Goal: Task Accomplishment & Management: Complete application form

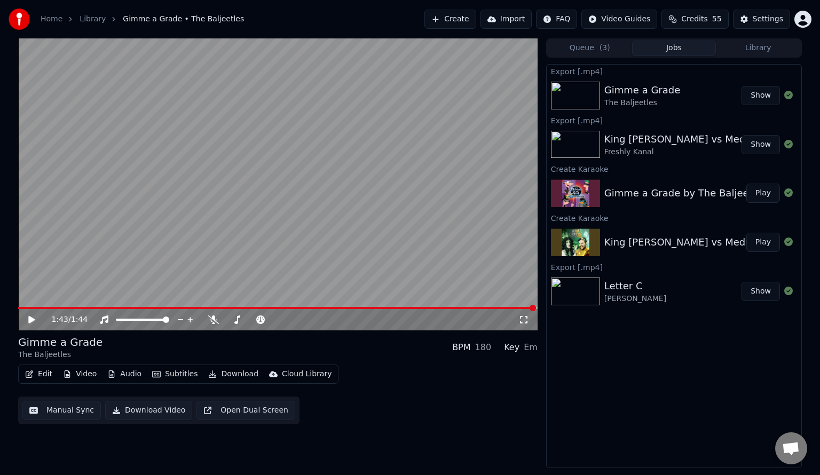
click at [457, 17] on button "Create" at bounding box center [451, 19] width 52 height 19
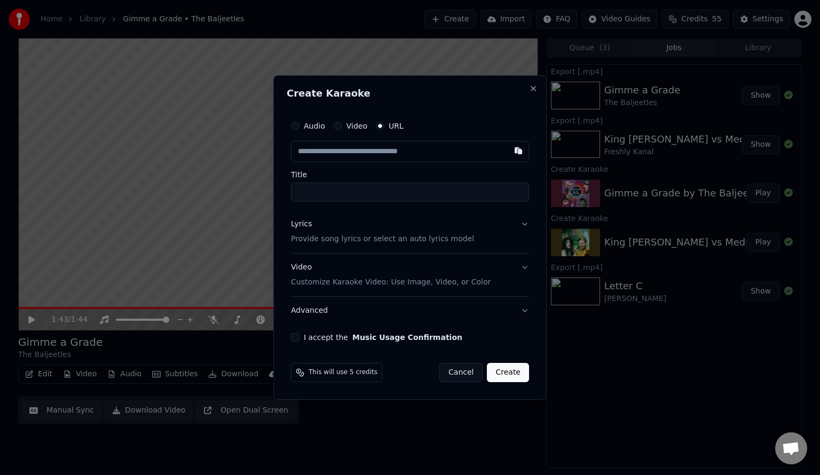
type input "**********"
click at [509, 224] on button "Lyrics Provide song lyrics or select an auto lyrics model" at bounding box center [410, 231] width 238 height 43
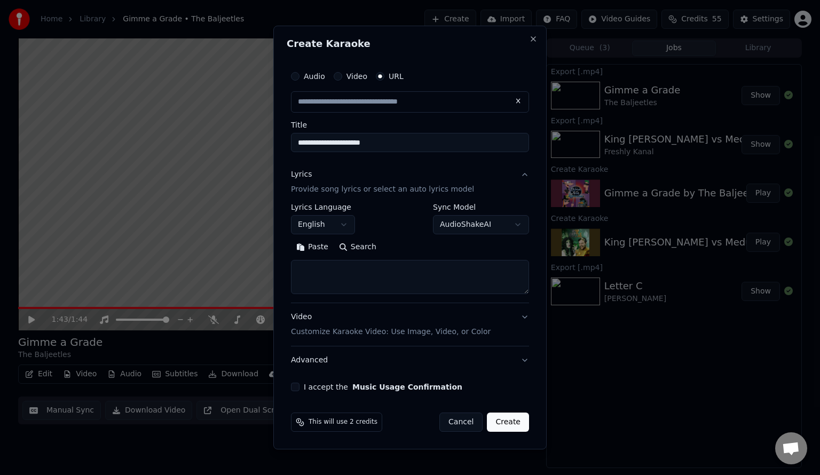
type input "**********"
drag, startPoint x: 359, startPoint y: 145, endPoint x: 245, endPoint y: 134, distance: 114.9
click at [245, 134] on body "**********" at bounding box center [410, 237] width 820 height 475
click at [362, 247] on button "Search" at bounding box center [358, 247] width 48 height 17
type textarea "**********"
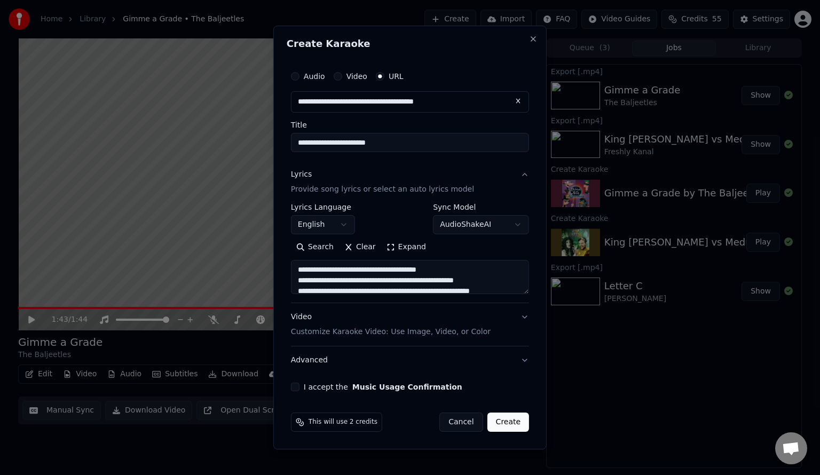
click at [317, 142] on input "**********" at bounding box center [410, 142] width 238 height 19
drag, startPoint x: 317, startPoint y: 143, endPoint x: 399, endPoint y: 159, distance: 83.7
click at [399, 159] on div "**********" at bounding box center [410, 228] width 247 height 334
type input "**********"
click at [399, 280] on textarea "**********" at bounding box center [410, 277] width 238 height 34
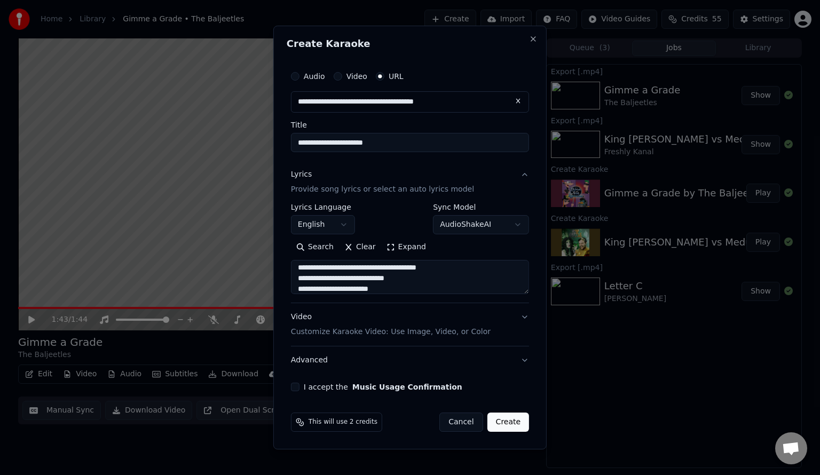
scroll to position [13, 0]
click at [424, 286] on textarea "**********" at bounding box center [410, 277] width 238 height 34
type textarea "**********"
click at [299, 385] on button "I accept the Music Usage Confirmation" at bounding box center [295, 387] width 9 height 9
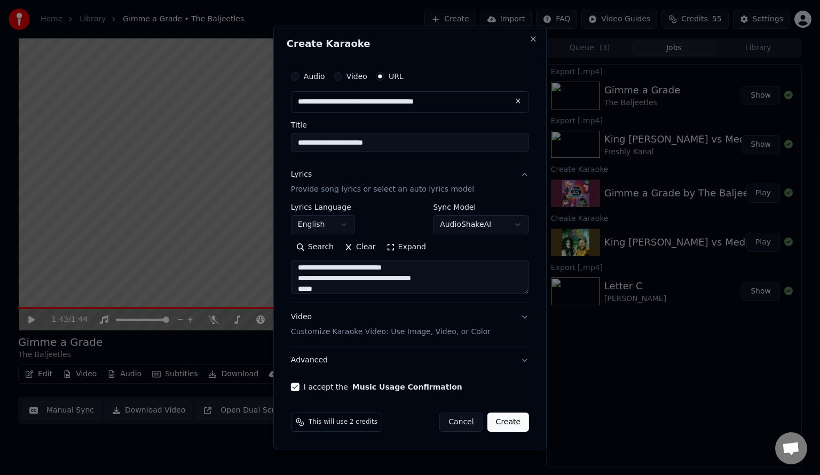
scroll to position [0, 0]
click at [486, 285] on textarea "**********" at bounding box center [410, 277] width 238 height 34
click at [519, 427] on button "Create" at bounding box center [509, 422] width 42 height 19
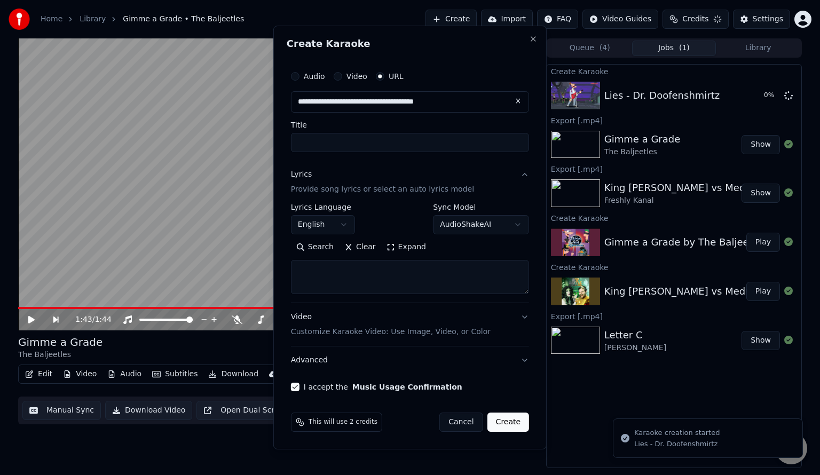
select select
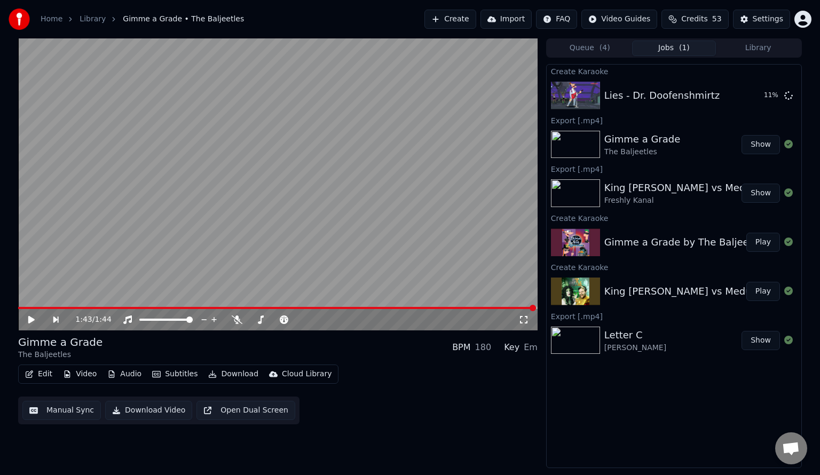
click at [457, 18] on button "Create" at bounding box center [451, 19] width 52 height 19
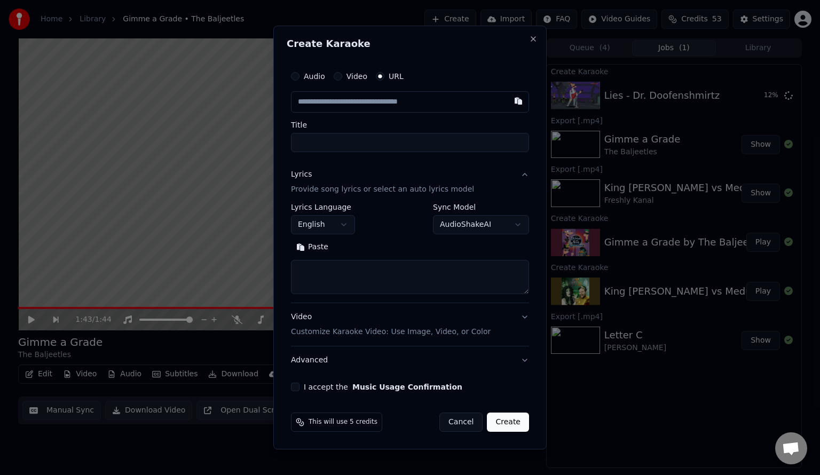
type input "**********"
click at [350, 244] on button "Search" at bounding box center [358, 247] width 48 height 17
type input "**********"
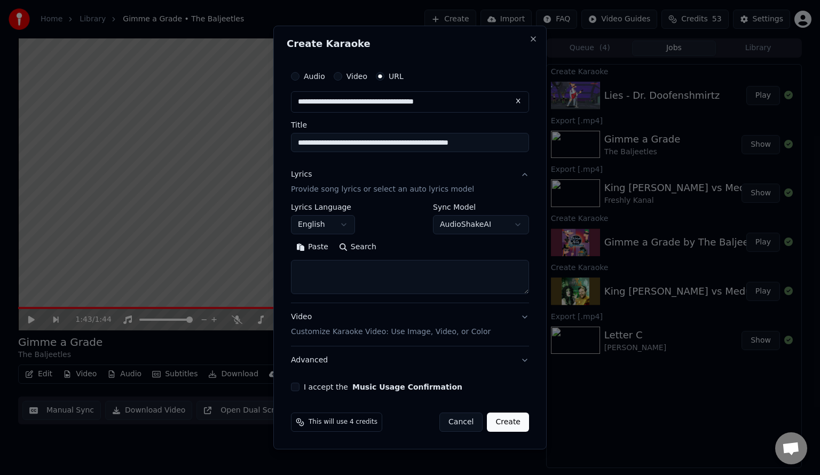
click at [342, 273] on textarea at bounding box center [410, 277] width 238 height 34
paste textarea "**********"
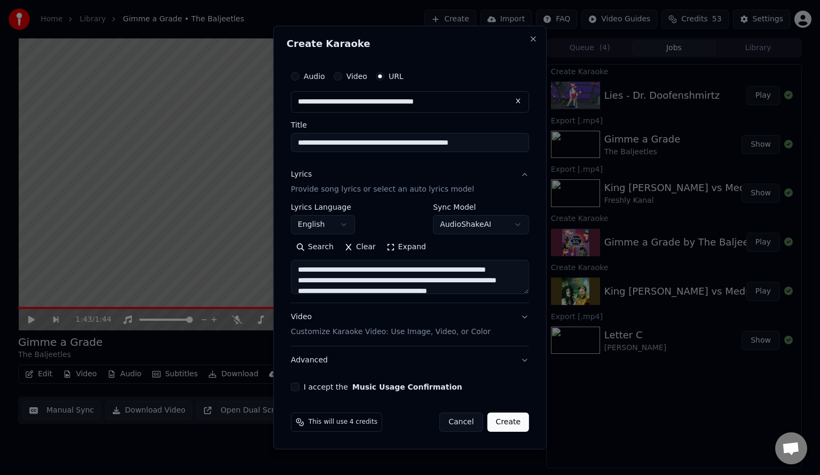
type textarea "**********"
click at [298, 386] on button "I accept the Music Usage Confirmation" at bounding box center [295, 387] width 9 height 9
click at [511, 424] on button "Create" at bounding box center [509, 422] width 42 height 19
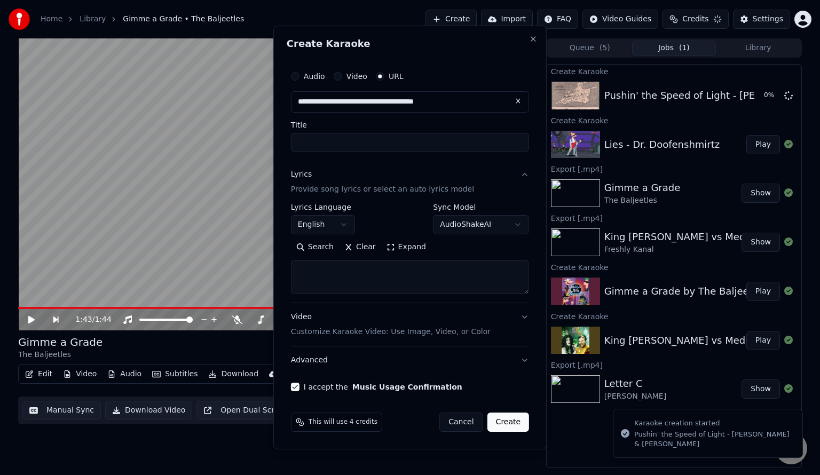
select select
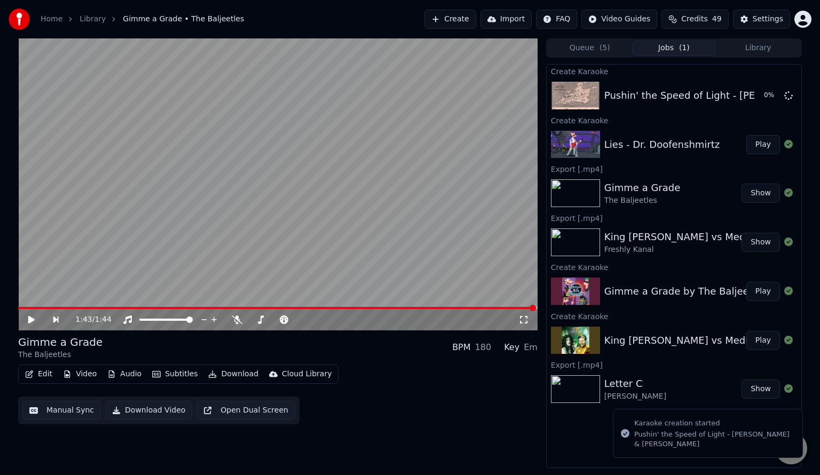
click at [759, 146] on button "Play" at bounding box center [764, 144] width 34 height 19
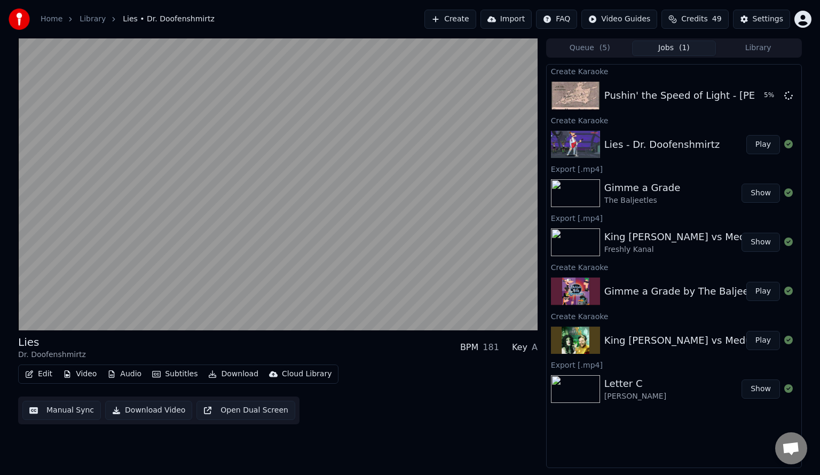
click at [178, 374] on button "Subtitles" at bounding box center [175, 374] width 54 height 15
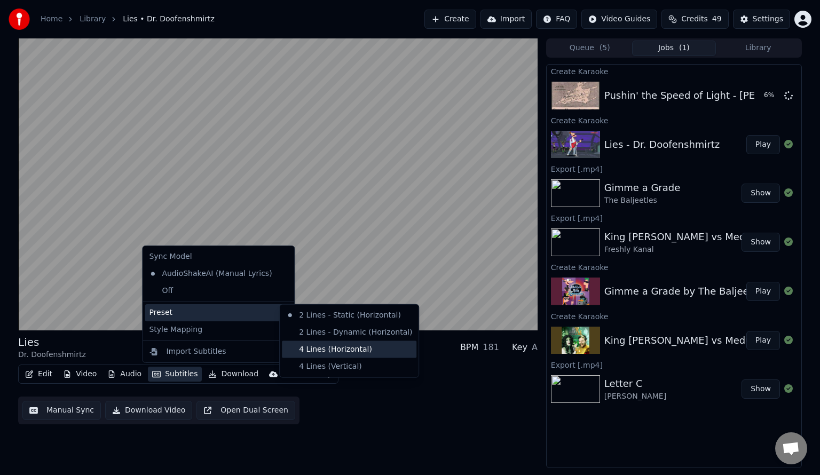
click at [355, 350] on div "4 Lines (Horizontal)" at bounding box center [349, 349] width 135 height 17
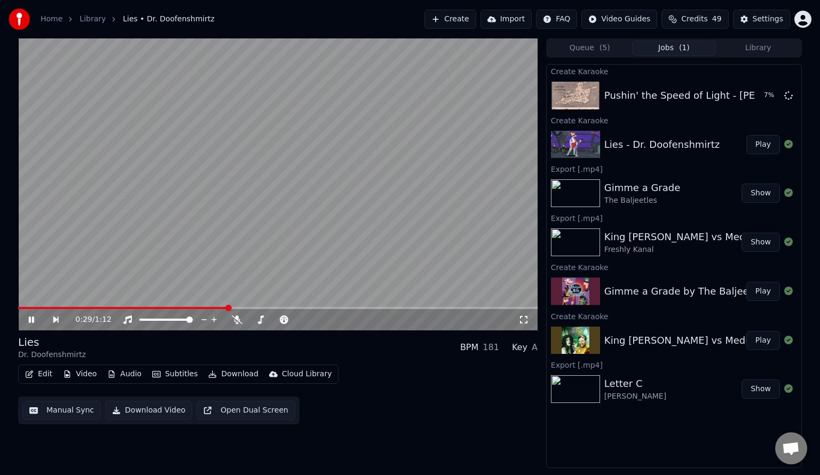
click at [31, 321] on icon at bounding box center [39, 320] width 25 height 9
click at [58, 410] on button "Manual Sync" at bounding box center [61, 410] width 79 height 19
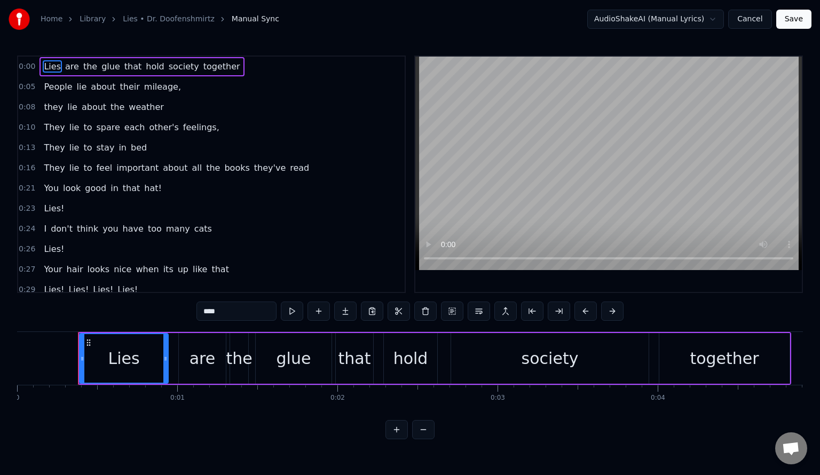
click at [171, 18] on link "Lies • Dr. Doofenshmirtz" at bounding box center [169, 19] width 92 height 11
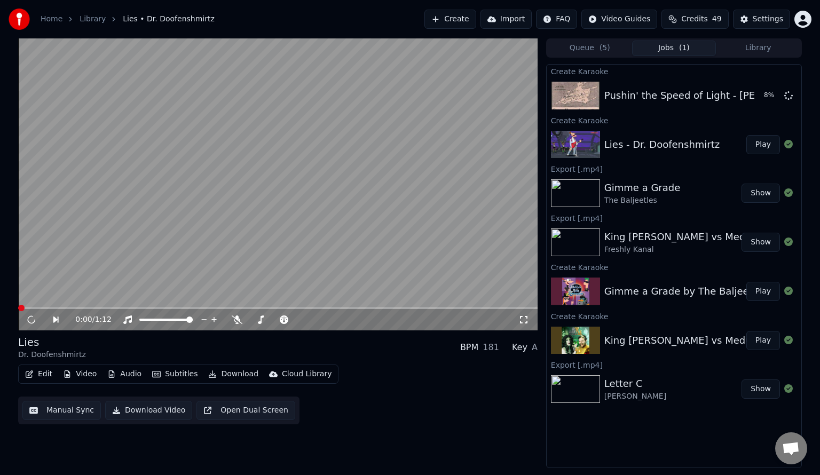
click at [41, 374] on button "Edit" at bounding box center [39, 374] width 36 height 15
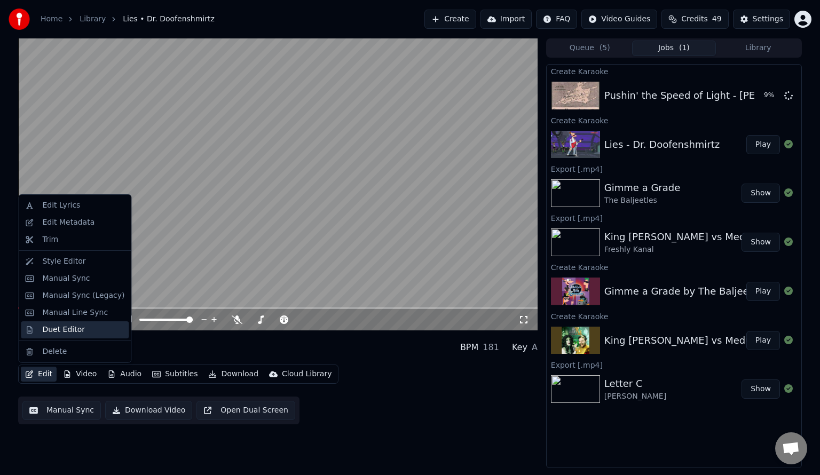
click at [49, 331] on div "Duet Editor" at bounding box center [63, 330] width 43 height 11
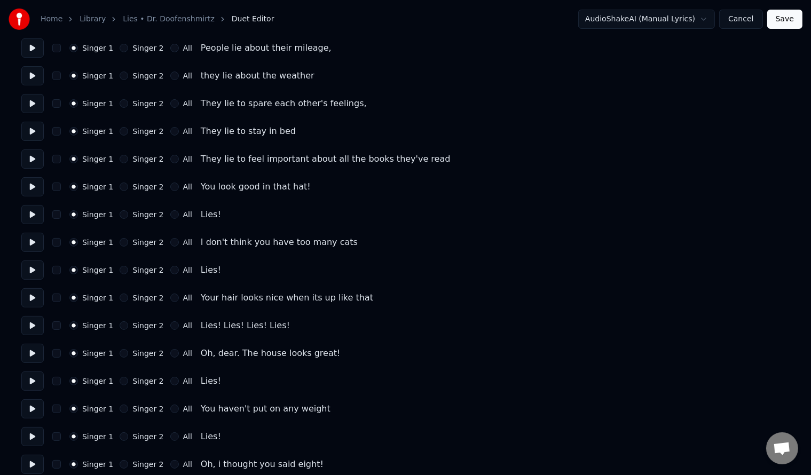
scroll to position [142, 0]
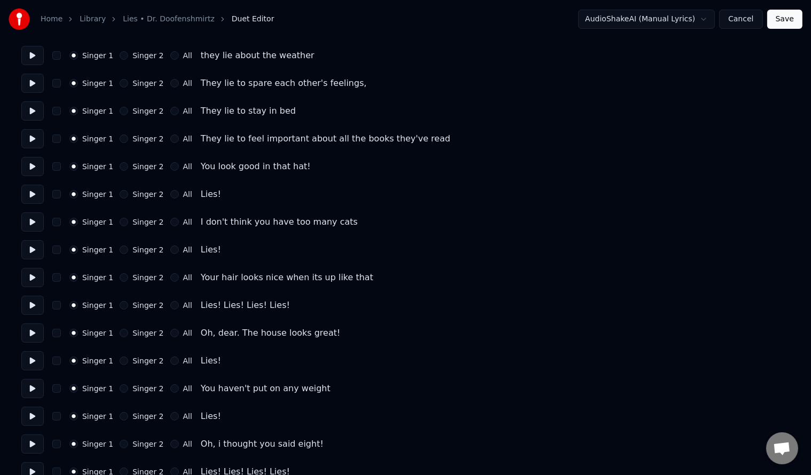
click at [120, 167] on button "Singer 2" at bounding box center [124, 166] width 9 height 9
click at [120, 221] on button "Singer 2" at bounding box center [124, 222] width 9 height 9
click at [120, 278] on button "Singer 2" at bounding box center [124, 277] width 9 height 9
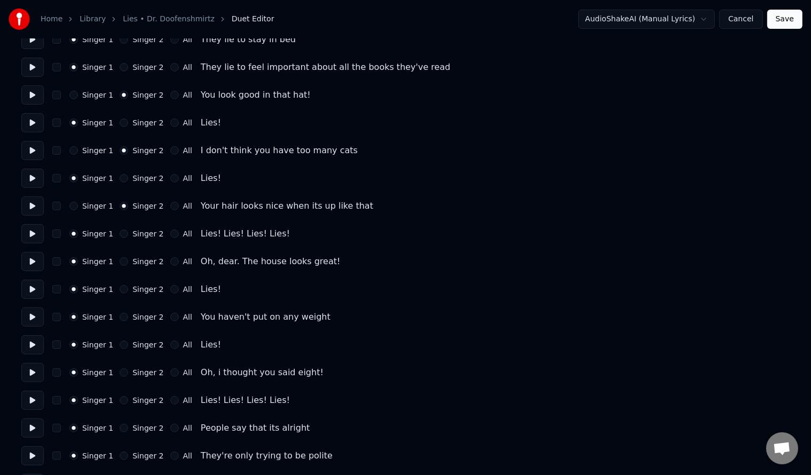
click at [120, 258] on button "Singer 2" at bounding box center [124, 261] width 9 height 9
click at [120, 318] on button "Singer 2" at bounding box center [124, 317] width 9 height 9
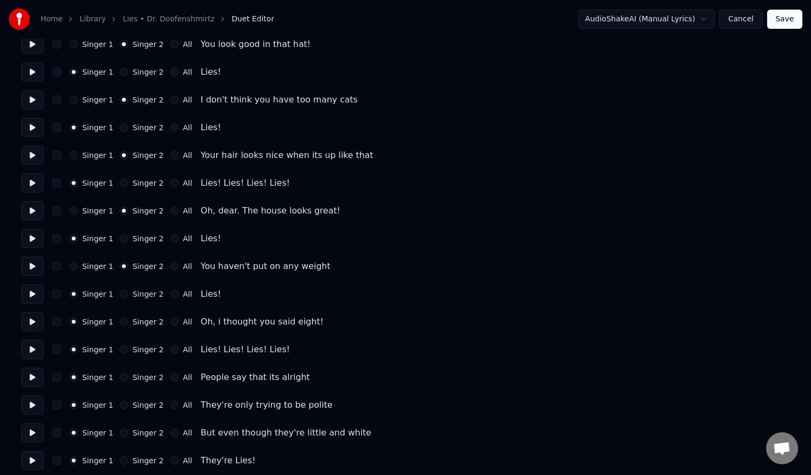
scroll to position [285, 0]
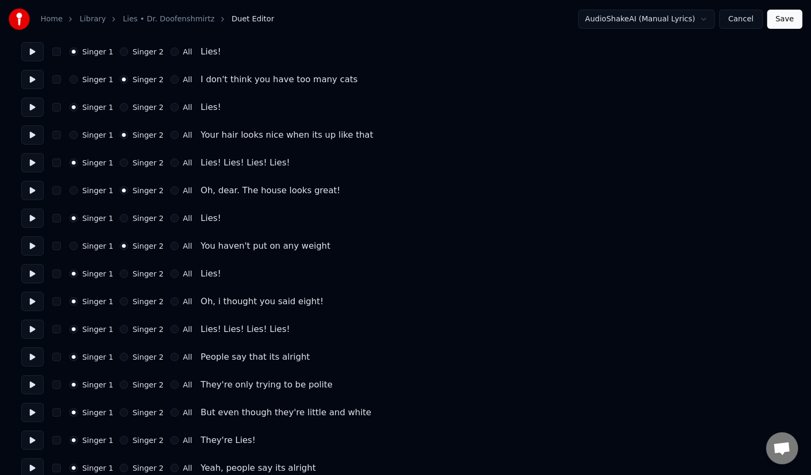
click at [120, 303] on button "Singer 2" at bounding box center [124, 301] width 9 height 9
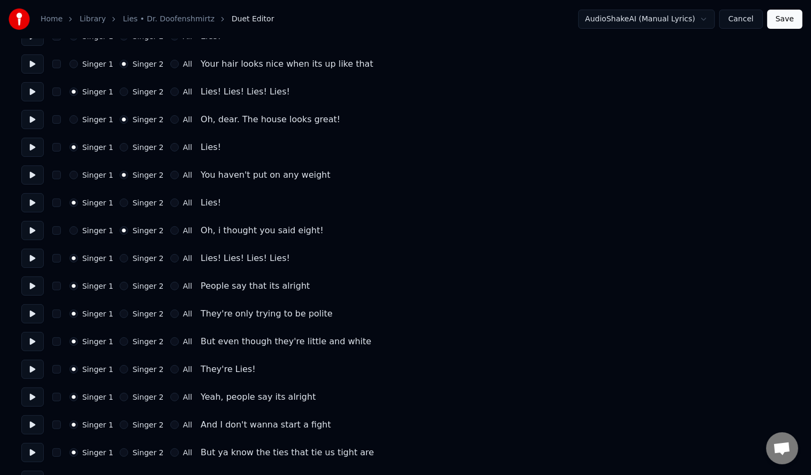
scroll to position [381, 0]
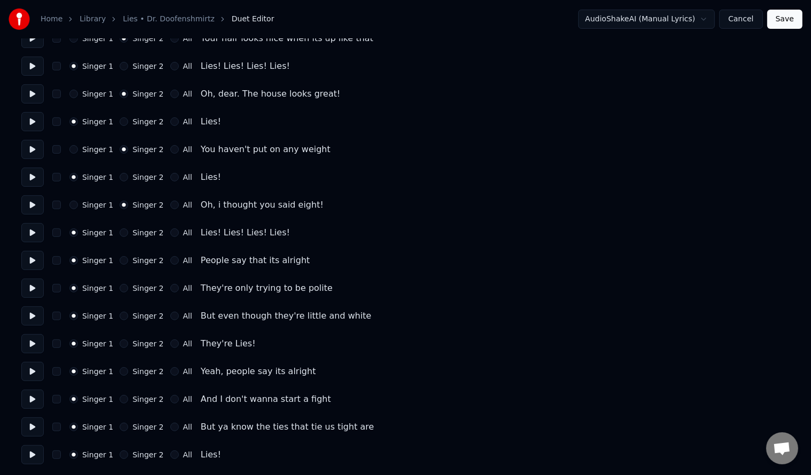
click at [787, 15] on button "Save" at bounding box center [784, 19] width 35 height 19
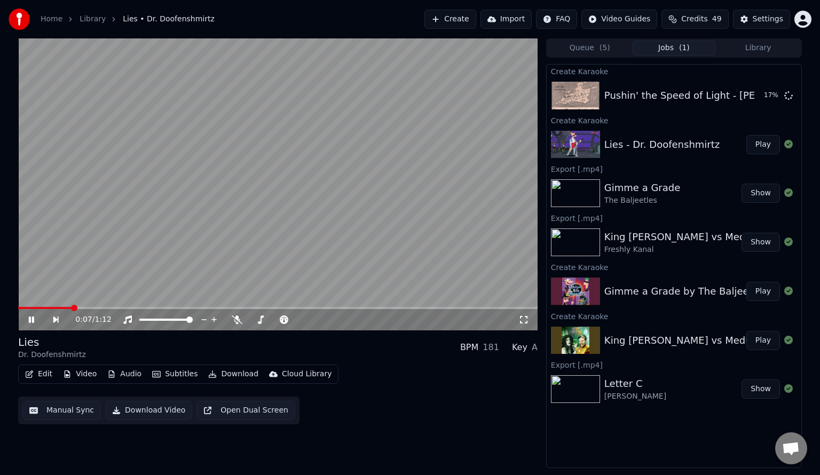
click at [30, 320] on icon at bounding box center [31, 320] width 5 height 6
click at [763, 15] on div "Settings" at bounding box center [768, 19] width 30 height 11
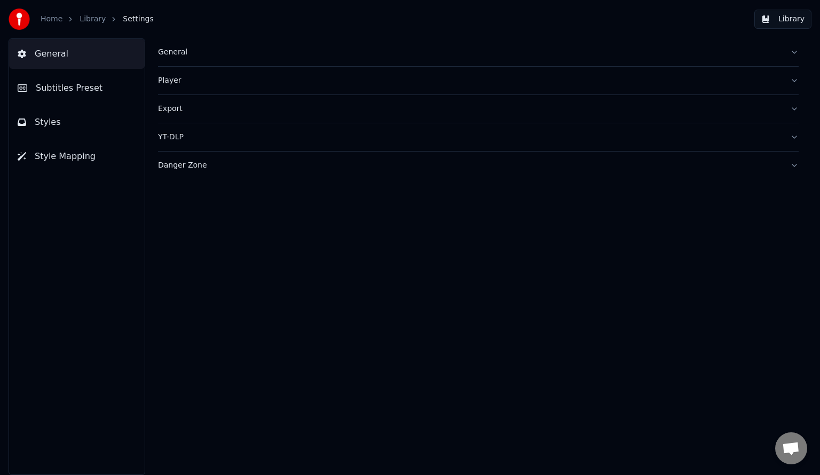
click at [105, 86] on button "Subtitles Preset" at bounding box center [77, 88] width 136 height 30
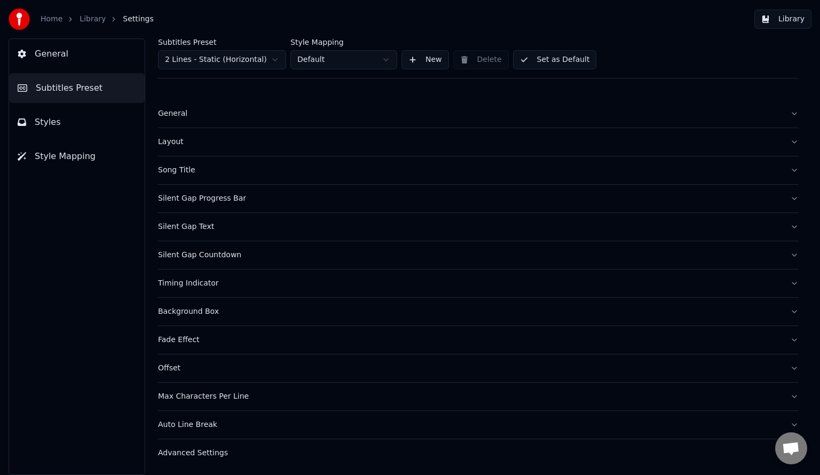
click at [271, 61] on html "Home Library Settings Library General Subtitles Preset Styles Style Mapping Sub…" at bounding box center [410, 237] width 820 height 475
click at [294, 141] on div "Song Title" at bounding box center [470, 142] width 624 height 11
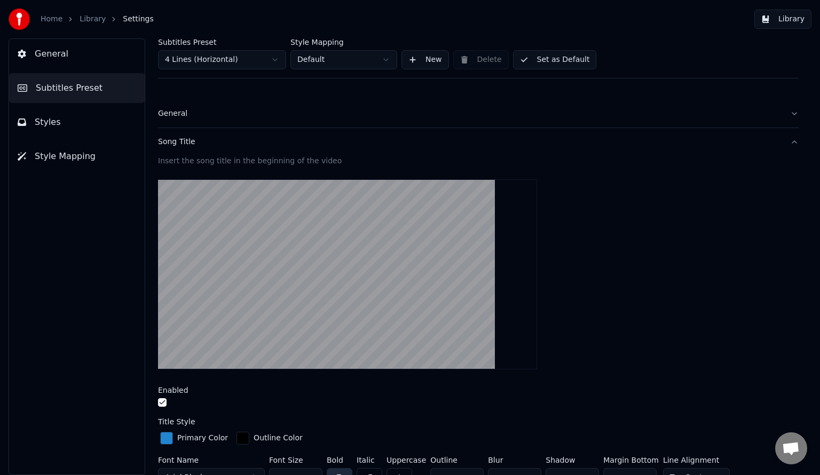
click at [159, 402] on button "button" at bounding box center [162, 402] width 9 height 9
click at [85, 19] on link "Library" at bounding box center [93, 19] width 26 height 11
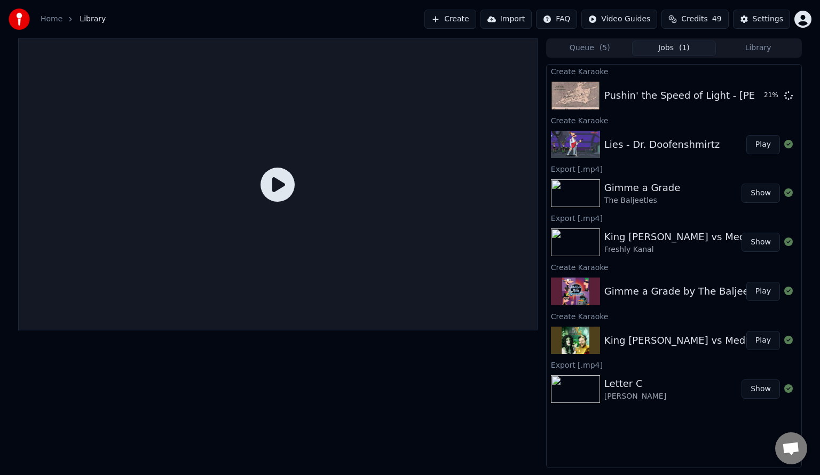
click at [275, 187] on icon at bounding box center [278, 185] width 34 height 34
click at [765, 145] on button "Play" at bounding box center [764, 144] width 34 height 19
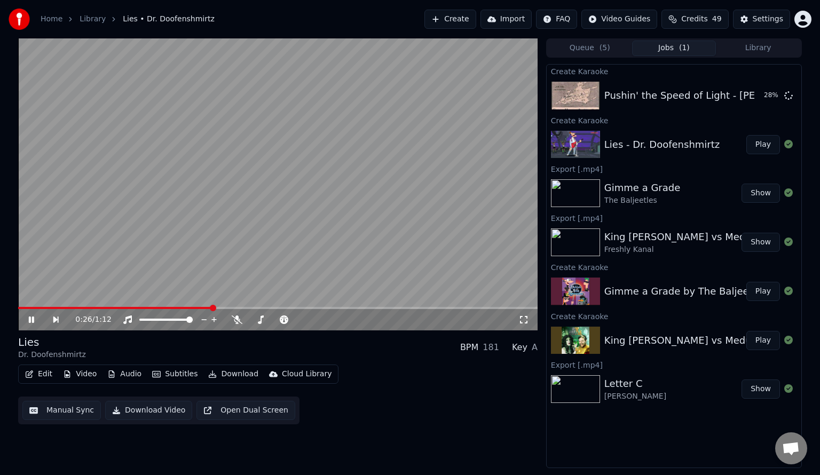
click at [34, 321] on icon at bounding box center [31, 320] width 5 height 6
click at [42, 376] on button "Edit" at bounding box center [39, 374] width 36 height 15
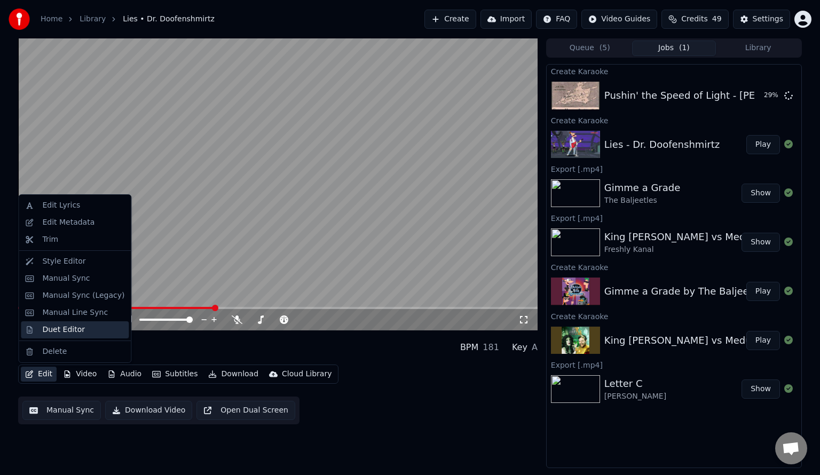
click at [54, 331] on div "Duet Editor" at bounding box center [63, 330] width 43 height 11
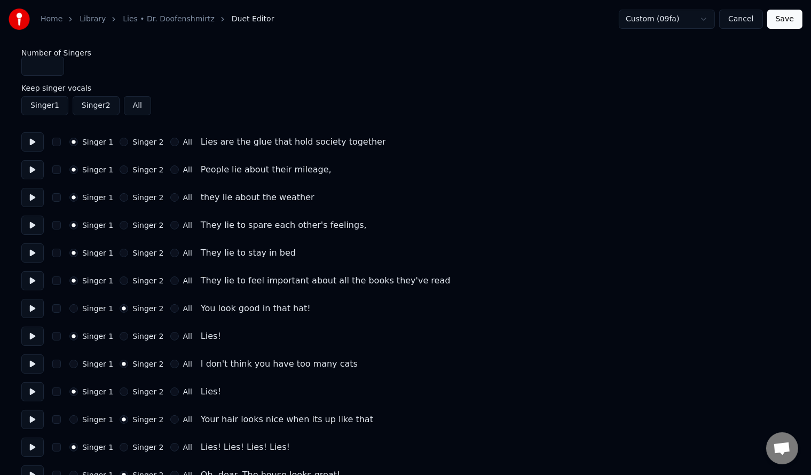
scroll to position [71, 0]
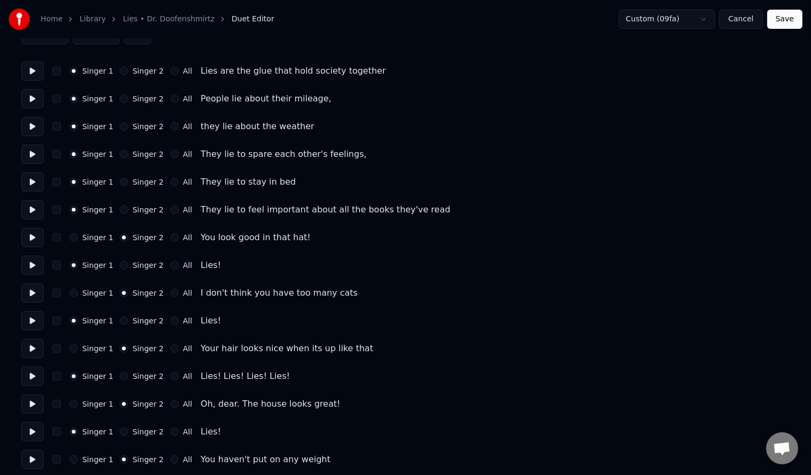
click at [786, 25] on button "Save" at bounding box center [784, 19] width 35 height 19
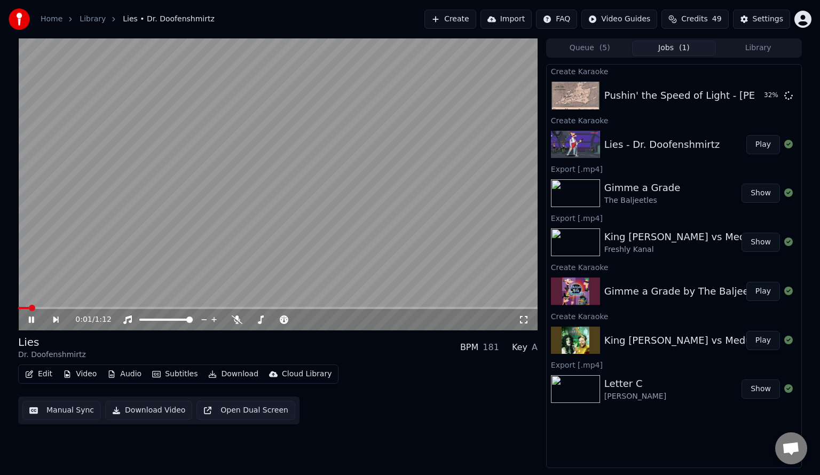
click at [99, 307] on span at bounding box center [278, 308] width 520 height 2
click at [385, 219] on video at bounding box center [278, 184] width 520 height 292
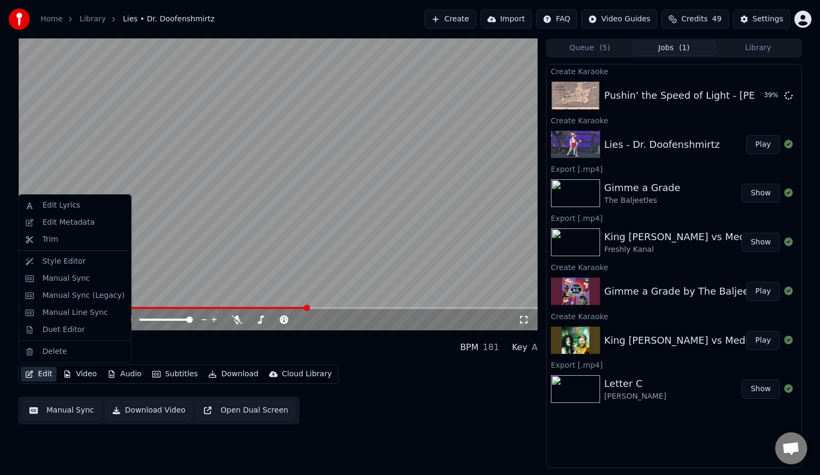
click at [39, 373] on button "Edit" at bounding box center [39, 374] width 36 height 15
click at [66, 328] on div "Duet Editor" at bounding box center [63, 330] width 43 height 11
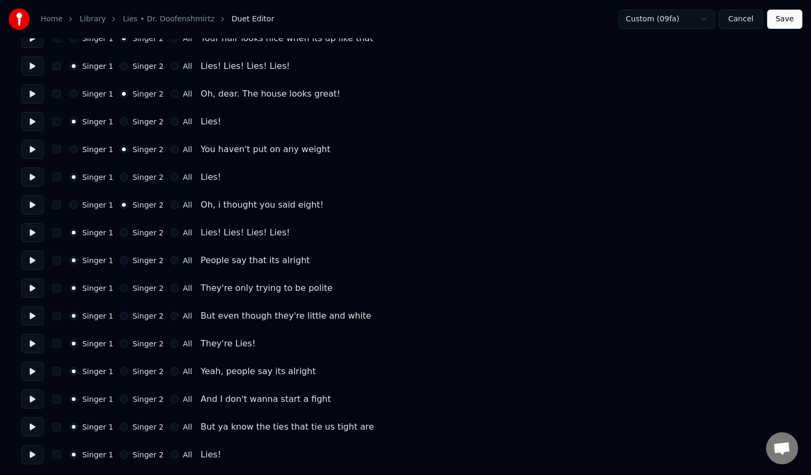
scroll to position [26, 0]
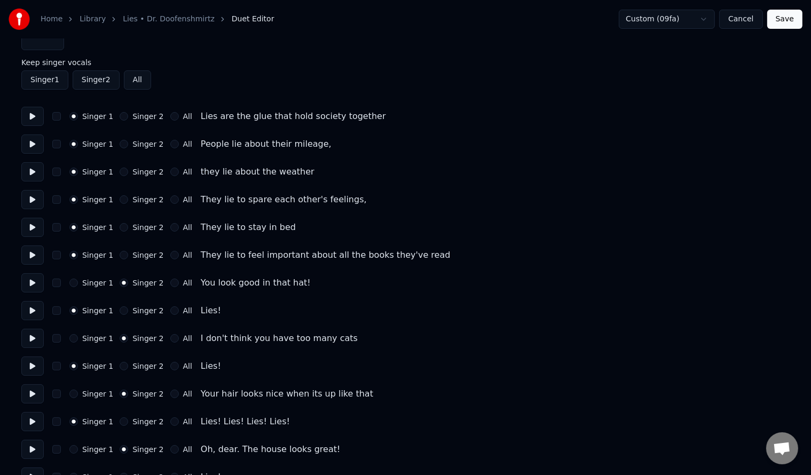
click at [740, 18] on button "Cancel" at bounding box center [740, 19] width 43 height 19
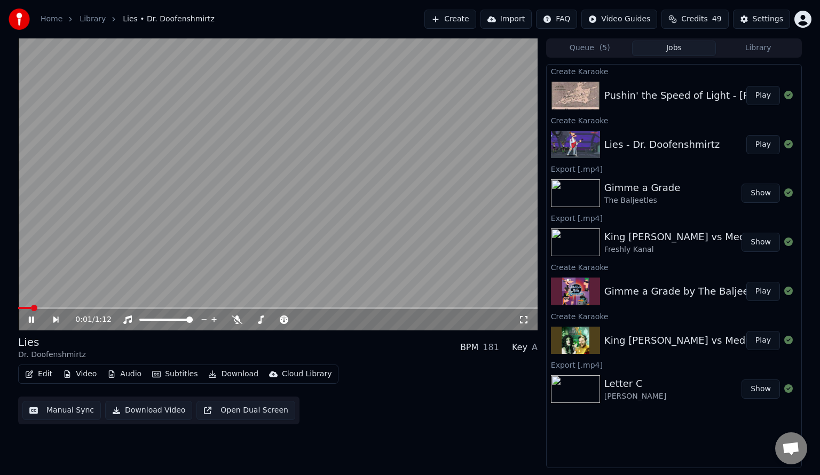
click at [144, 237] on video at bounding box center [278, 184] width 520 height 292
click at [207, 308] on span at bounding box center [278, 308] width 520 height 2
click at [289, 222] on video at bounding box center [278, 184] width 520 height 292
click at [312, 185] on video at bounding box center [278, 184] width 520 height 292
click at [158, 306] on video at bounding box center [278, 184] width 520 height 292
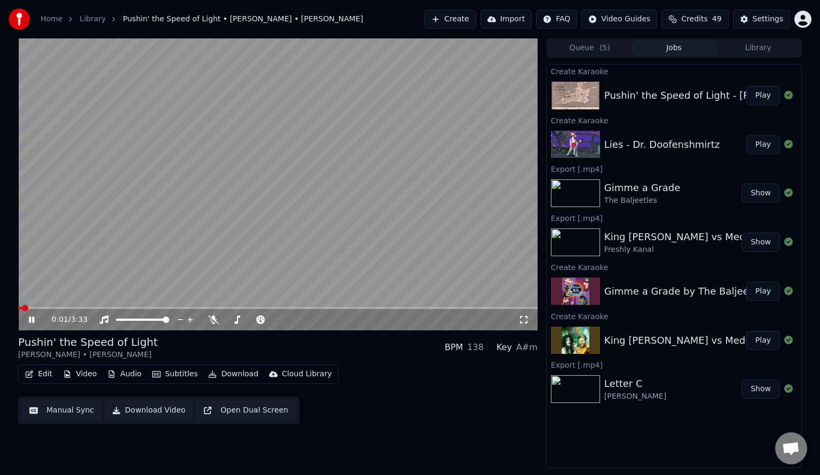
click at [768, 144] on button "Play" at bounding box center [764, 144] width 34 height 19
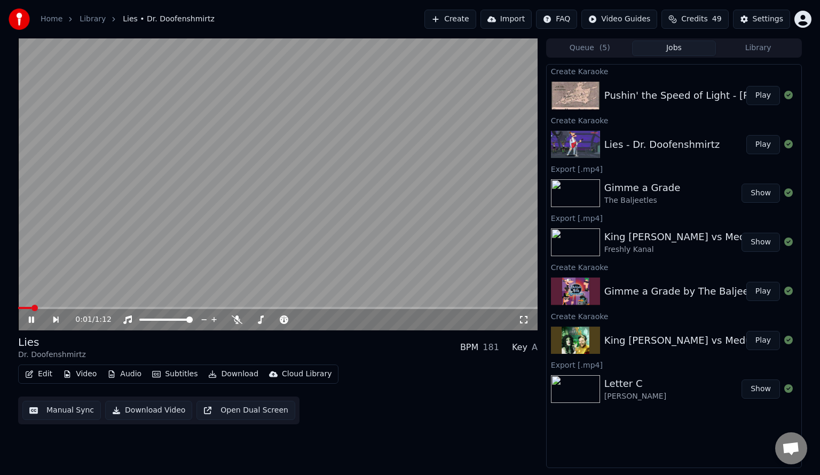
click at [166, 309] on span at bounding box center [278, 308] width 520 height 2
click at [349, 226] on video at bounding box center [278, 184] width 520 height 292
click at [46, 373] on button "Edit" at bounding box center [39, 374] width 36 height 15
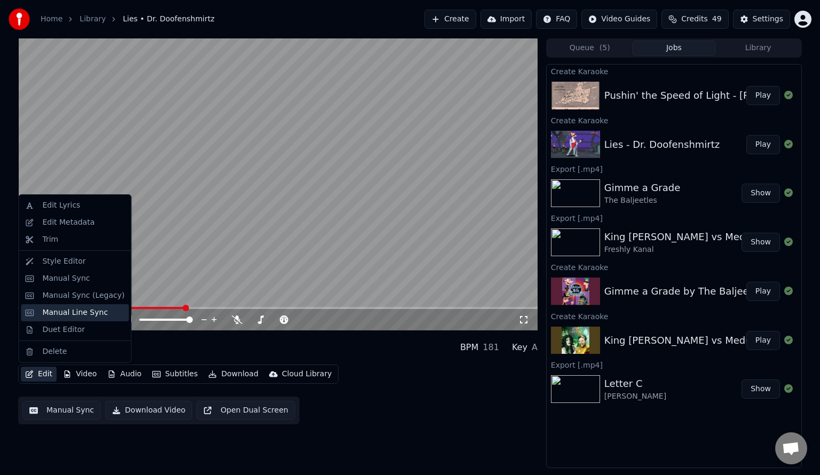
click at [53, 312] on div "Manual Line Sync" at bounding box center [75, 313] width 66 height 11
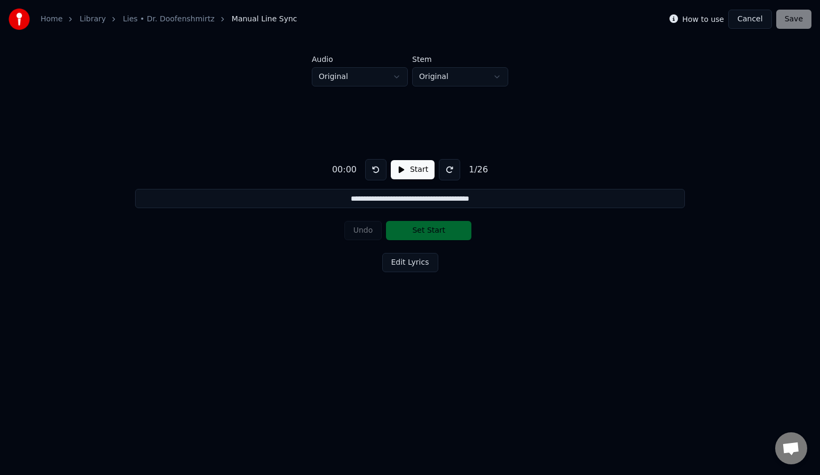
click at [738, 17] on button "Cancel" at bounding box center [749, 19] width 43 height 19
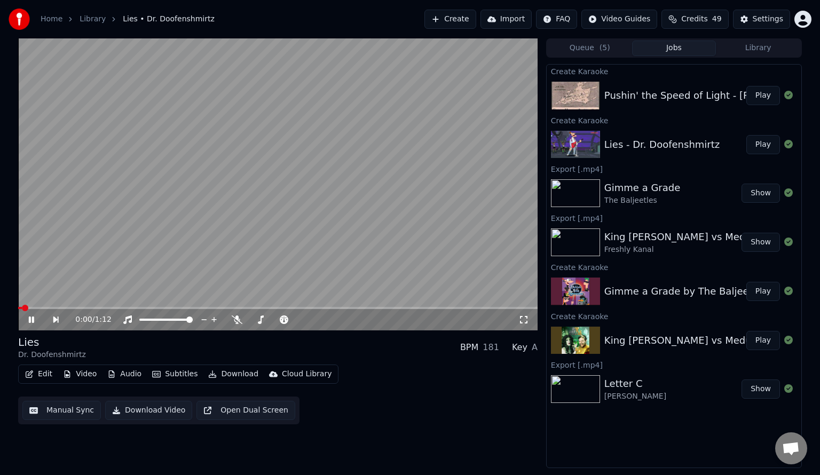
click at [75, 412] on button "Manual Sync" at bounding box center [61, 410] width 79 height 19
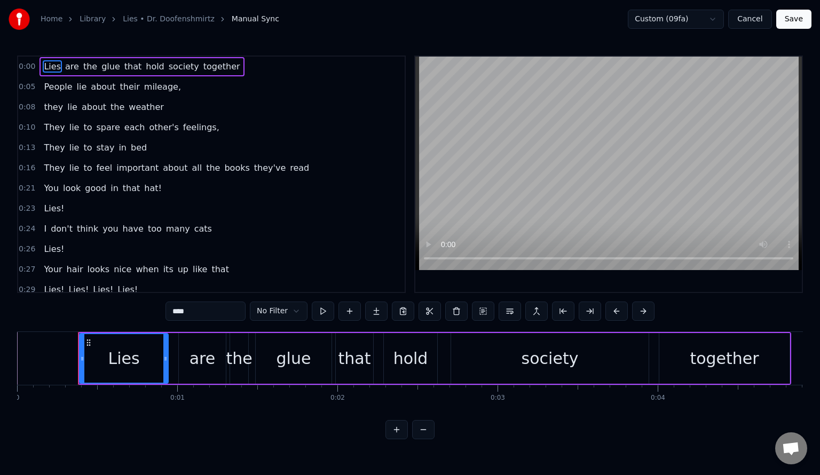
click at [26, 203] on span "0:23" at bounding box center [27, 208] width 17 height 11
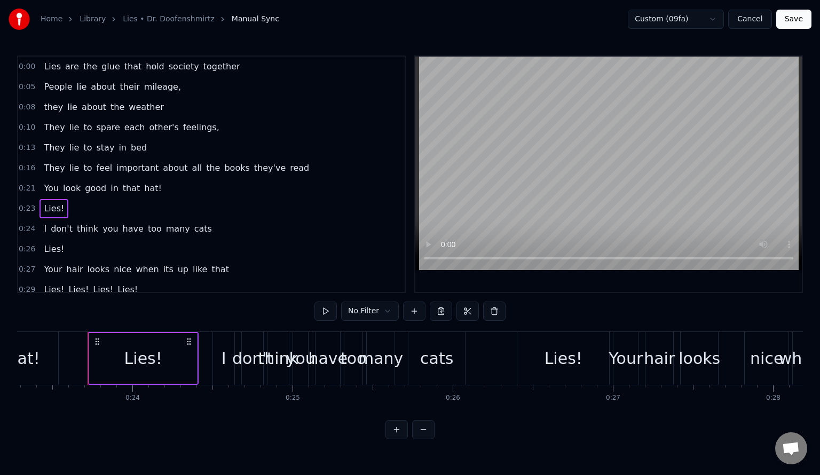
scroll to position [0, 3747]
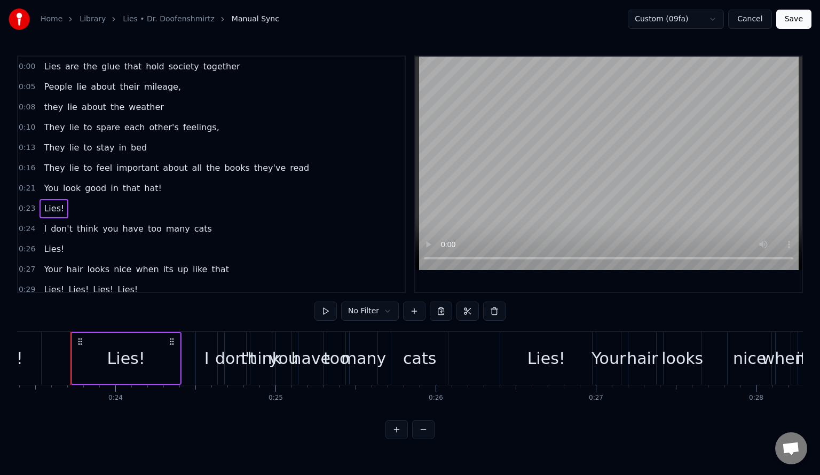
click at [45, 202] on span "Lies!" at bounding box center [54, 208] width 22 height 12
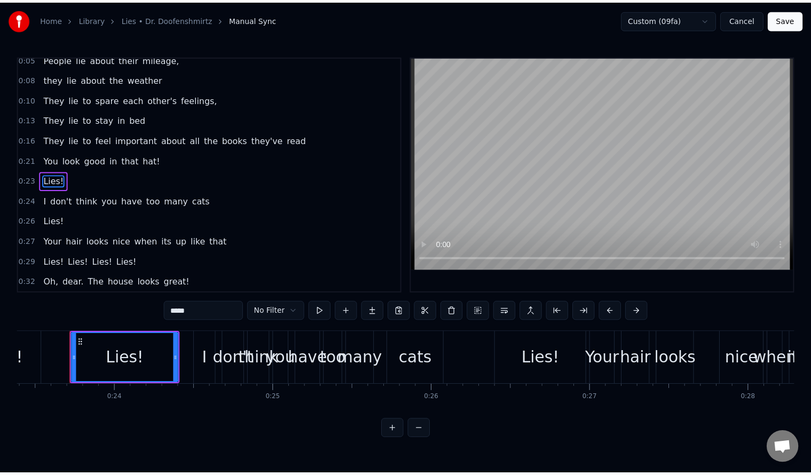
scroll to position [29, 0]
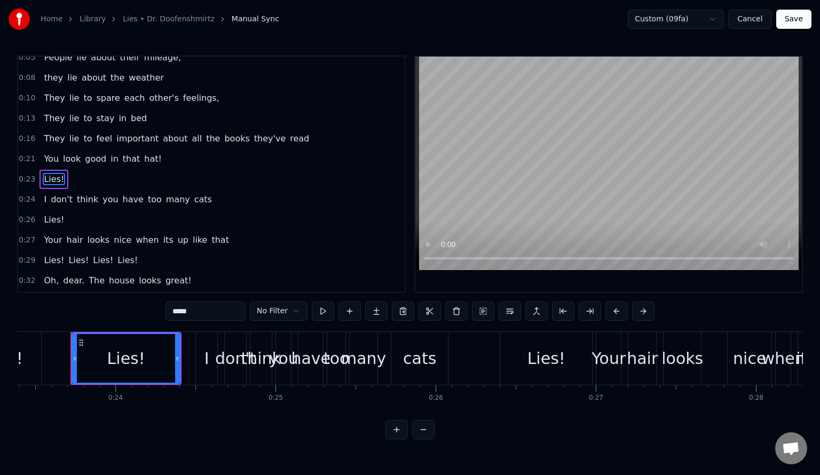
click at [158, 18] on link "Lies • Dr. Doofenshmirtz" at bounding box center [169, 19] width 92 height 11
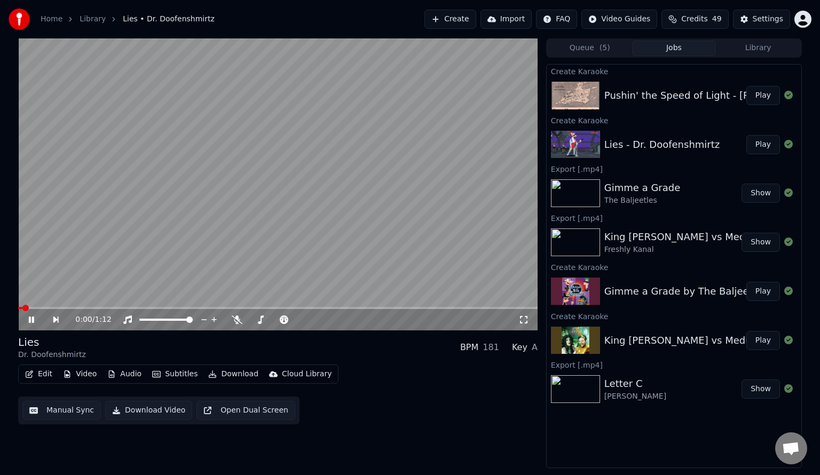
click at [348, 137] on video at bounding box center [278, 184] width 520 height 292
click at [170, 376] on button "Subtitles" at bounding box center [175, 374] width 54 height 15
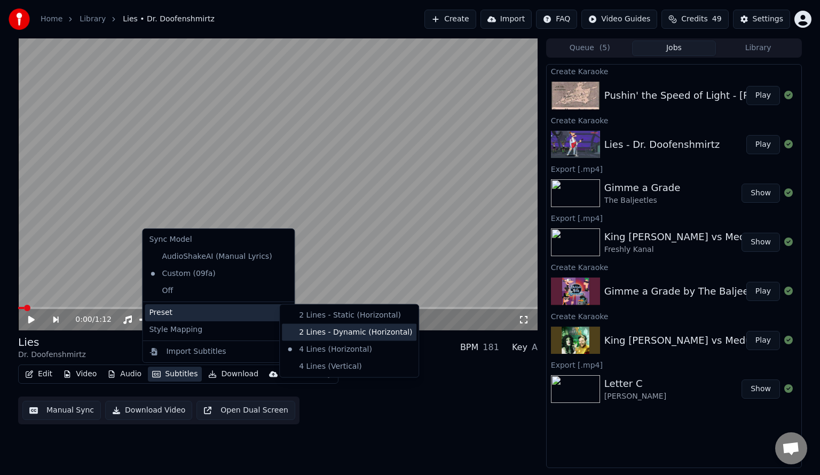
click at [374, 332] on div "2 Lines - Dynamic (Horizontal)" at bounding box center [349, 332] width 135 height 17
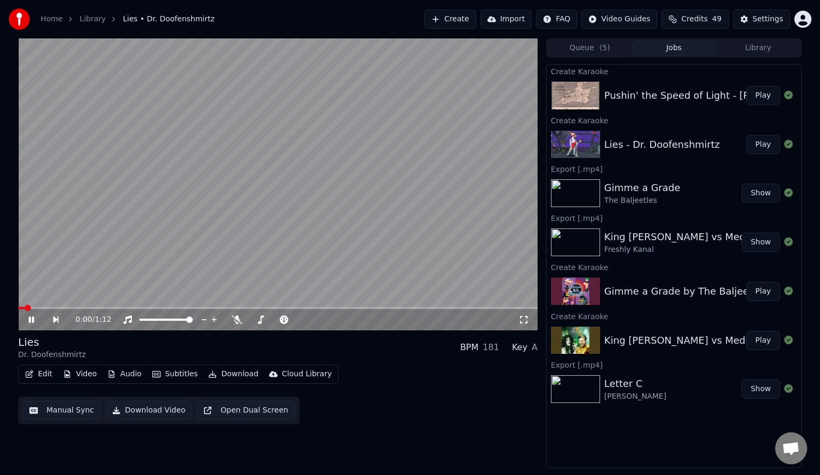
click at [34, 322] on icon at bounding box center [39, 320] width 25 height 9
click at [32, 322] on icon at bounding box center [39, 320] width 25 height 9
click at [29, 321] on icon at bounding box center [31, 320] width 5 height 6
click at [42, 374] on button "Edit" at bounding box center [39, 374] width 36 height 15
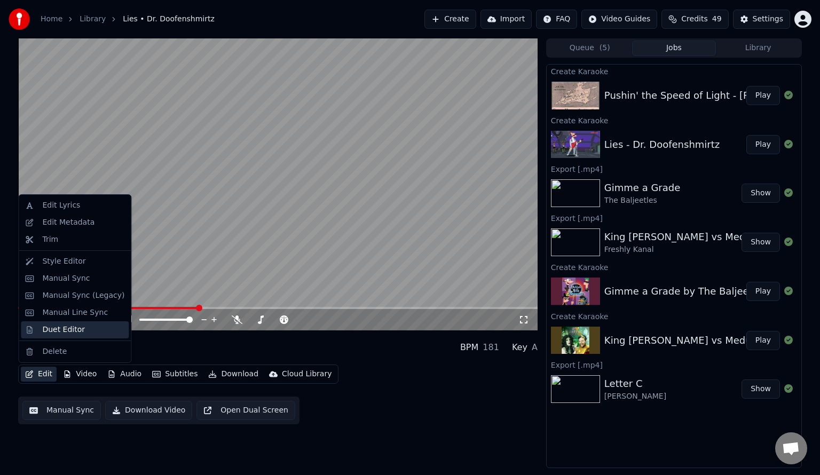
click at [64, 328] on div "Duet Editor" at bounding box center [63, 330] width 43 height 11
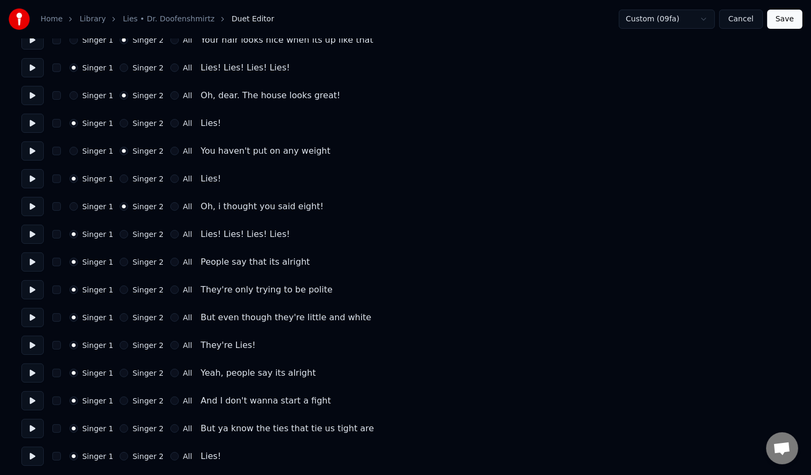
scroll to position [381, 0]
click at [734, 19] on button "Cancel" at bounding box center [740, 19] width 43 height 19
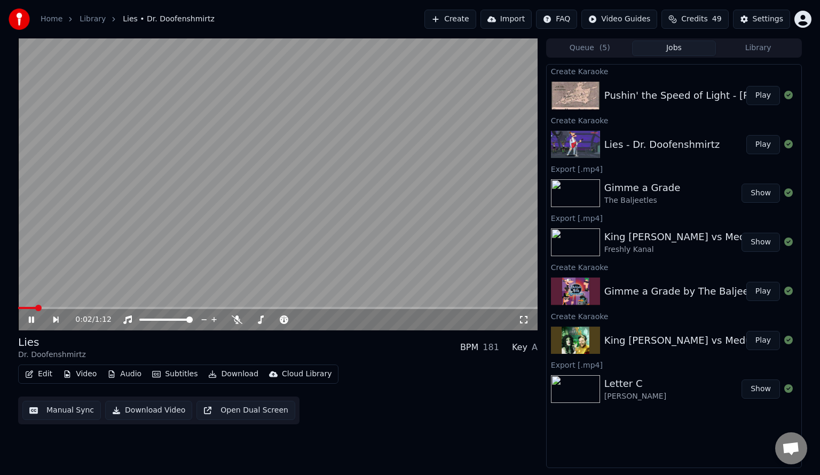
click at [419, 120] on video at bounding box center [278, 184] width 520 height 292
click at [169, 374] on button "Subtitles" at bounding box center [175, 374] width 54 height 15
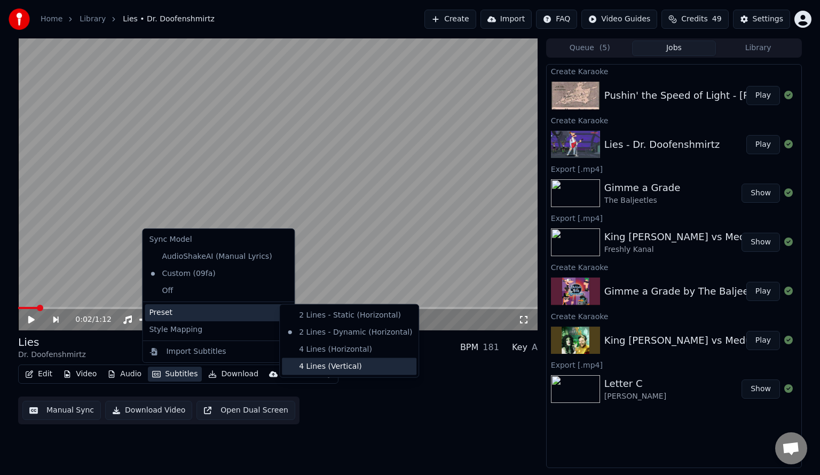
click at [370, 365] on div "4 Lines (Vertical)" at bounding box center [349, 366] width 135 height 17
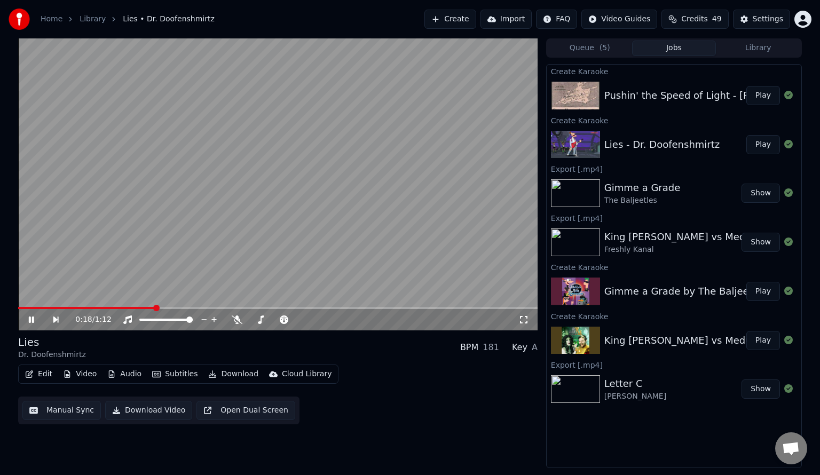
click at [306, 208] on video at bounding box center [278, 184] width 520 height 292
click at [173, 375] on button "Subtitles" at bounding box center [175, 374] width 54 height 15
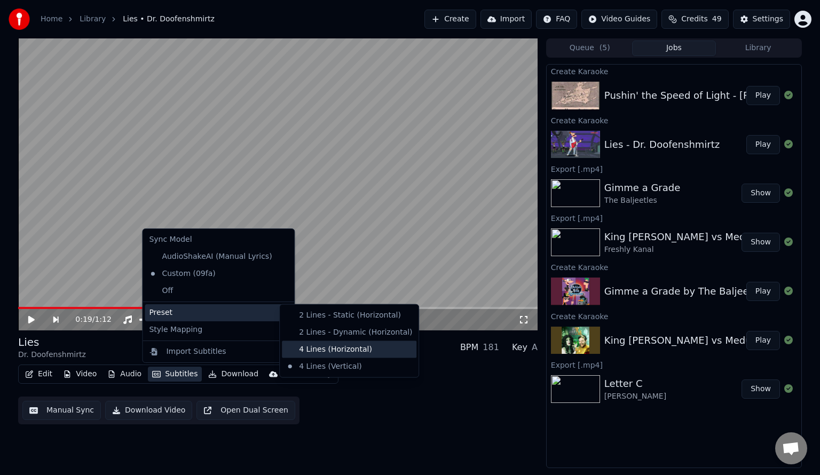
click at [345, 352] on div "4 Lines (Horizontal)" at bounding box center [349, 349] width 135 height 17
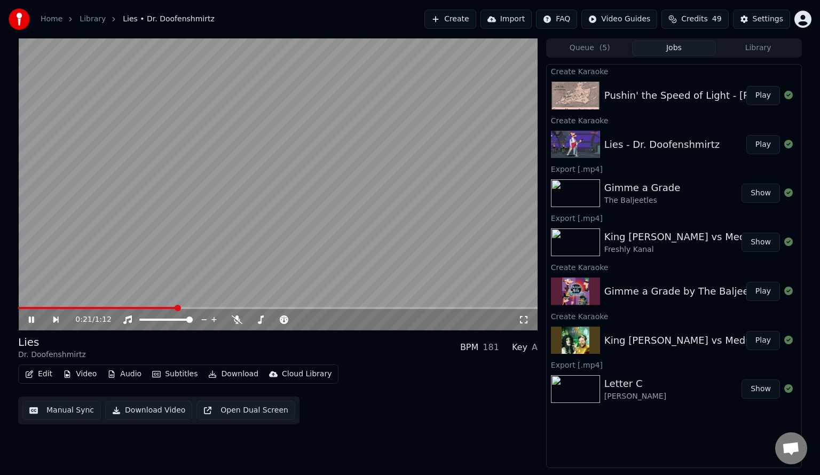
click at [363, 201] on video at bounding box center [278, 184] width 520 height 292
click at [225, 373] on button "Download" at bounding box center [233, 374] width 59 height 15
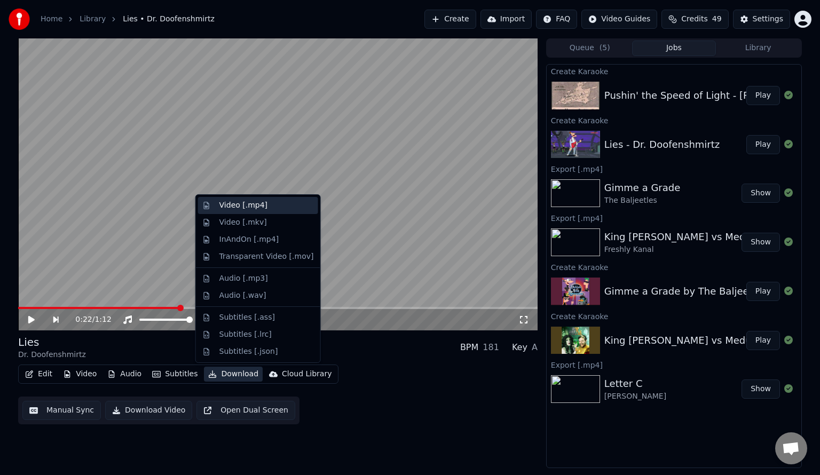
click at [270, 209] on div "Video [.mp4]" at bounding box center [266, 205] width 95 height 11
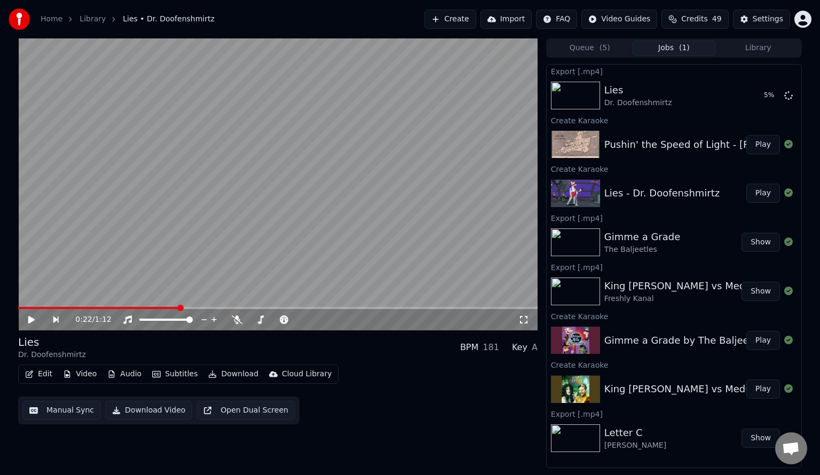
click at [767, 147] on button "Play" at bounding box center [764, 144] width 34 height 19
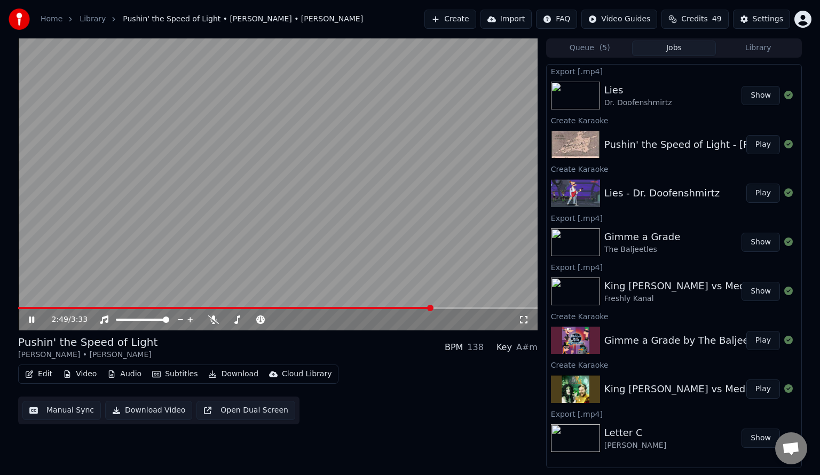
click at [167, 377] on button "Subtitles" at bounding box center [175, 374] width 54 height 15
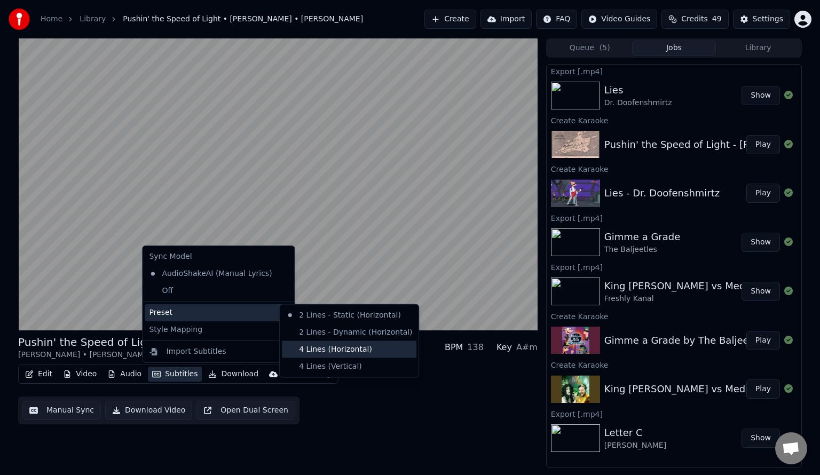
click at [372, 347] on div "4 Lines (Horizontal)" at bounding box center [349, 349] width 135 height 17
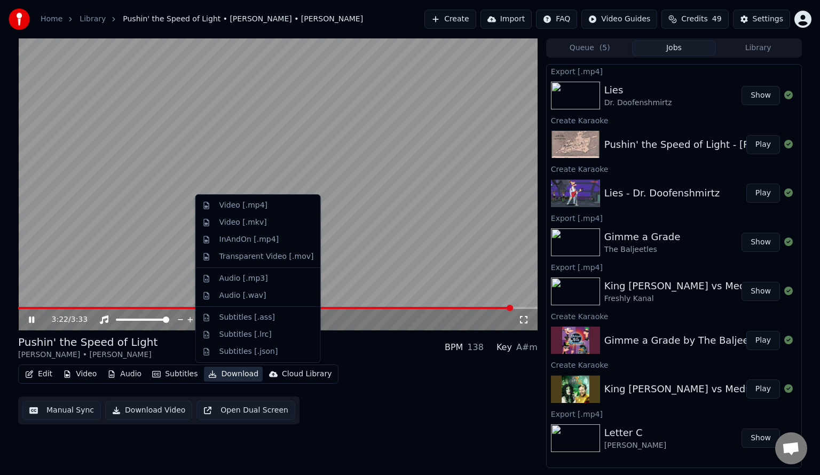
click at [231, 375] on button "Download" at bounding box center [233, 374] width 59 height 15
click at [269, 202] on div "Video [.mp4]" at bounding box center [266, 205] width 95 height 11
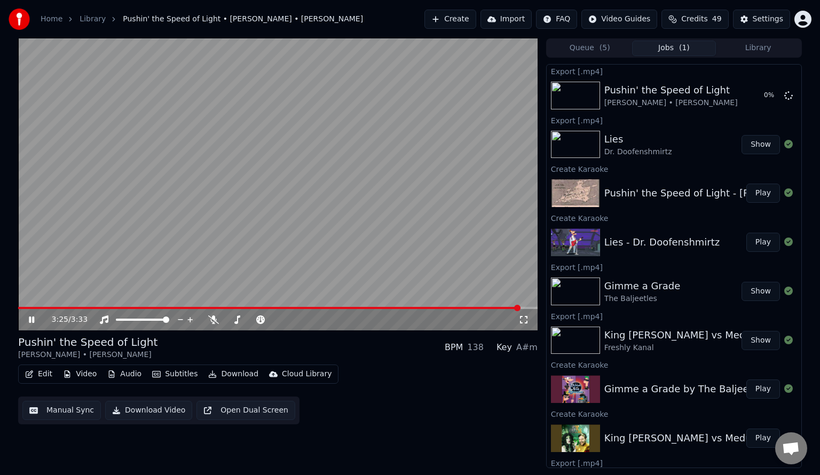
click at [453, 16] on button "Create" at bounding box center [451, 19] width 52 height 19
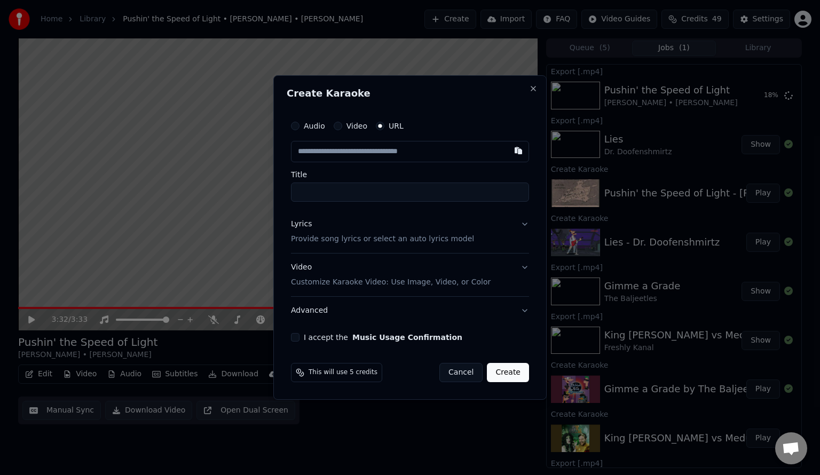
paste input "**********"
type input "**********"
click at [466, 241] on button "Lyrics Provide song lyrics or select an auto lyrics model" at bounding box center [410, 231] width 238 height 43
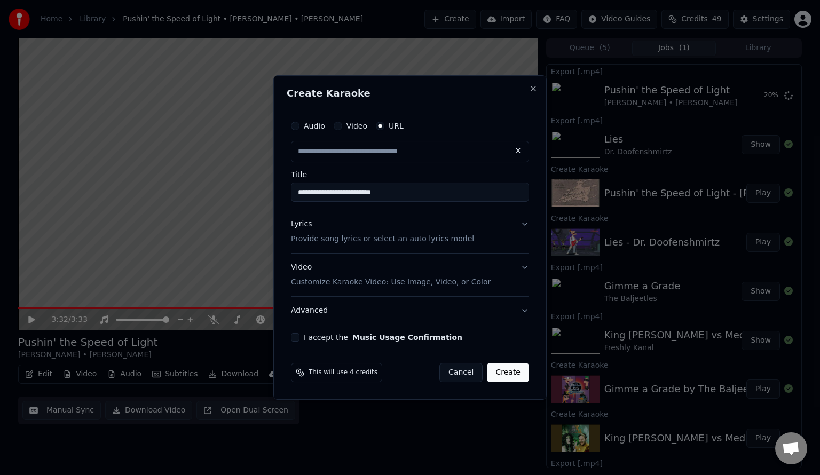
type input "**********"
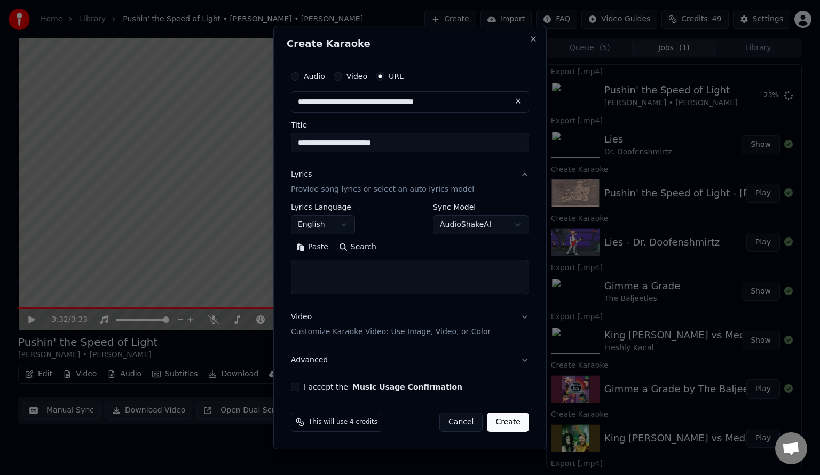
click at [318, 273] on textarea at bounding box center [410, 277] width 238 height 34
click at [305, 278] on textarea at bounding box center [410, 277] width 238 height 34
paste textarea "**********"
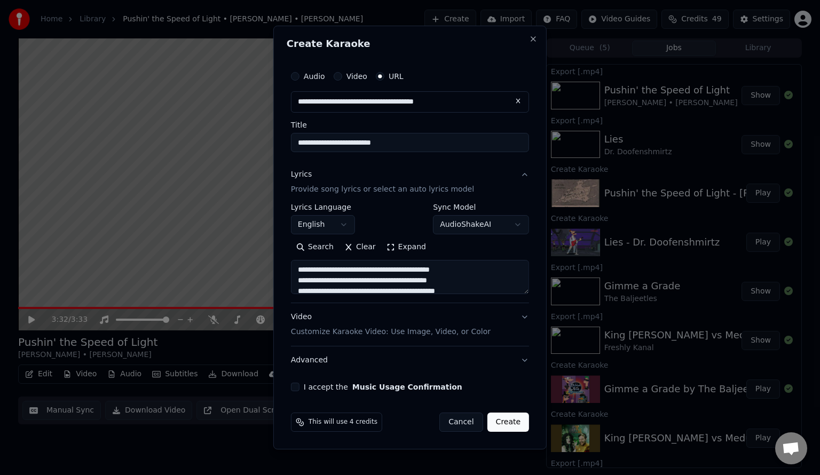
scroll to position [408, 0]
type textarea "**********"
click at [298, 387] on button "I accept the Music Usage Confirmation" at bounding box center [295, 387] width 9 height 9
click at [515, 421] on button "Create" at bounding box center [509, 422] width 42 height 19
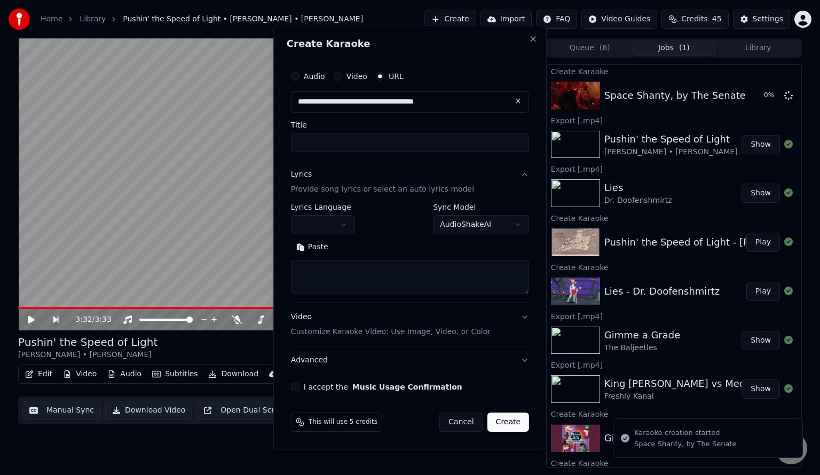
scroll to position [0, 0]
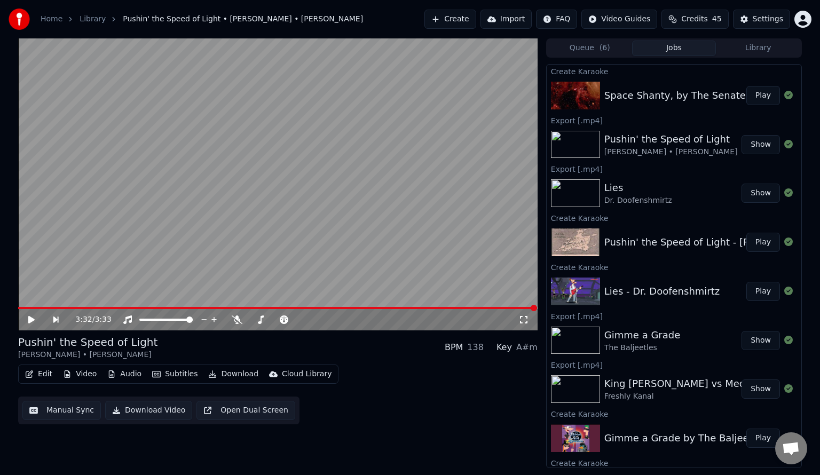
click at [74, 376] on button "Video" at bounding box center [80, 374] width 42 height 15
click at [752, 94] on button "Play" at bounding box center [764, 95] width 34 height 19
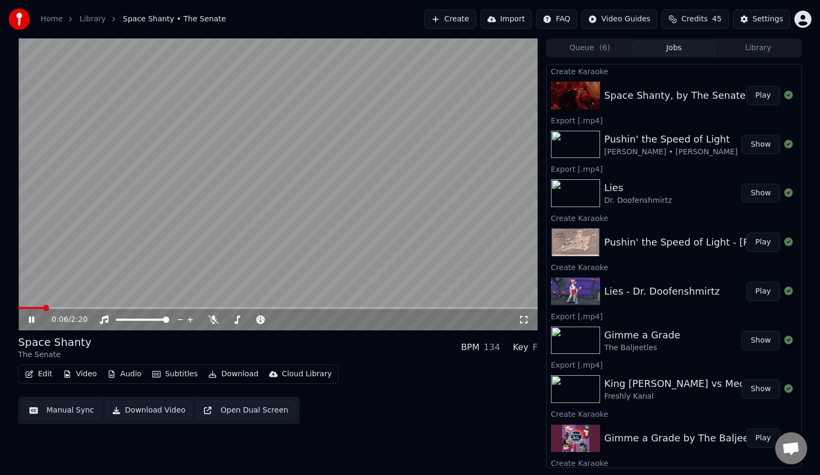
click at [182, 374] on button "Subtitles" at bounding box center [175, 374] width 54 height 15
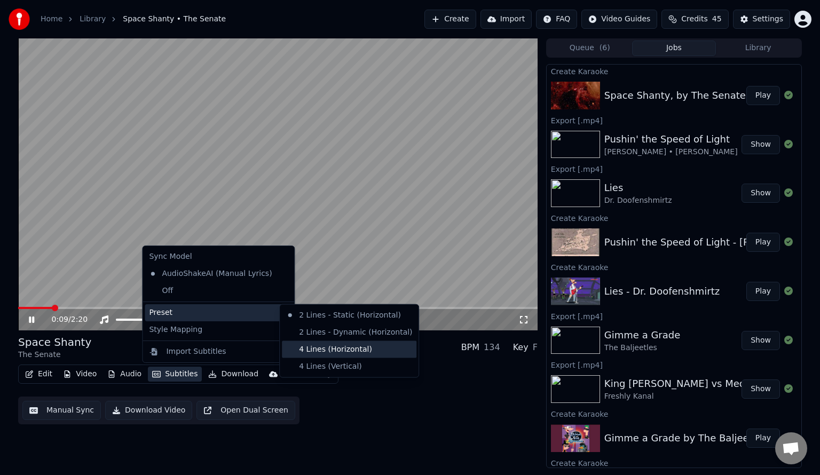
click at [323, 351] on div "4 Lines (Horizontal)" at bounding box center [349, 349] width 135 height 17
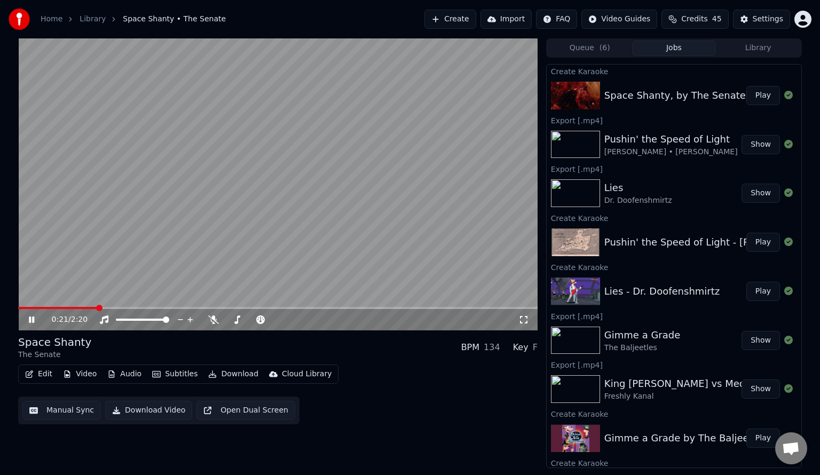
click at [367, 252] on video at bounding box center [278, 184] width 520 height 292
click at [53, 413] on button "Manual Sync" at bounding box center [61, 410] width 79 height 19
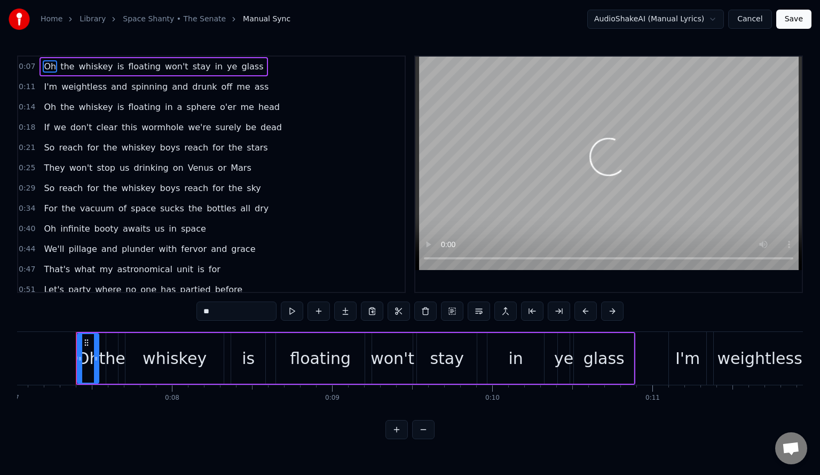
scroll to position [0, 1132]
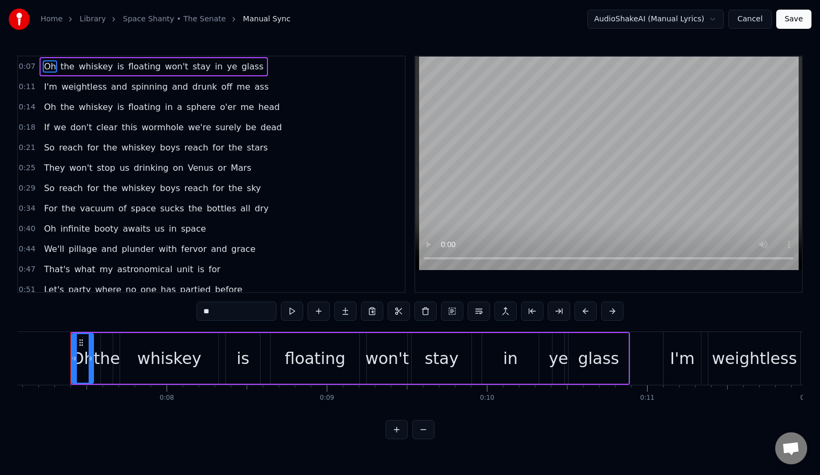
click at [187, 127] on span "we're" at bounding box center [199, 127] width 25 height 12
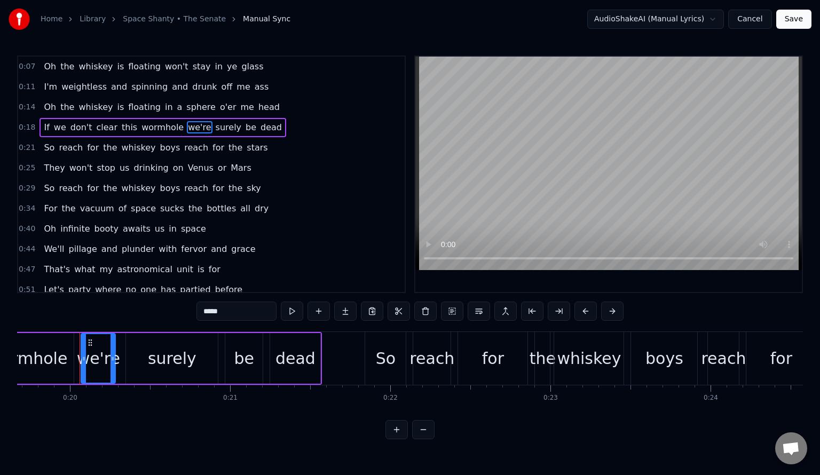
scroll to position [0, 3160]
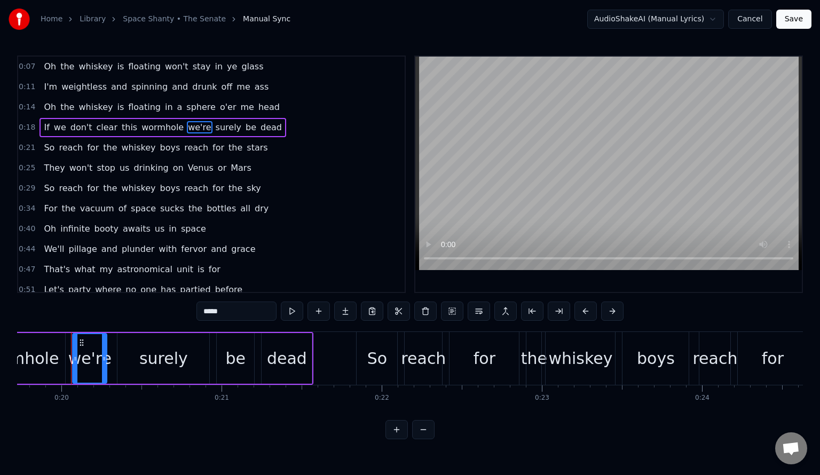
click at [229, 312] on input "*****" at bounding box center [237, 311] width 80 height 19
type input "*****"
click at [160, 309] on div "0:07 Oh the whiskey is floating won't stay in ye glass 0:11 I'm weightless and …" at bounding box center [410, 248] width 786 height 384
click at [25, 147] on span "0:21" at bounding box center [27, 148] width 17 height 11
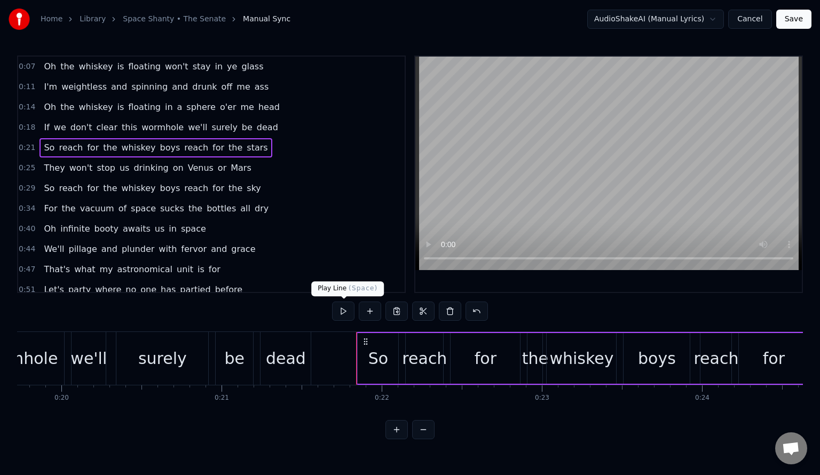
click at [342, 313] on button at bounding box center [343, 311] width 22 height 19
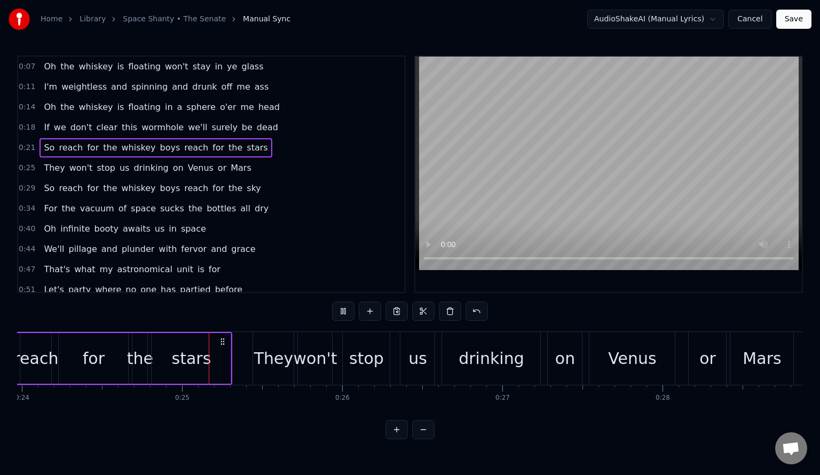
scroll to position [0, 3868]
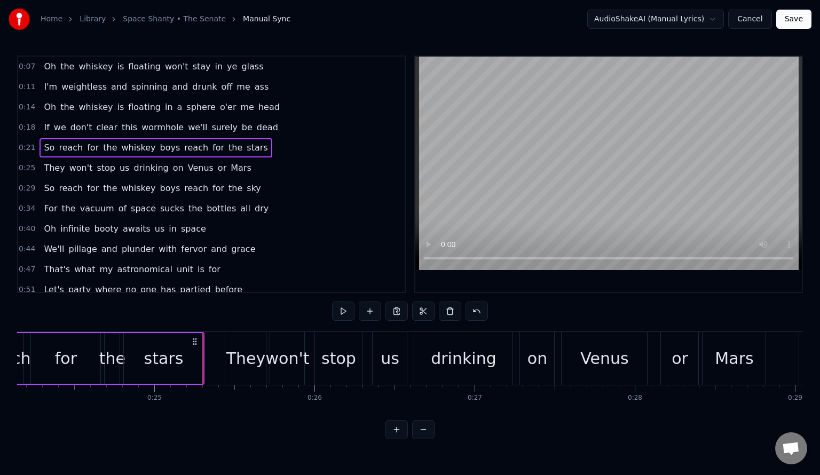
click at [802, 19] on button "Save" at bounding box center [793, 19] width 35 height 19
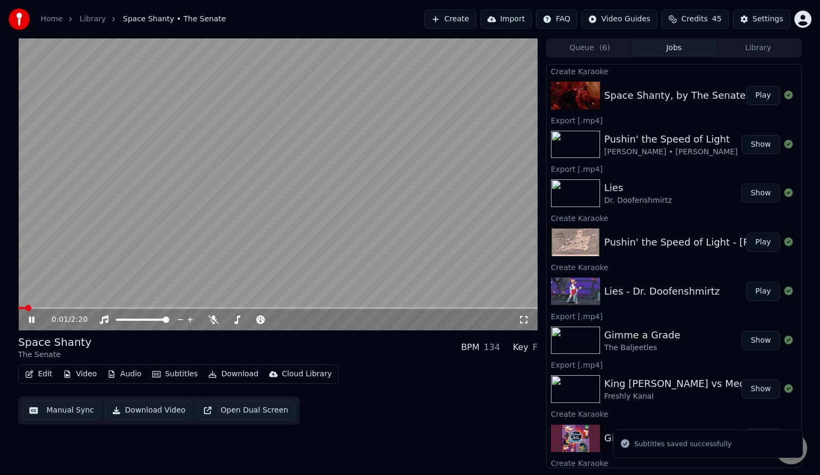
click at [145, 308] on span at bounding box center [278, 308] width 520 height 2
click at [90, 309] on span at bounding box center [82, 308] width 128 height 2
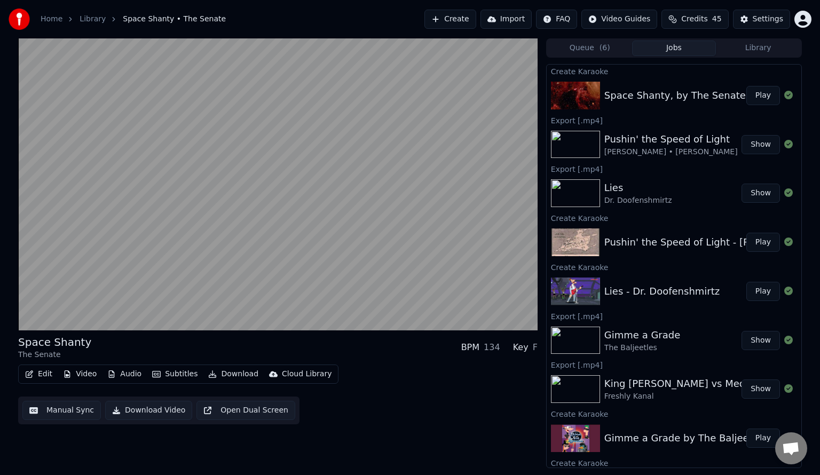
click at [152, 408] on button "Download Video" at bounding box center [148, 410] width 87 height 19
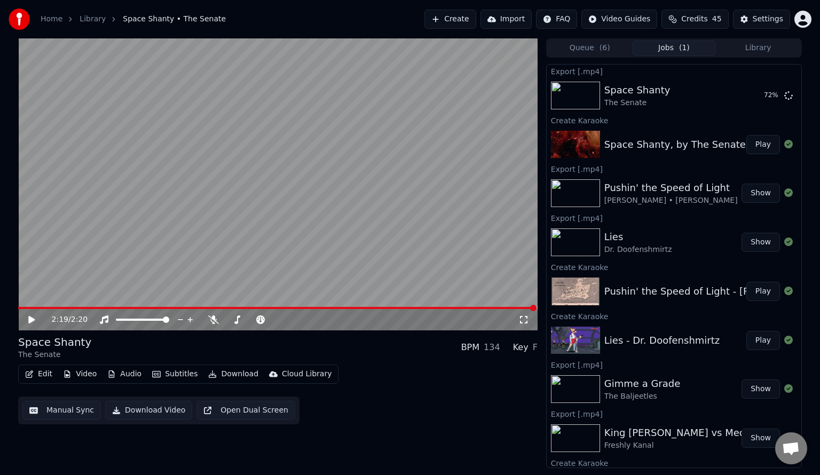
click at [460, 17] on button "Create" at bounding box center [451, 19] width 52 height 19
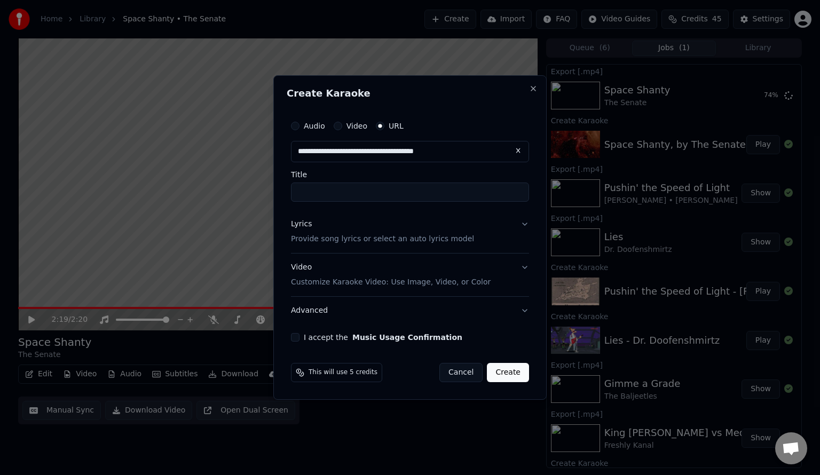
click at [436, 191] on input "Title" at bounding box center [410, 192] width 238 height 19
type input "**********"
click at [525, 222] on button "Lyrics Provide song lyrics or select an auto lyrics model" at bounding box center [410, 231] width 238 height 43
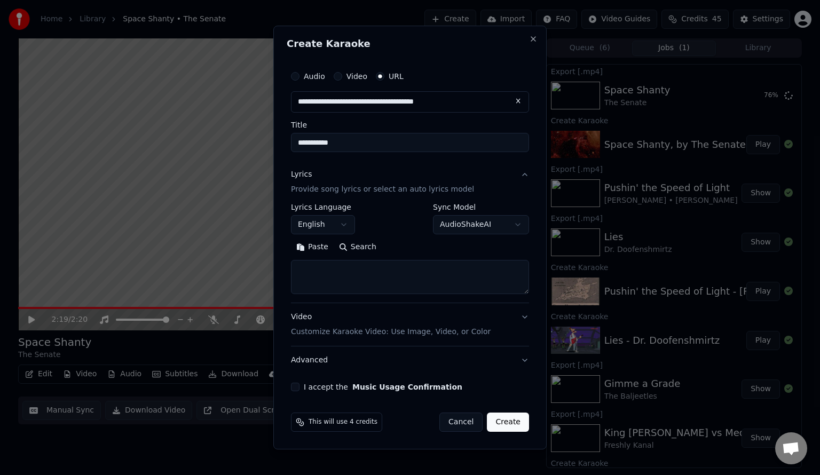
click at [367, 246] on button "Search" at bounding box center [358, 247] width 48 height 17
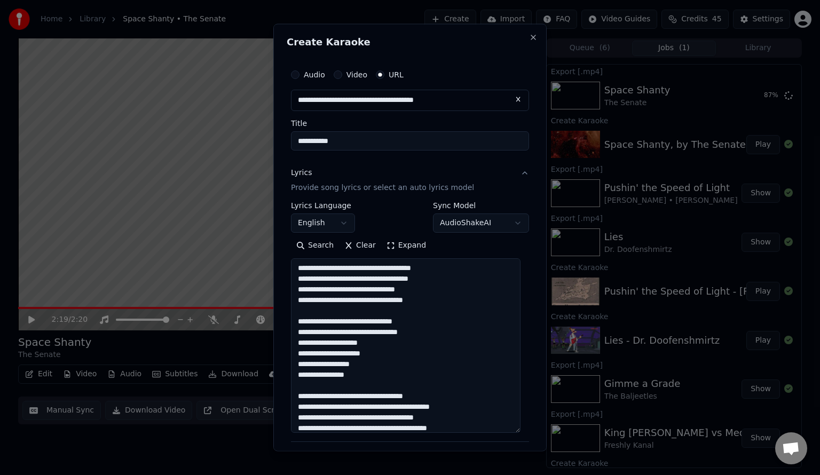
drag, startPoint x: 526, startPoint y: 289, endPoint x: 530, endPoint y: 428, distance: 138.9
click at [530, 428] on div "**********" at bounding box center [409, 238] width 273 height 428
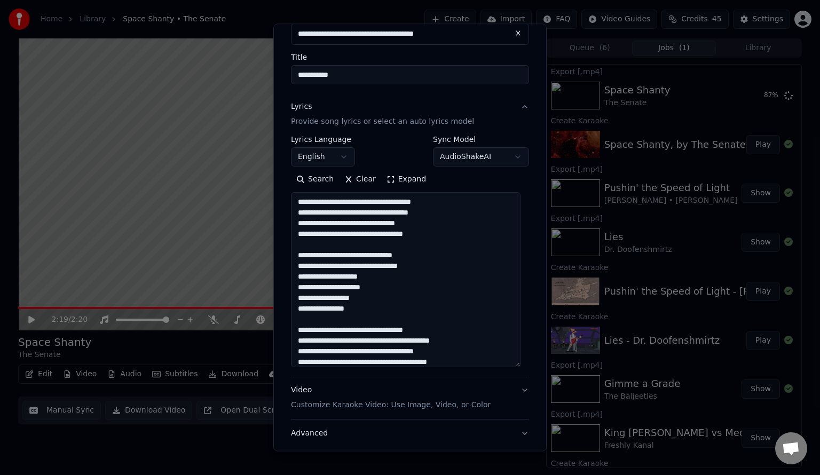
scroll to position [137, 0]
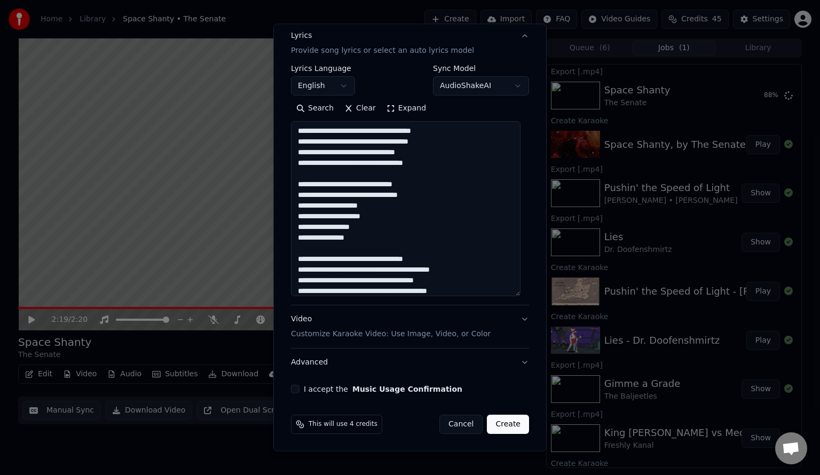
click at [443, 166] on textarea "**********" at bounding box center [406, 208] width 230 height 175
click at [370, 128] on textarea "**********" at bounding box center [406, 208] width 230 height 175
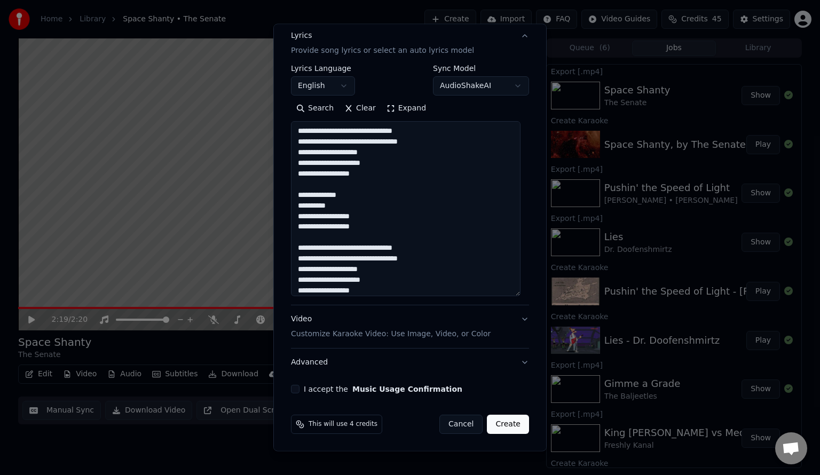
scroll to position [250, 0]
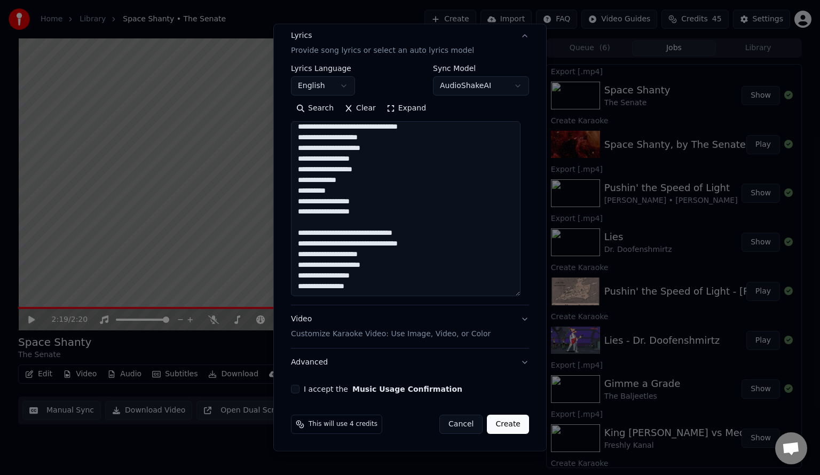
drag, startPoint x: 438, startPoint y: 171, endPoint x: 434, endPoint y: 194, distance: 23.9
click at [434, 194] on textarea "**********" at bounding box center [406, 208] width 230 height 175
drag, startPoint x: 408, startPoint y: 215, endPoint x: 376, endPoint y: 285, distance: 76.5
click at [376, 285] on textarea "**********" at bounding box center [406, 208] width 230 height 175
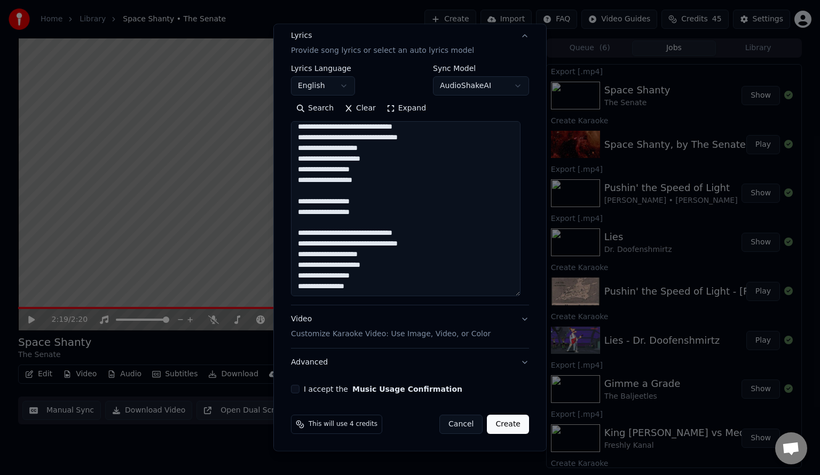
click at [376, 285] on textarea "**********" at bounding box center [406, 208] width 230 height 175
drag, startPoint x: 376, startPoint y: 285, endPoint x: 396, endPoint y: 222, distance: 65.7
click at [396, 222] on textarea "**********" at bounding box center [406, 208] width 230 height 175
drag, startPoint x: 396, startPoint y: 222, endPoint x: 391, endPoint y: 288, distance: 65.9
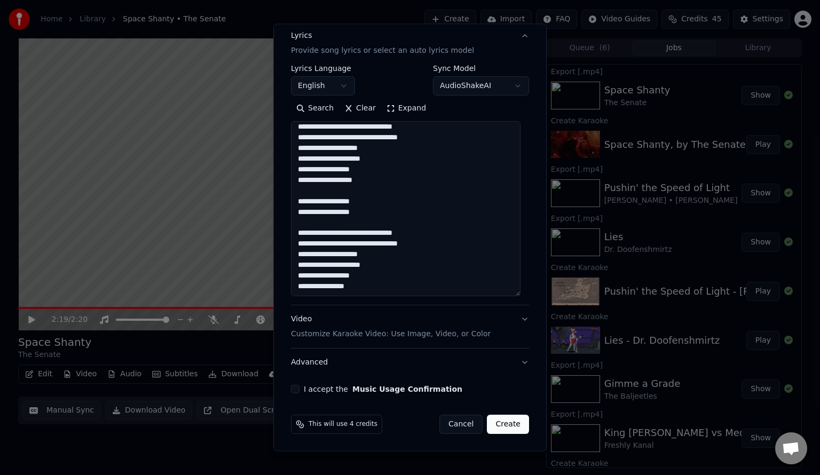
click at [391, 288] on textarea "**********" at bounding box center [406, 208] width 230 height 175
drag, startPoint x: 396, startPoint y: 287, endPoint x: 393, endPoint y: 220, distance: 67.4
click at [393, 220] on textarea "**********" at bounding box center [406, 208] width 230 height 175
click at [391, 210] on textarea "**********" at bounding box center [406, 208] width 230 height 175
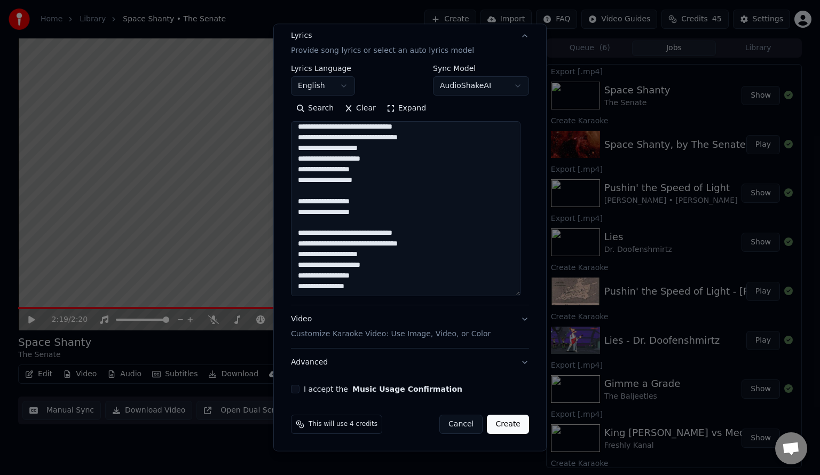
drag, startPoint x: 390, startPoint y: 222, endPoint x: 389, endPoint y: 286, distance: 63.6
click at [389, 286] on textarea "**********" at bounding box center [406, 208] width 230 height 175
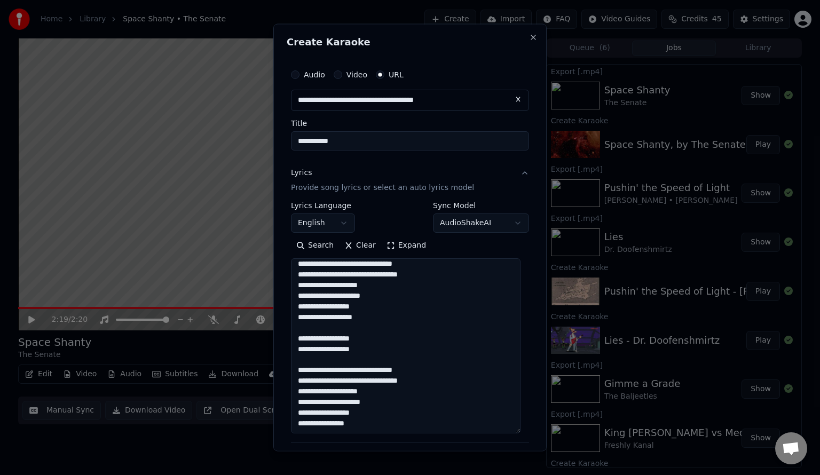
scroll to position [137, 0]
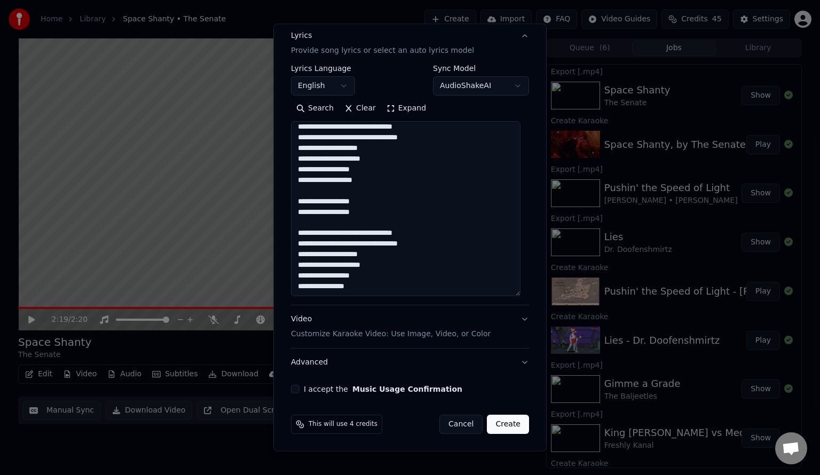
type textarea "**********"
click at [294, 388] on button "I accept the Music Usage Confirmation" at bounding box center [295, 389] width 9 height 9
click at [506, 429] on button "Create" at bounding box center [508, 424] width 42 height 19
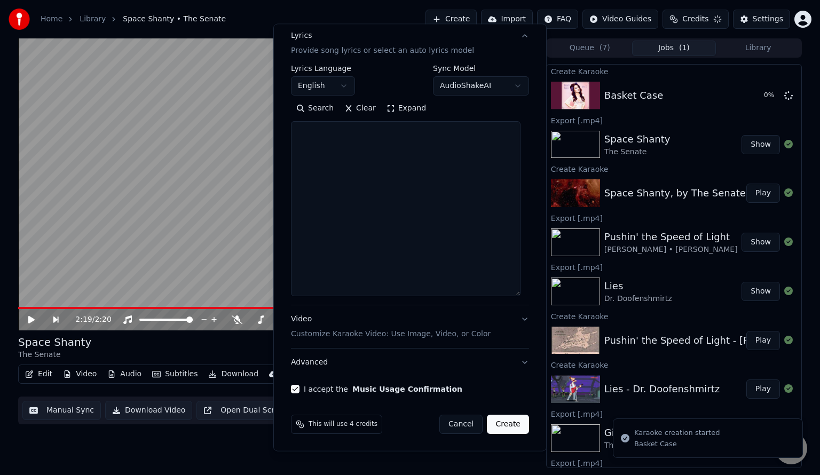
select select
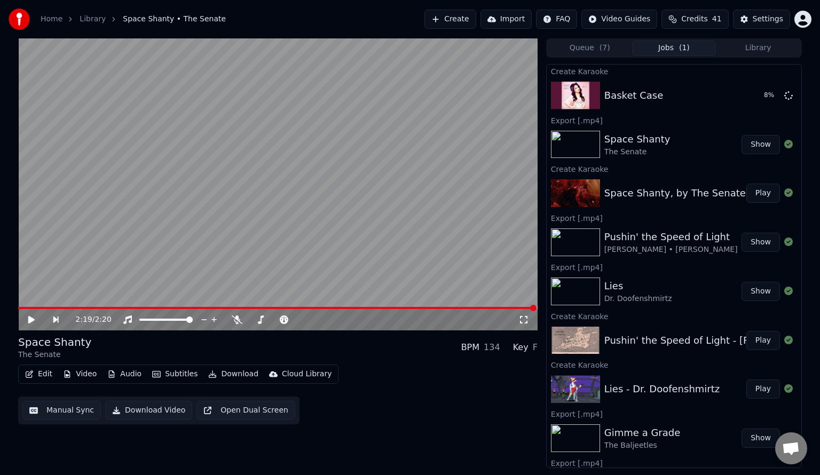
click at [461, 19] on button "Create" at bounding box center [451, 19] width 52 height 19
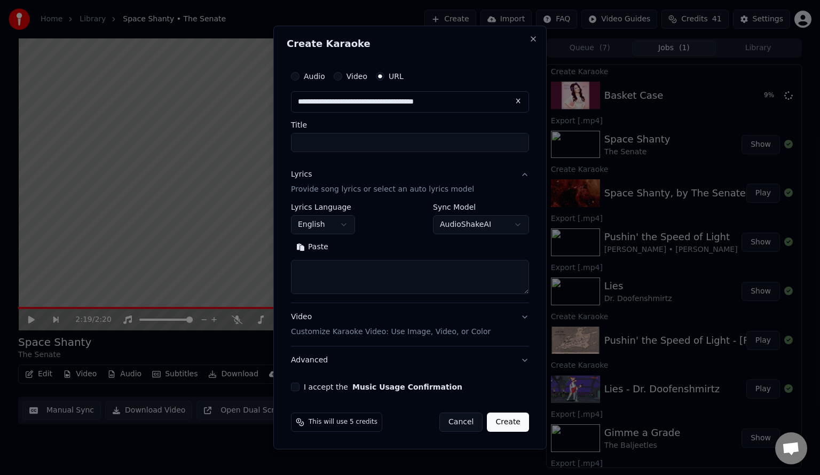
click at [383, 139] on input "Title" at bounding box center [410, 142] width 238 height 19
type input "**********"
click at [355, 248] on button "Search" at bounding box center [358, 247] width 48 height 17
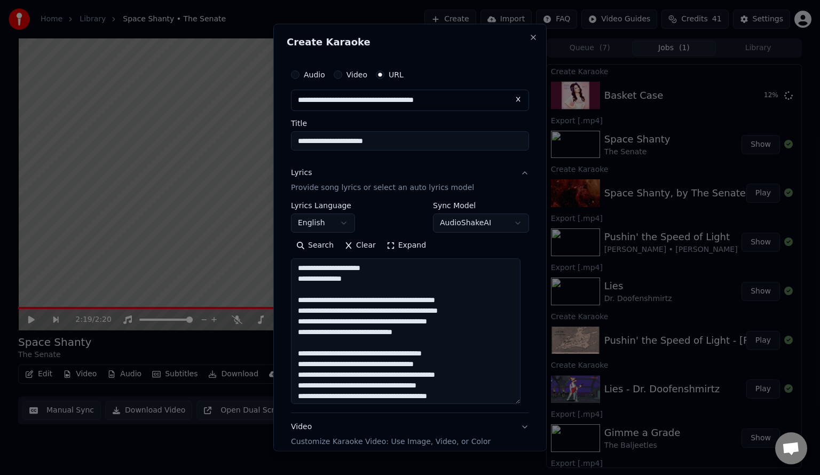
drag, startPoint x: 528, startPoint y: 291, endPoint x: 517, endPoint y: 411, distance: 120.1
click at [517, 404] on textarea at bounding box center [406, 331] width 230 height 146
click at [415, 288] on textarea at bounding box center [406, 336] width 230 height 156
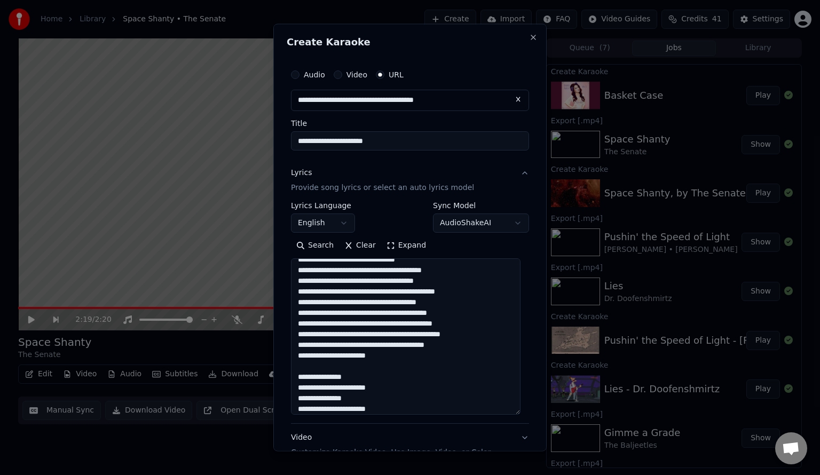
scroll to position [118, 0]
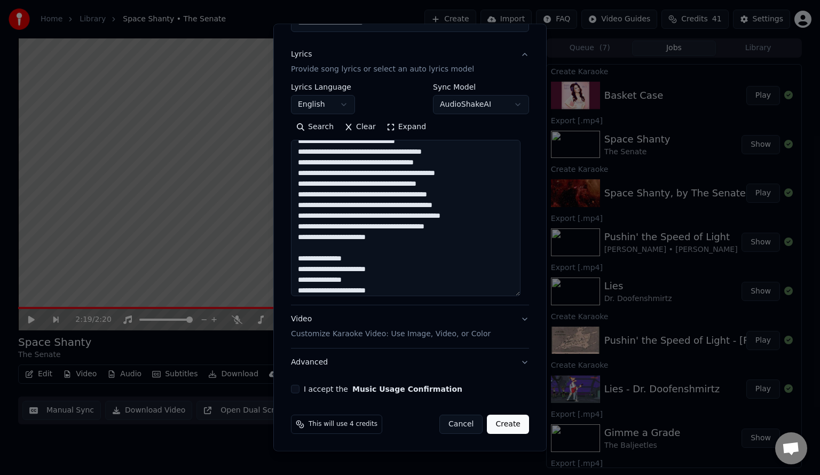
type textarea "**********"
click at [297, 390] on button "I accept the Music Usage Confirmation" at bounding box center [295, 389] width 9 height 9
click at [502, 426] on button "Create" at bounding box center [508, 424] width 42 height 19
select select
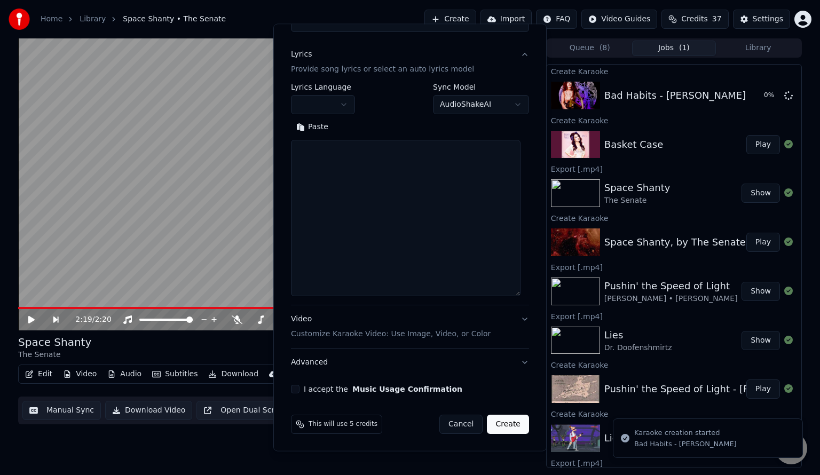
scroll to position [0, 0]
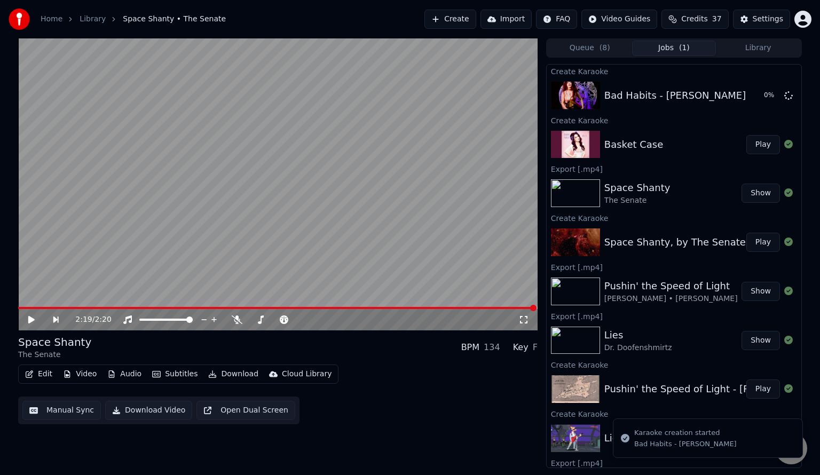
click at [756, 145] on button "Play" at bounding box center [764, 144] width 34 height 19
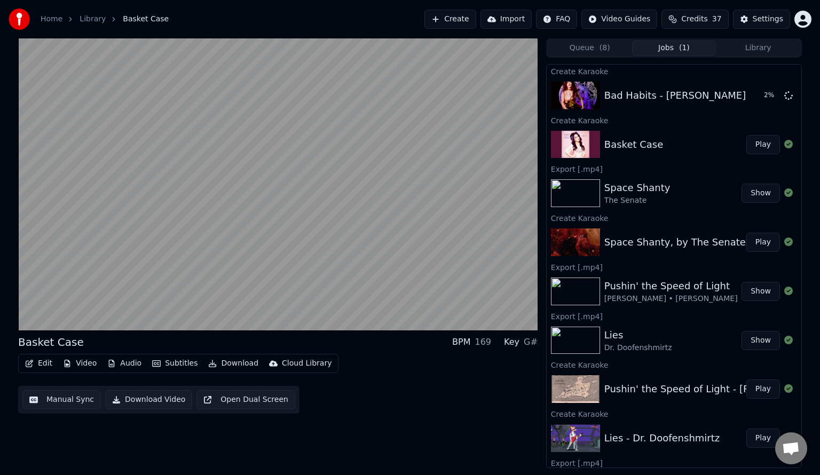
click at [167, 363] on button "Subtitles" at bounding box center [175, 363] width 54 height 15
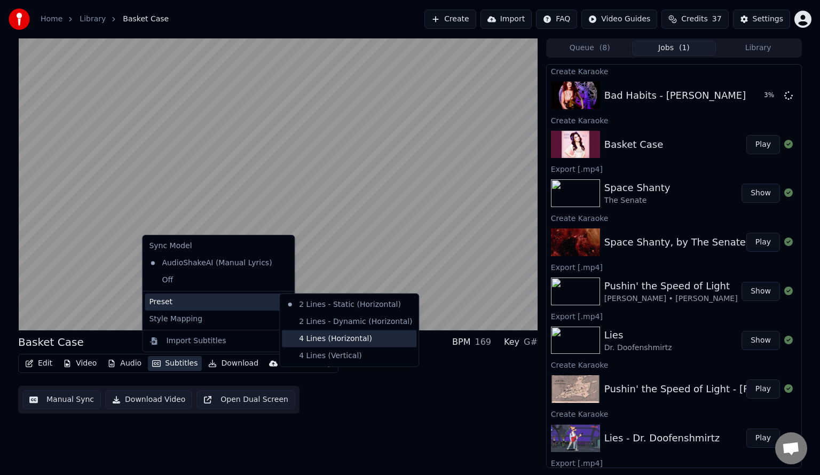
click at [315, 338] on div "4 Lines (Horizontal)" at bounding box center [349, 339] width 135 height 17
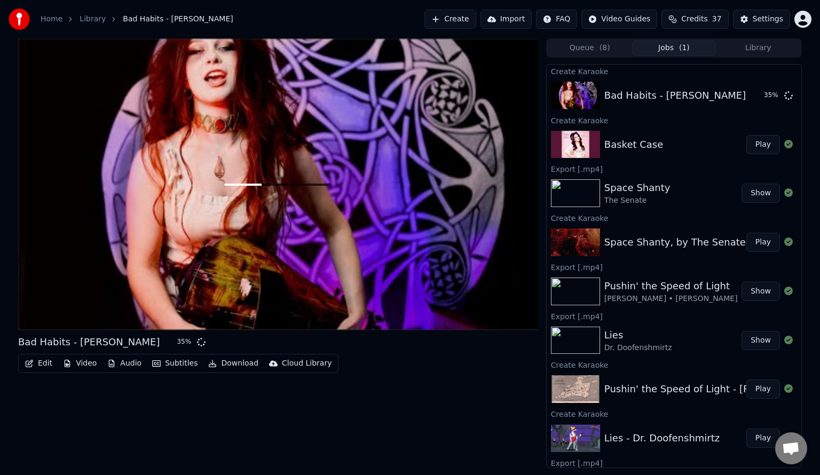
click at [748, 143] on button "Play" at bounding box center [764, 144] width 34 height 19
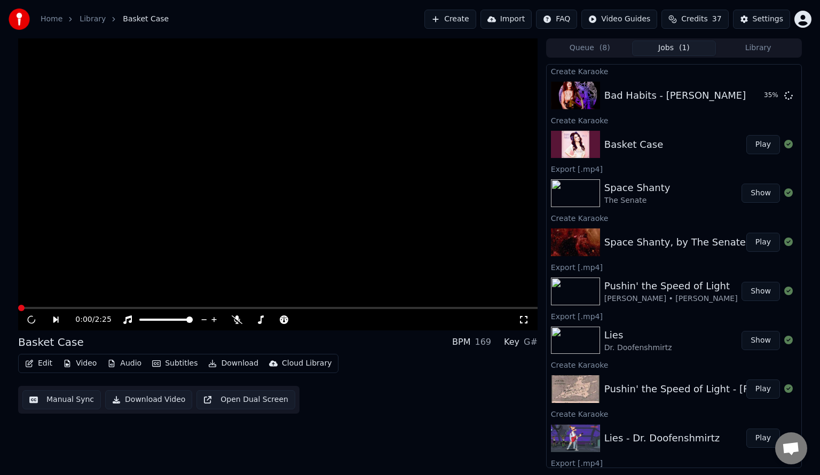
click at [222, 199] on video at bounding box center [278, 184] width 520 height 292
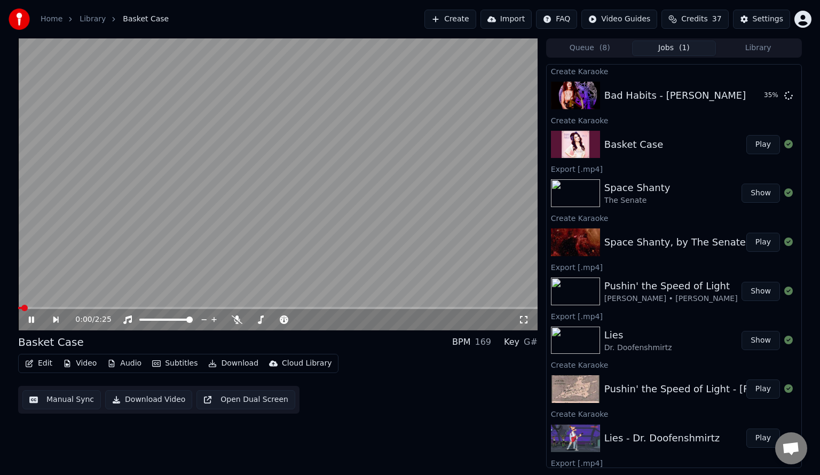
click at [176, 248] on video at bounding box center [278, 184] width 520 height 292
click at [158, 399] on button "Download Video" at bounding box center [148, 399] width 87 height 19
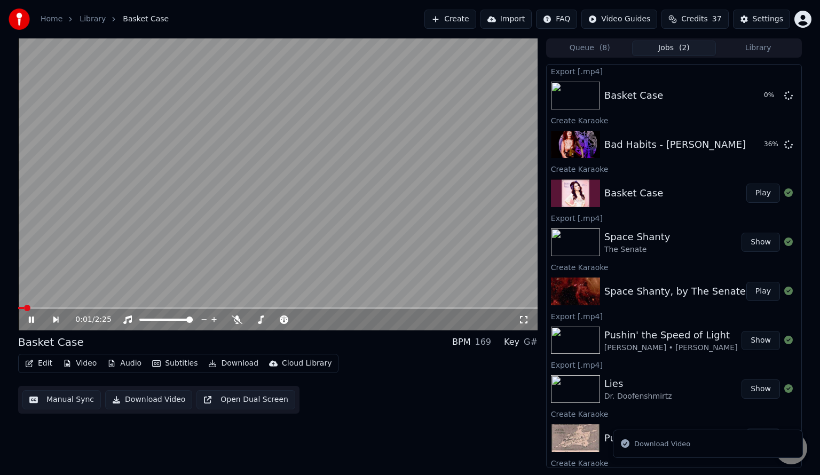
click at [27, 323] on icon at bounding box center [39, 320] width 25 height 9
click at [469, 18] on button "Create" at bounding box center [451, 19] width 52 height 19
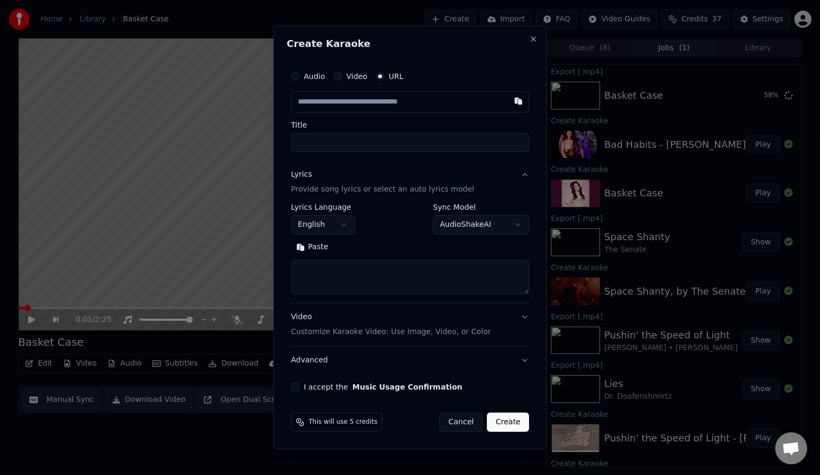
click at [381, 139] on input "Title" at bounding box center [410, 142] width 238 height 19
click at [370, 107] on input "text" at bounding box center [410, 101] width 238 height 21
paste input "**********"
click at [368, 122] on label "Title" at bounding box center [410, 124] width 238 height 7
click at [368, 133] on input "Title" at bounding box center [410, 142] width 238 height 19
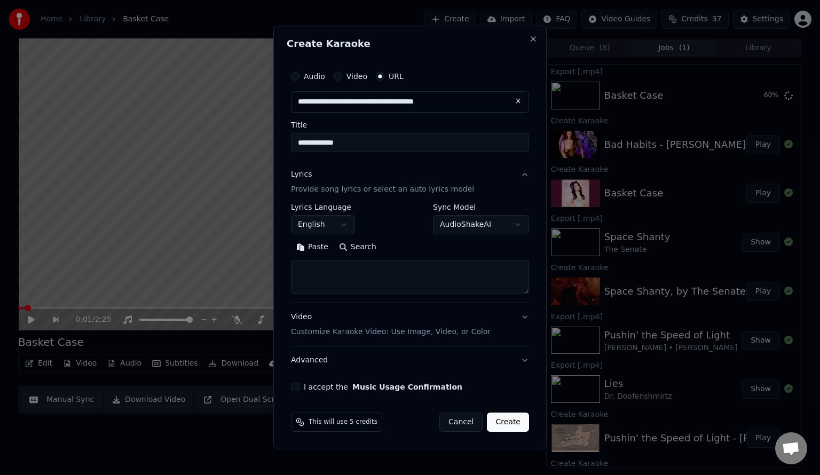
type input "**********"
click at [352, 241] on button "Search" at bounding box center [358, 247] width 48 height 17
drag, startPoint x: 529, startPoint y: 292, endPoint x: 520, endPoint y: 308, distance: 18.2
click at [520, 308] on div "**********" at bounding box center [410, 268] width 238 height 214
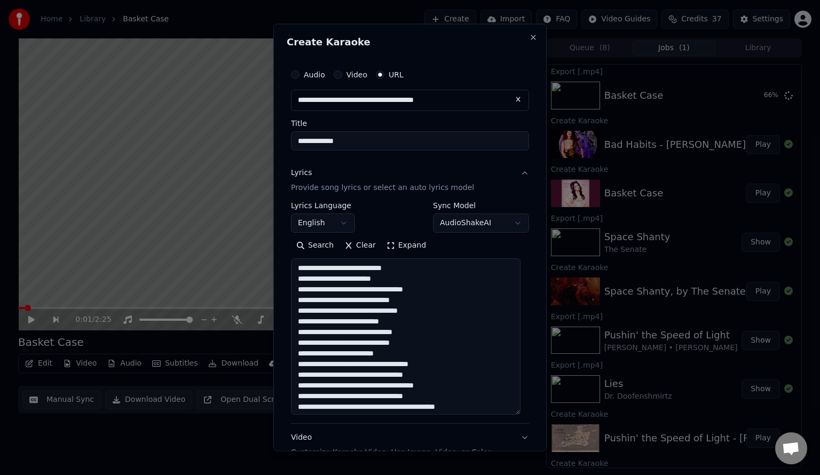
drag, startPoint x: 521, startPoint y: 290, endPoint x: 506, endPoint y: 385, distance: 95.7
click at [519, 411] on textarea at bounding box center [406, 336] width 230 height 156
click at [468, 317] on textarea at bounding box center [406, 336] width 230 height 157
click at [426, 362] on textarea at bounding box center [406, 336] width 230 height 157
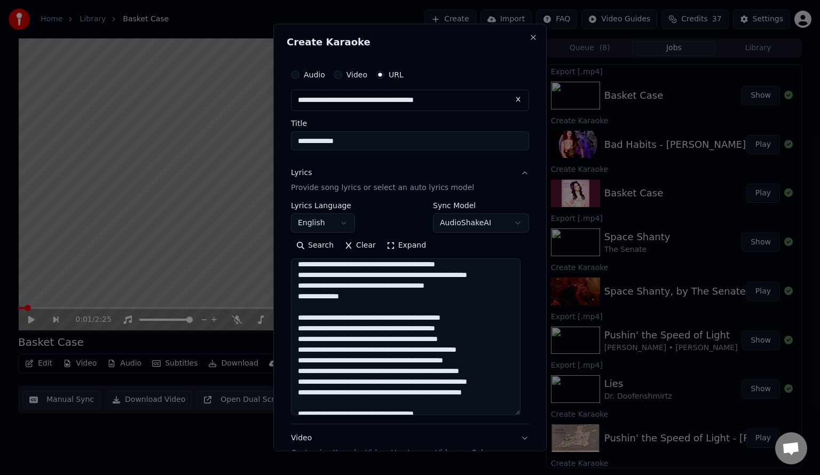
scroll to position [762, 0]
click at [391, 357] on textarea at bounding box center [406, 336] width 230 height 157
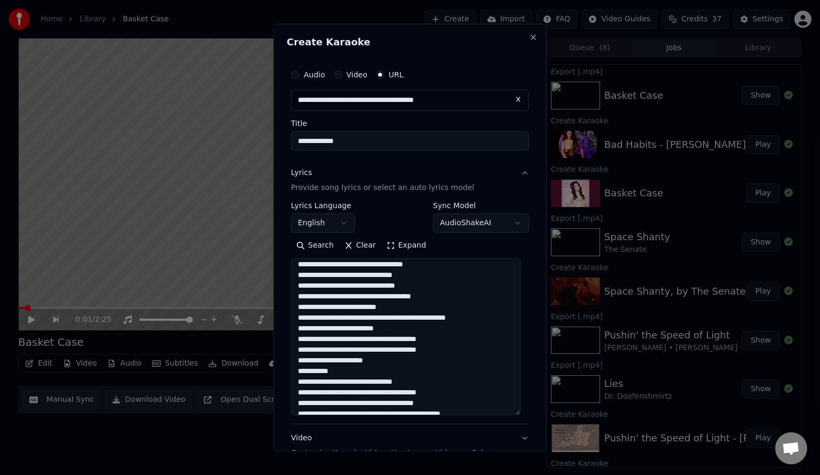
scroll to position [619, 0]
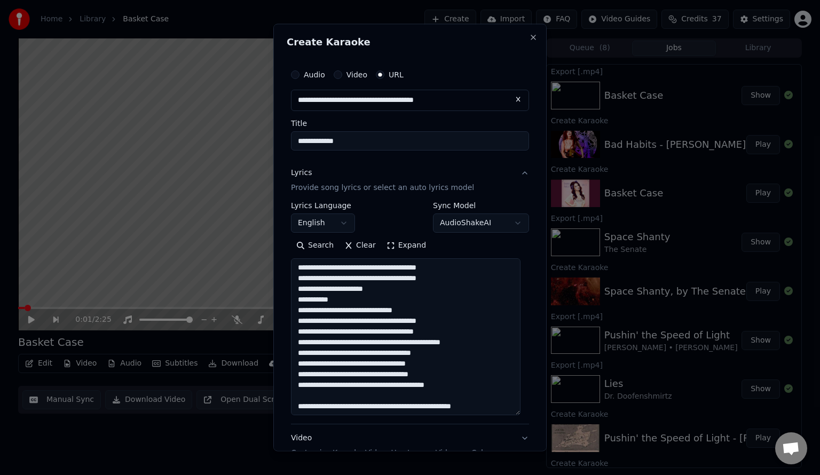
drag, startPoint x: 362, startPoint y: 302, endPoint x: 282, endPoint y: 303, distance: 80.1
click at [282, 303] on div "**********" at bounding box center [409, 238] width 273 height 428
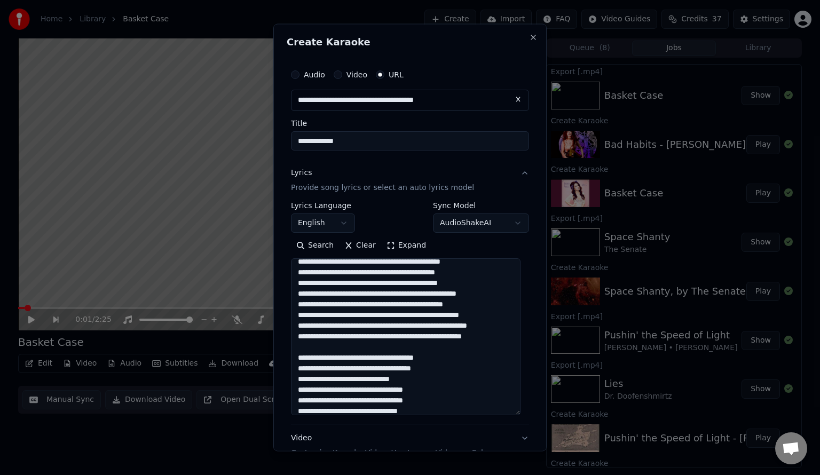
scroll to position [833, 0]
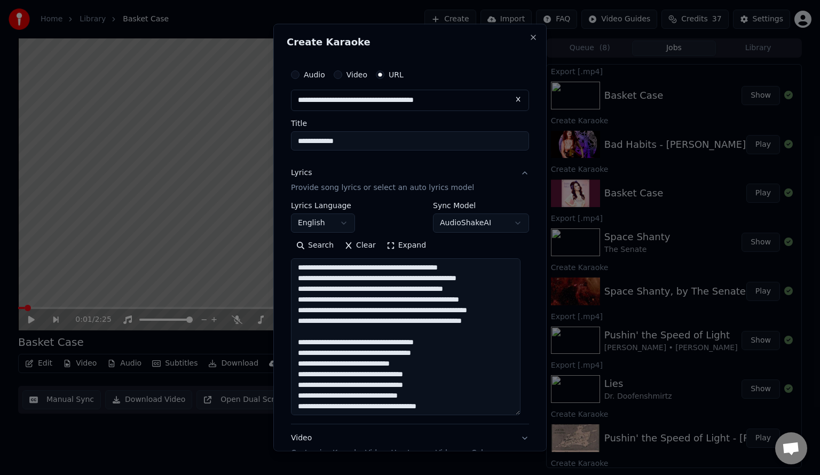
click at [380, 351] on textarea at bounding box center [406, 336] width 230 height 157
click at [351, 313] on textarea at bounding box center [406, 336] width 230 height 157
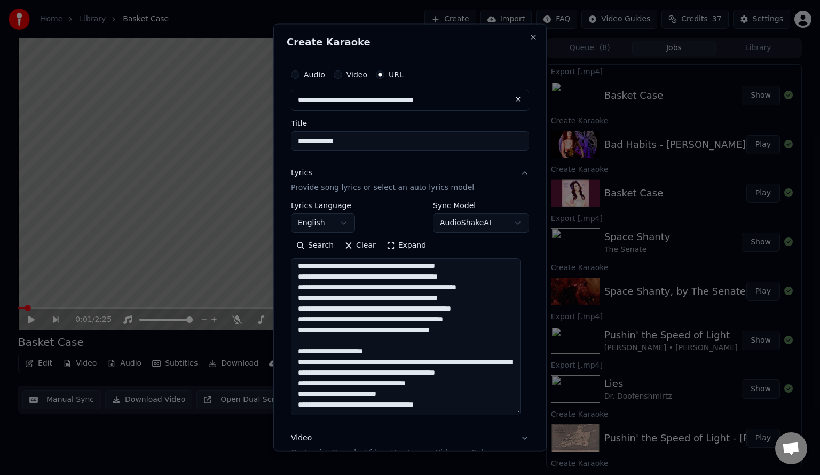
scroll to position [1250, 0]
click at [312, 395] on textarea at bounding box center [406, 336] width 230 height 157
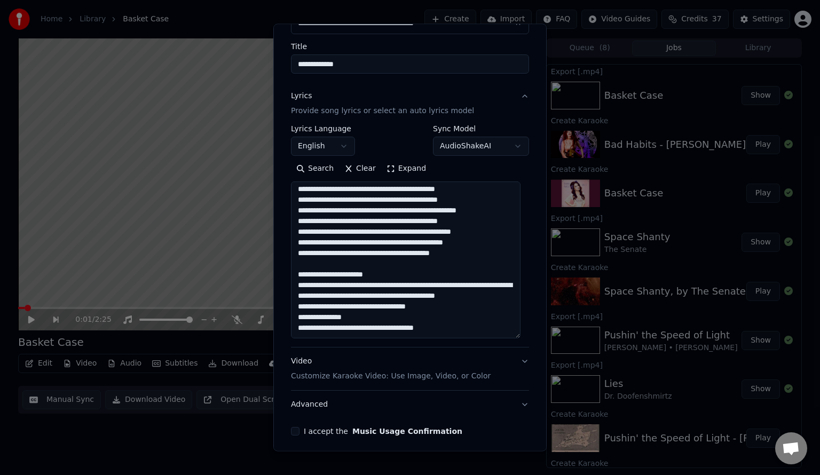
scroll to position [119, 0]
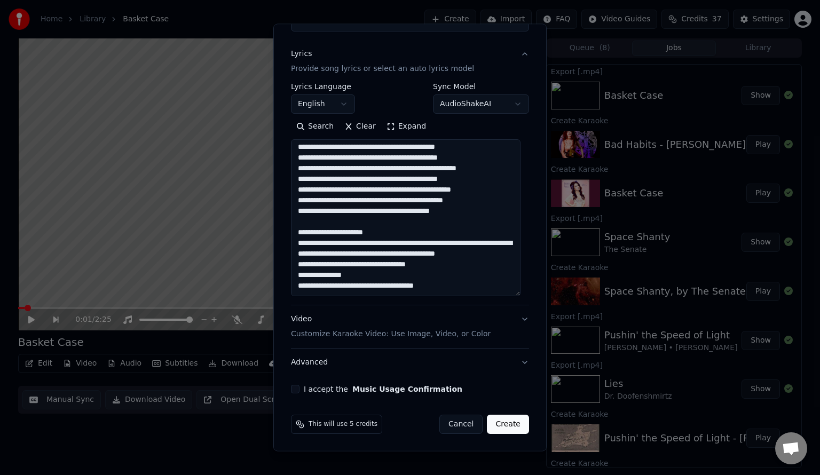
type textarea "**********"
click at [299, 390] on button "I accept the Music Usage Confirmation" at bounding box center [295, 389] width 9 height 9
click at [506, 423] on button "Create" at bounding box center [508, 424] width 42 height 19
select select
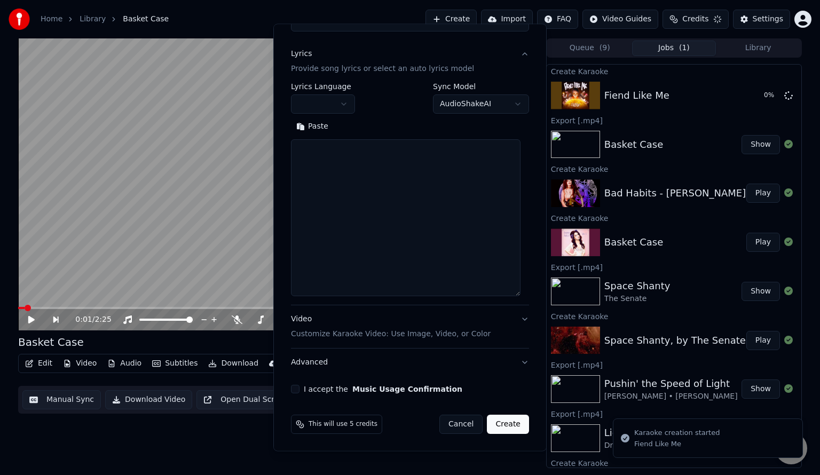
scroll to position [0, 0]
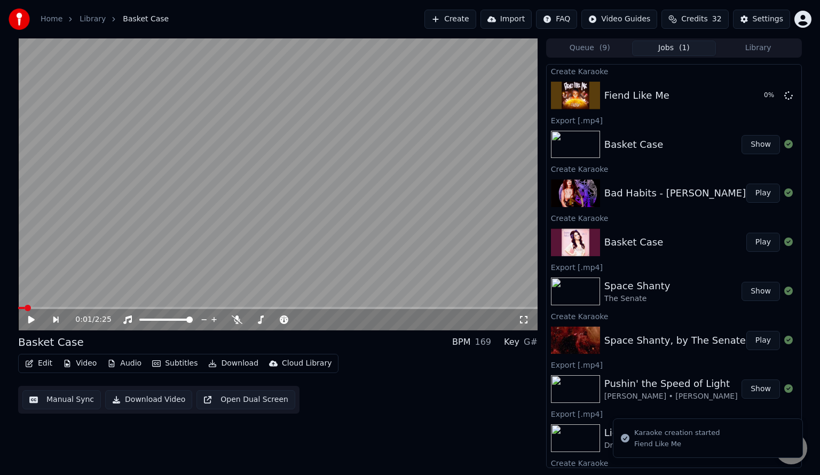
click at [752, 192] on button "Play" at bounding box center [764, 193] width 34 height 19
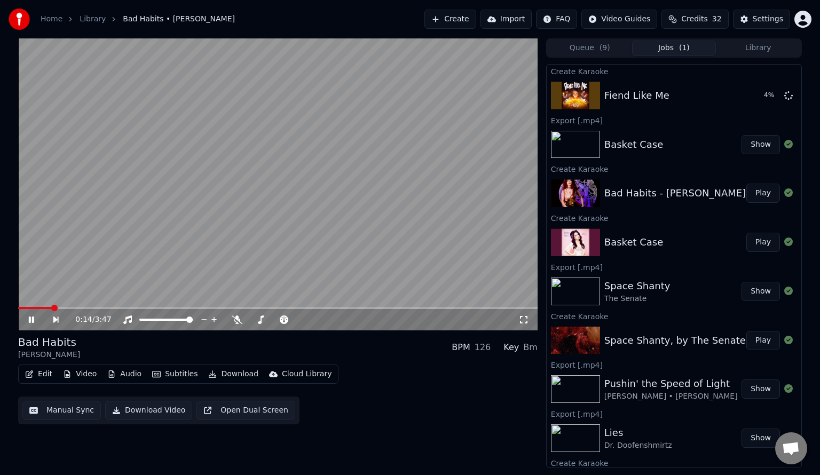
click at [176, 378] on button "Subtitles" at bounding box center [175, 374] width 54 height 15
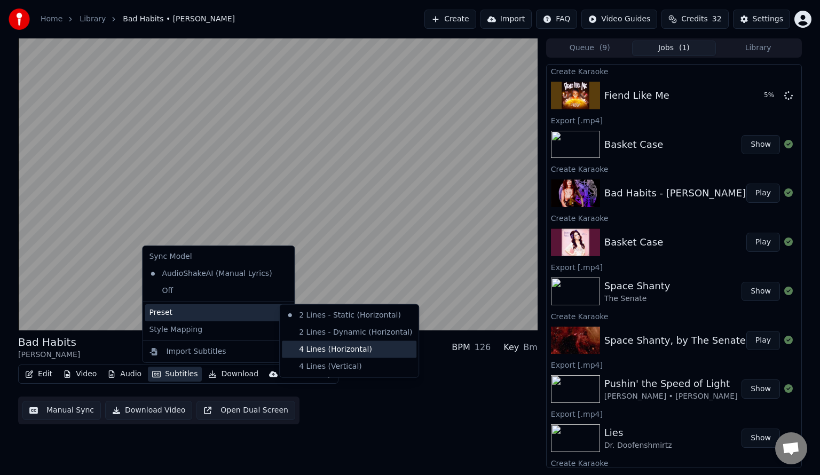
click at [336, 351] on div "4 Lines (Horizontal)" at bounding box center [349, 349] width 135 height 17
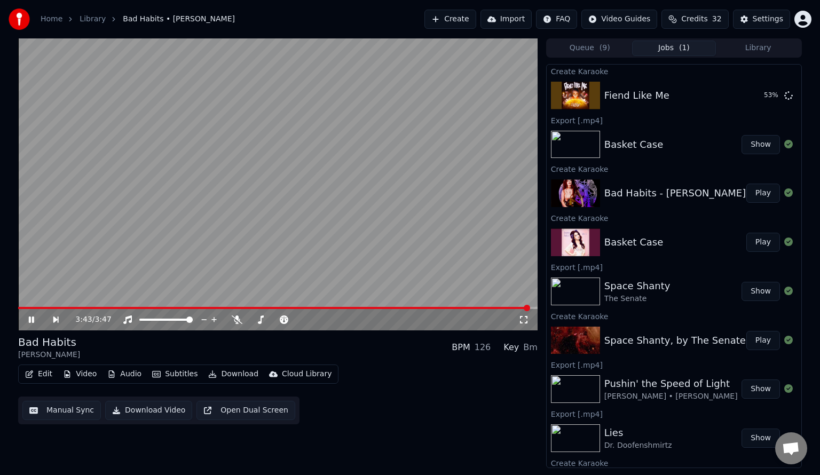
click at [143, 411] on button "Download Video" at bounding box center [148, 410] width 87 height 19
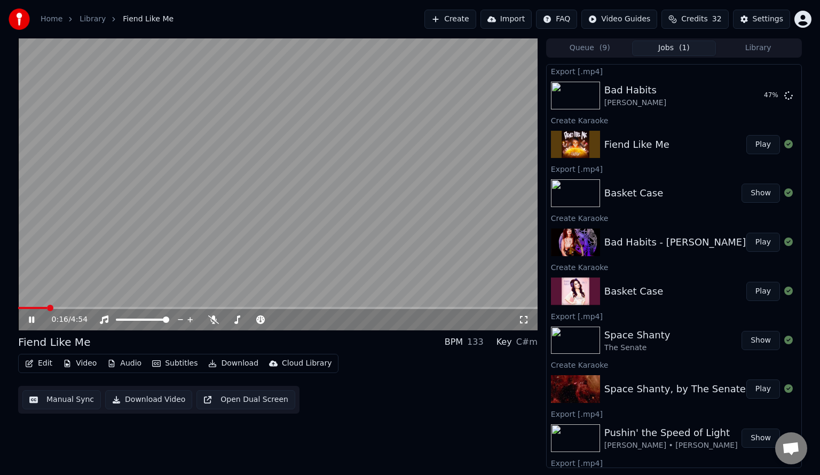
click at [223, 225] on video at bounding box center [278, 184] width 520 height 292
click at [177, 364] on button "Subtitles" at bounding box center [175, 363] width 54 height 15
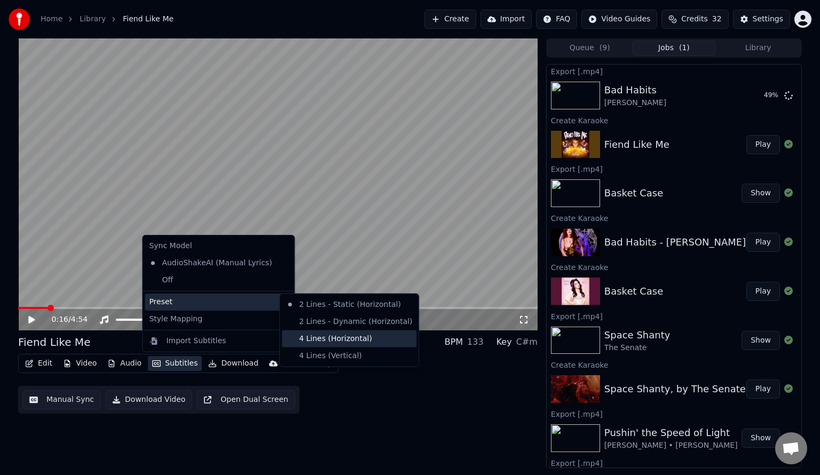
click at [313, 337] on div "4 Lines (Horizontal)" at bounding box center [349, 339] width 135 height 17
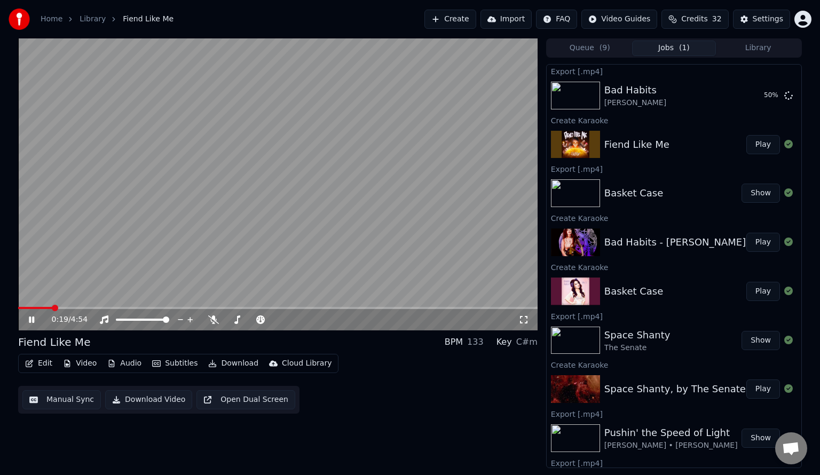
click at [347, 209] on video at bounding box center [278, 184] width 520 height 292
click at [426, 212] on video at bounding box center [278, 184] width 520 height 292
drag, startPoint x: 394, startPoint y: 205, endPoint x: 60, endPoint y: 352, distance: 365.4
click at [394, 205] on video at bounding box center [278, 184] width 520 height 292
click at [53, 403] on button "Manual Sync" at bounding box center [61, 399] width 79 height 19
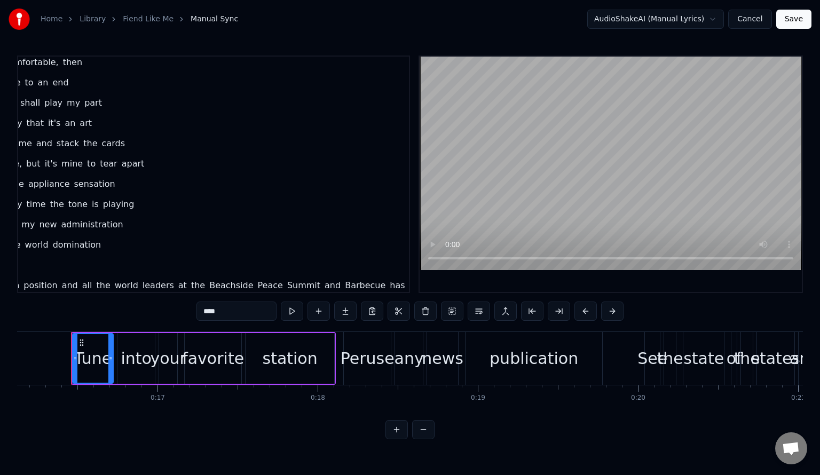
scroll to position [2013, 178]
click at [382, 279] on span "has" at bounding box center [390, 285] width 17 height 12
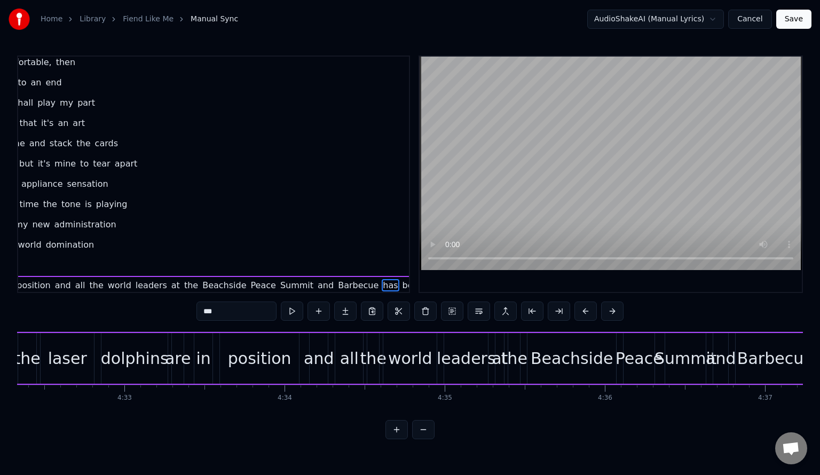
scroll to position [0, 44376]
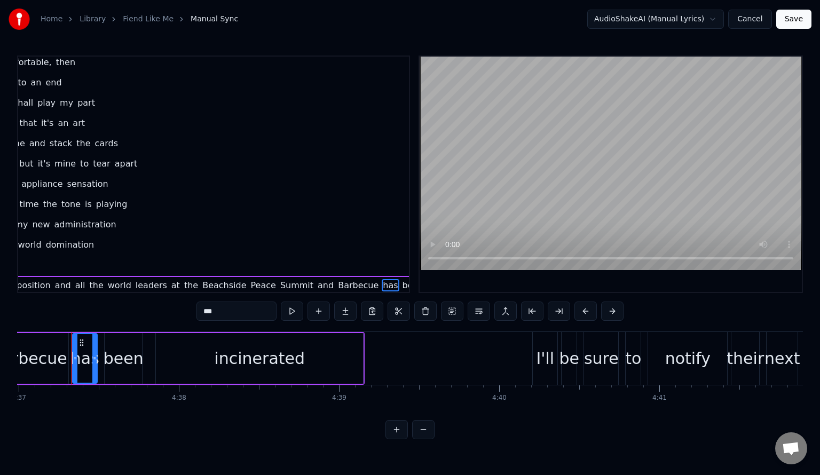
click at [222, 314] on input "***" at bounding box center [237, 311] width 80 height 19
type input "****"
click at [795, 16] on button "Save" at bounding box center [793, 19] width 35 height 19
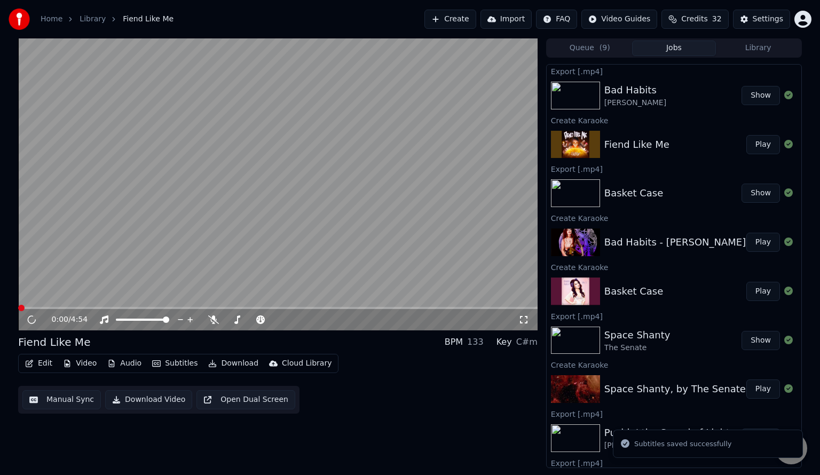
click at [134, 402] on button "Download Video" at bounding box center [148, 399] width 87 height 19
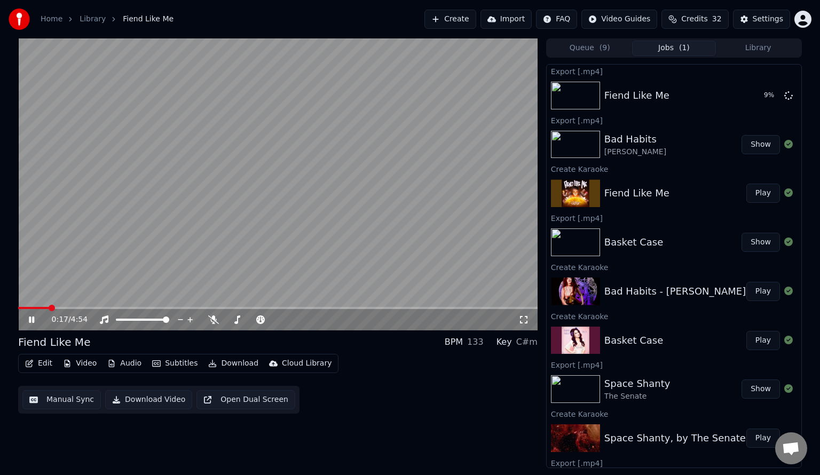
click at [280, 161] on video at bounding box center [278, 184] width 520 height 292
click at [469, 17] on button "Create" at bounding box center [451, 19] width 52 height 19
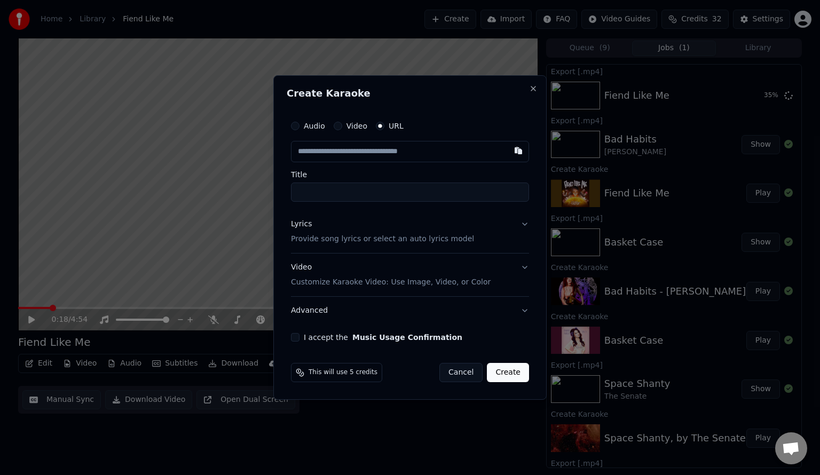
paste input "**********"
type input "**********"
click at [476, 190] on input "Title" at bounding box center [410, 192] width 238 height 19
type input "**********"
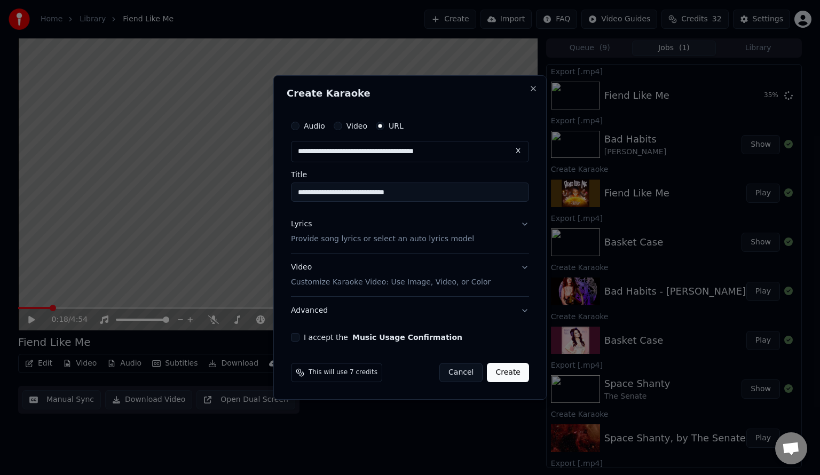
click at [489, 237] on button "Lyrics Provide song lyrics or select an auto lyrics model" at bounding box center [410, 231] width 238 height 43
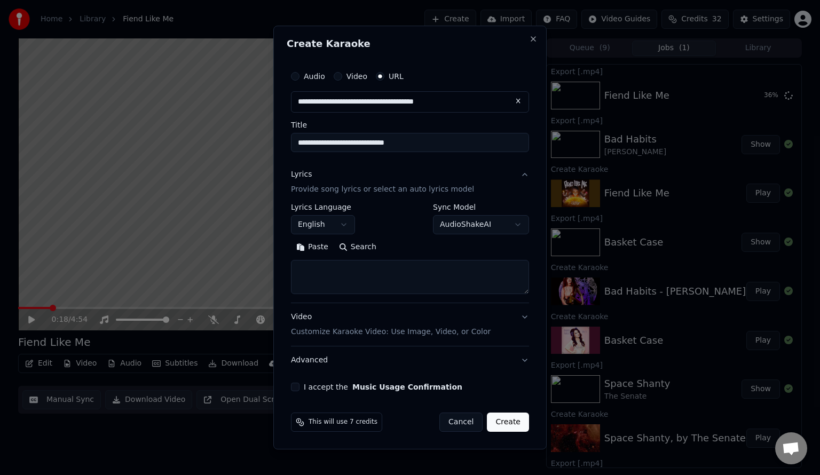
click at [351, 246] on button "Search" at bounding box center [358, 247] width 48 height 17
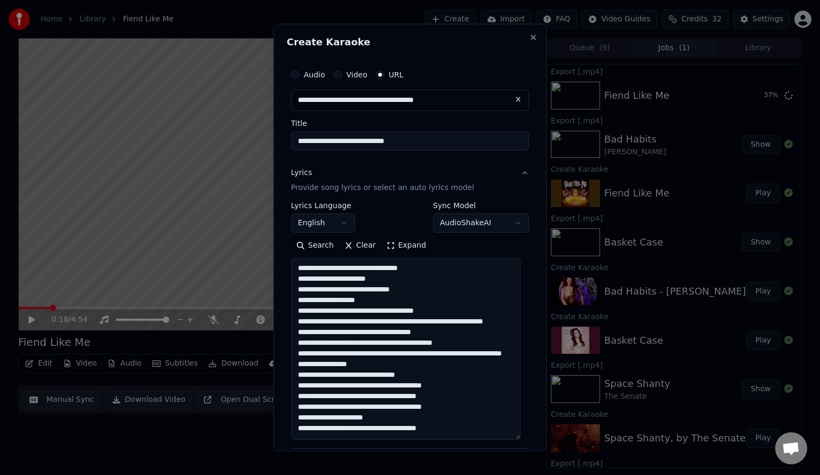
drag, startPoint x: 525, startPoint y: 292, endPoint x: 505, endPoint y: 437, distance: 146.7
click at [505, 437] on textarea at bounding box center [406, 349] width 230 height 182
drag, startPoint x: 411, startPoint y: 319, endPoint x: 87, endPoint y: 134, distance: 373.8
click at [87, 134] on body "Home Library Fiend Like Me Create Import FAQ Video Guides Credits 32 Settings 0…" at bounding box center [410, 237] width 820 height 475
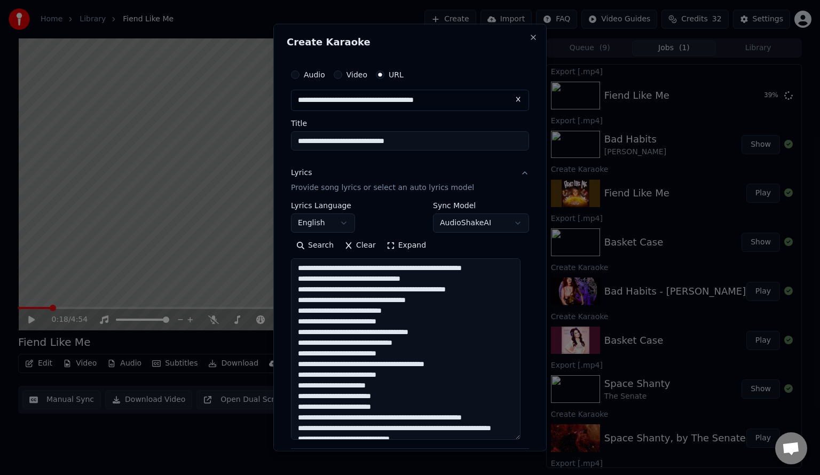
click at [309, 277] on textarea at bounding box center [406, 349] width 230 height 182
click at [430, 286] on textarea at bounding box center [406, 349] width 230 height 182
click at [435, 283] on textarea at bounding box center [406, 349] width 230 height 182
click at [448, 318] on textarea at bounding box center [406, 349] width 230 height 182
click at [461, 313] on textarea at bounding box center [406, 349] width 230 height 182
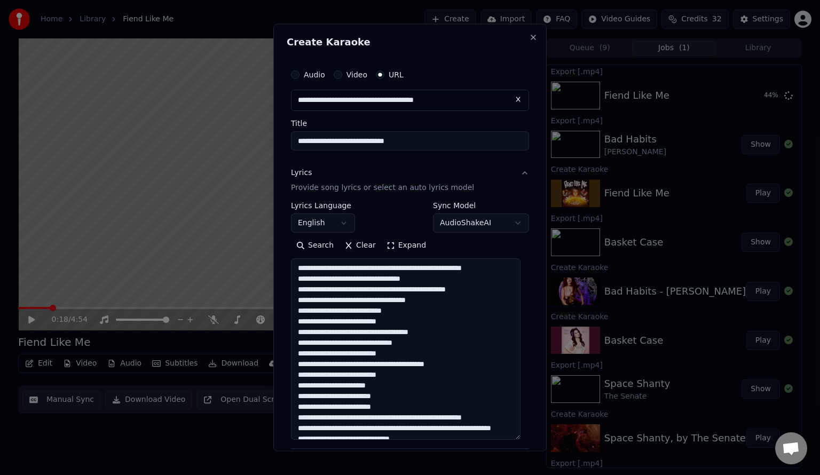
drag, startPoint x: 408, startPoint y: 319, endPoint x: 273, endPoint y: 319, distance: 135.1
click at [273, 319] on body "Home Library Fiend Like Me Create Import FAQ Video Guides Credits 32 Settings 0…" at bounding box center [410, 237] width 820 height 475
click at [444, 351] on textarea at bounding box center [406, 349] width 230 height 182
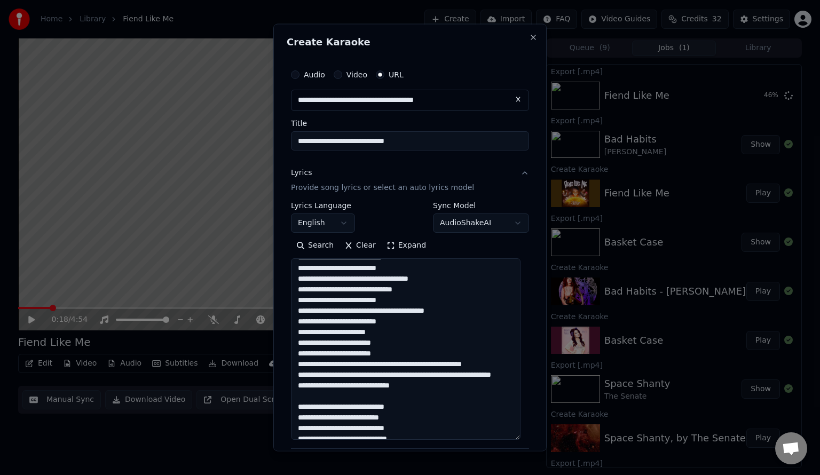
scroll to position [71, 0]
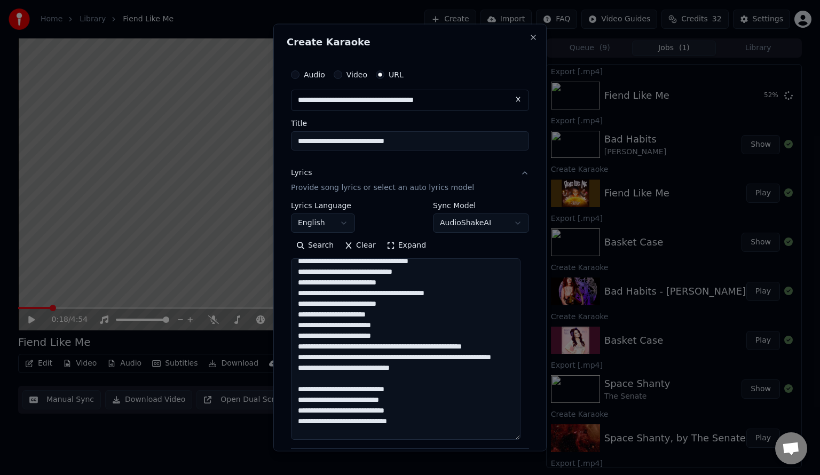
click at [391, 344] on textarea at bounding box center [406, 349] width 230 height 182
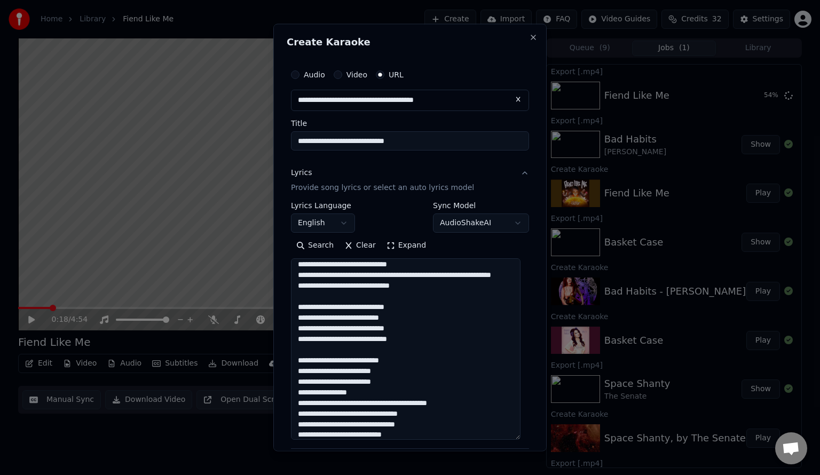
scroll to position [92, 0]
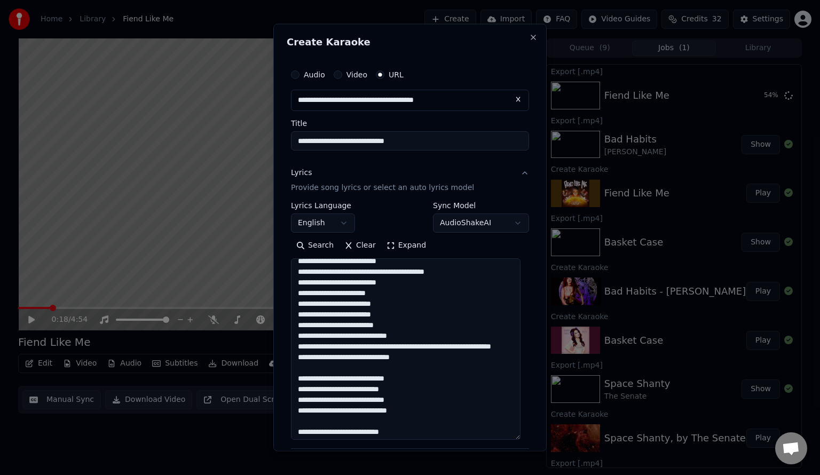
click at [451, 348] on textarea at bounding box center [406, 349] width 230 height 182
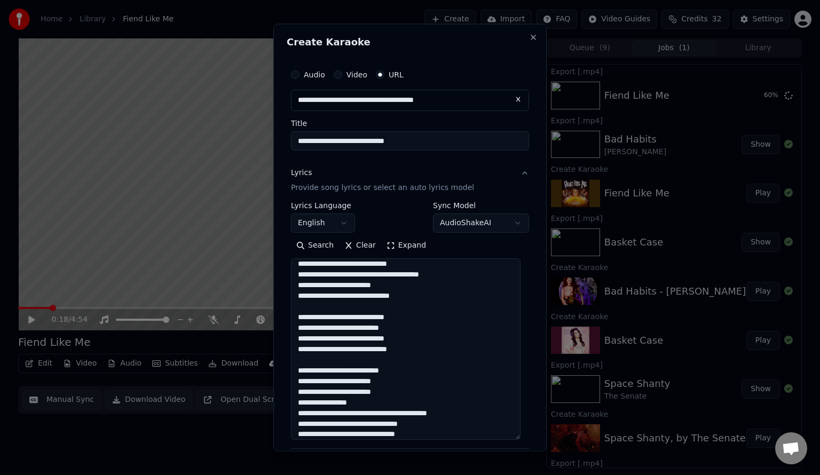
scroll to position [175, 0]
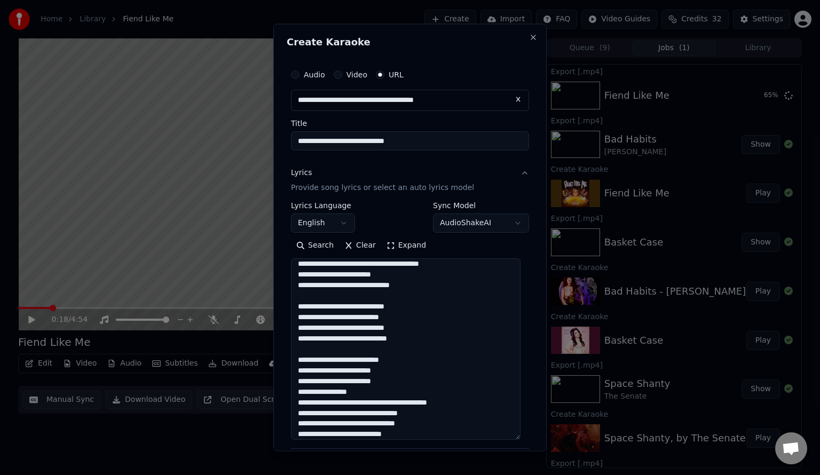
click at [368, 403] on textarea at bounding box center [406, 349] width 230 height 182
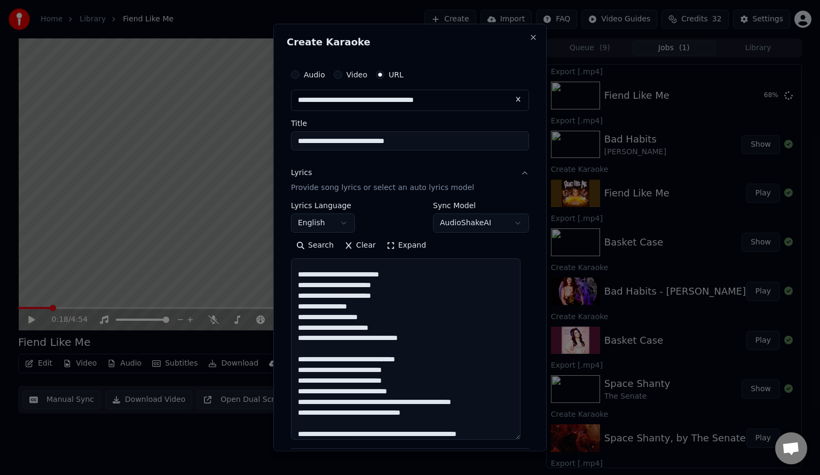
scroll to position [303, 0]
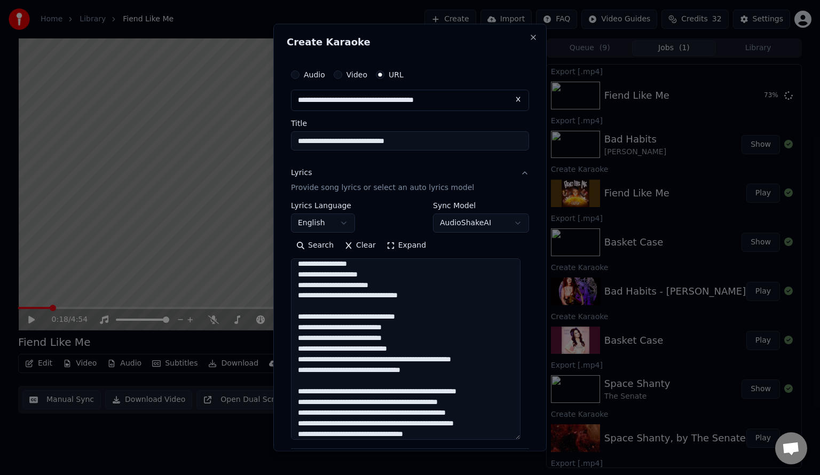
click at [402, 362] on textarea at bounding box center [406, 349] width 230 height 182
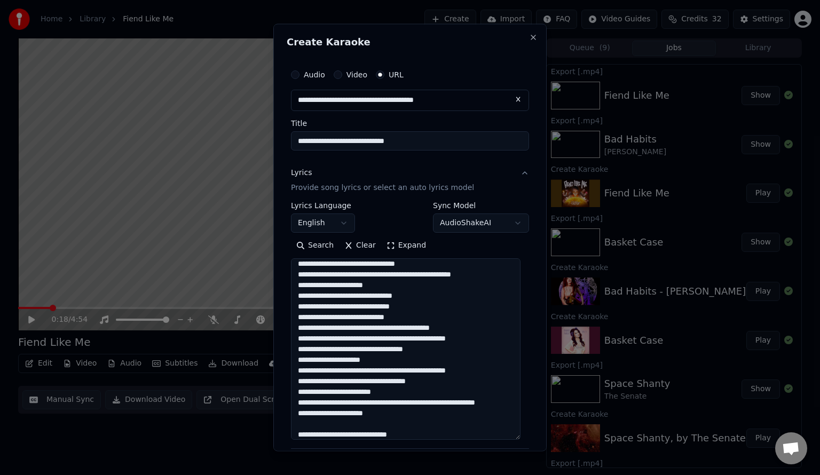
scroll to position [613, 0]
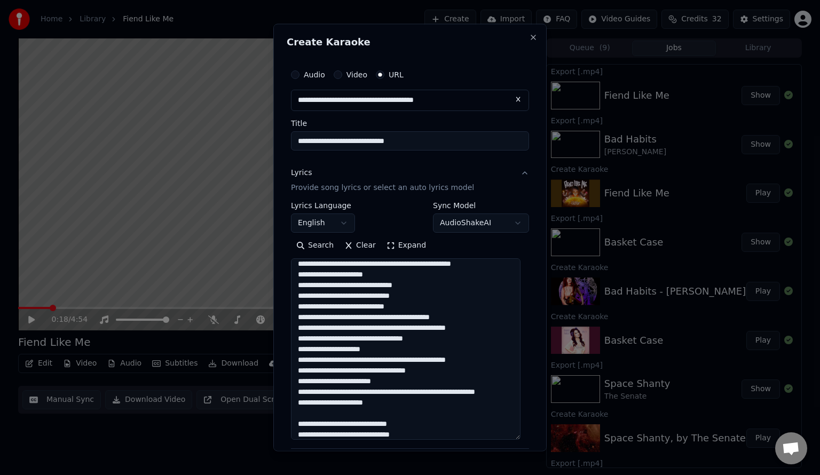
click at [429, 403] on textarea at bounding box center [406, 349] width 230 height 182
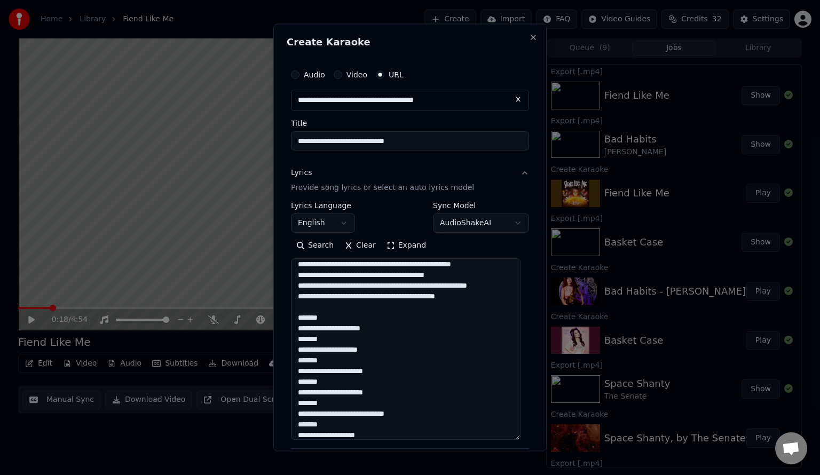
scroll to position [1498, 0]
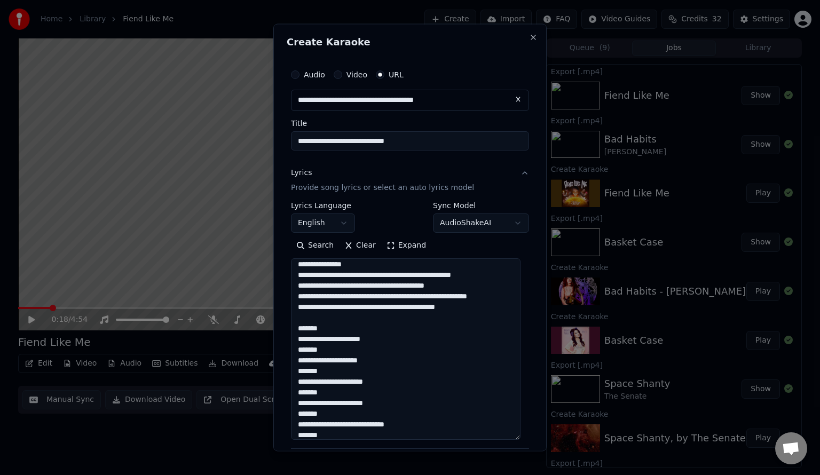
click at [400, 317] on textarea at bounding box center [406, 349] width 230 height 182
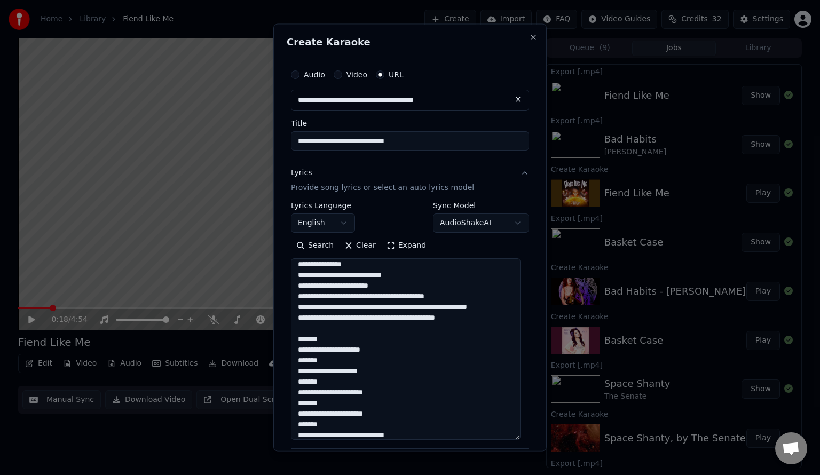
click at [419, 352] on textarea at bounding box center [406, 349] width 230 height 182
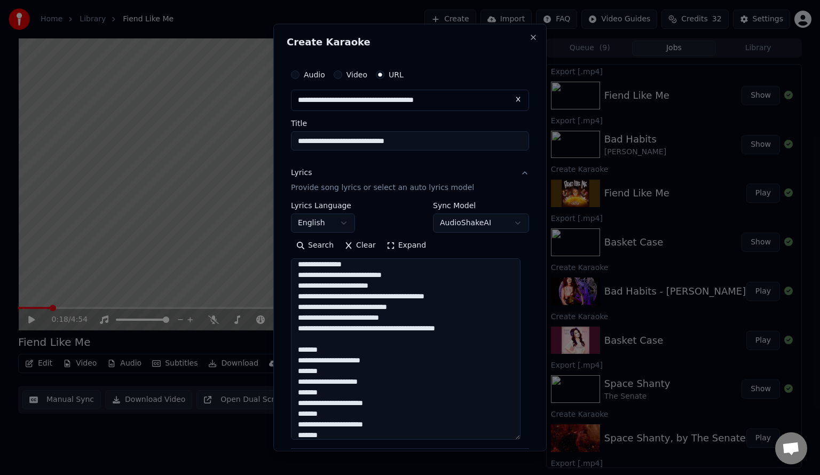
click at [492, 284] on textarea at bounding box center [406, 349] width 230 height 182
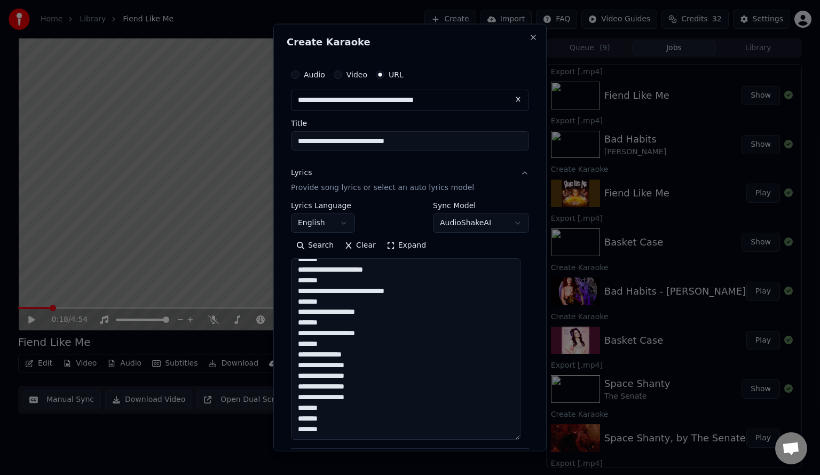
scroll to position [1696, 0]
click at [323, 366] on textarea at bounding box center [406, 349] width 230 height 182
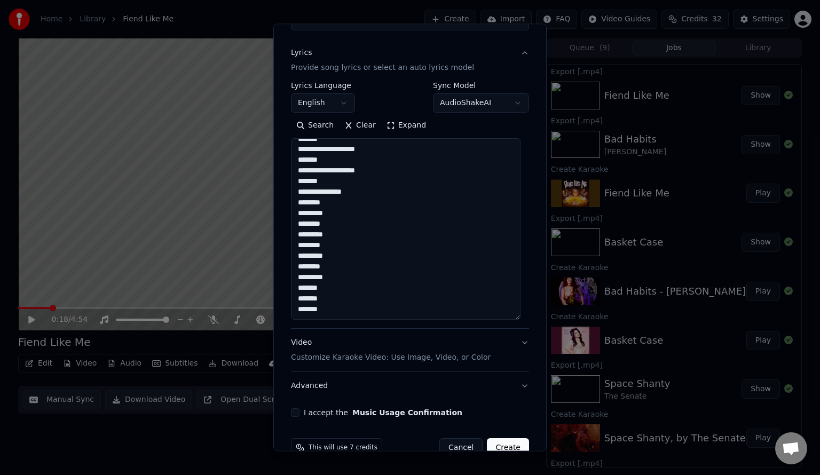
scroll to position [142, 0]
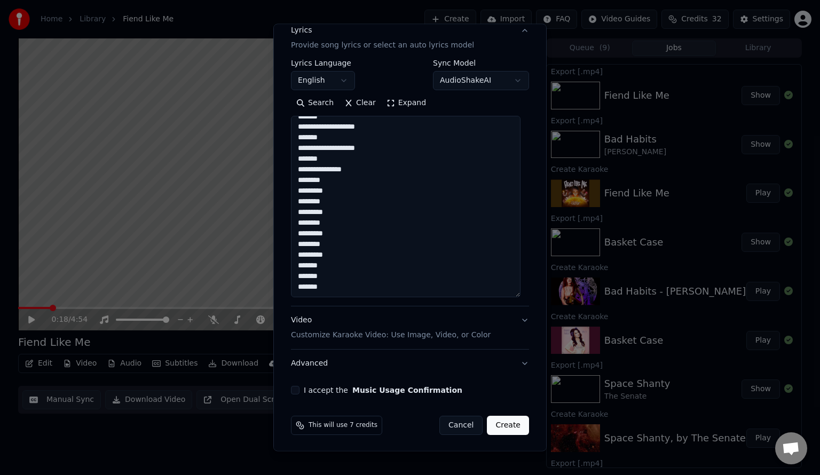
type textarea "**********"
click at [297, 389] on button "I accept the Music Usage Confirmation" at bounding box center [295, 390] width 9 height 9
click at [506, 427] on button "Create" at bounding box center [508, 425] width 42 height 19
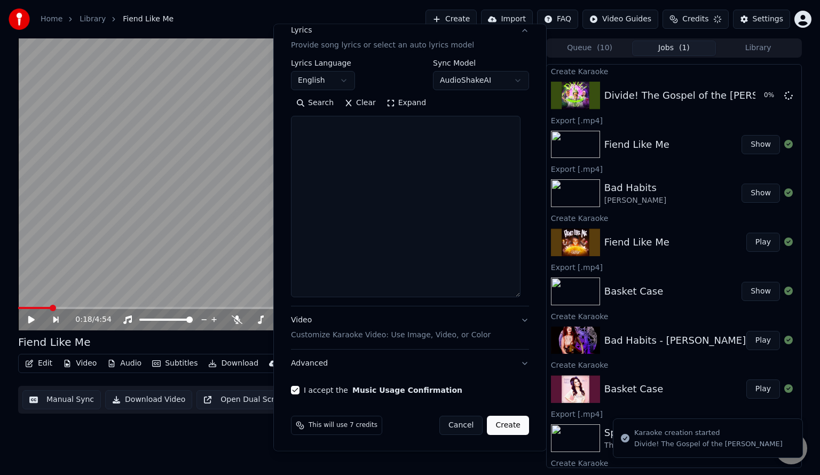
scroll to position [0, 0]
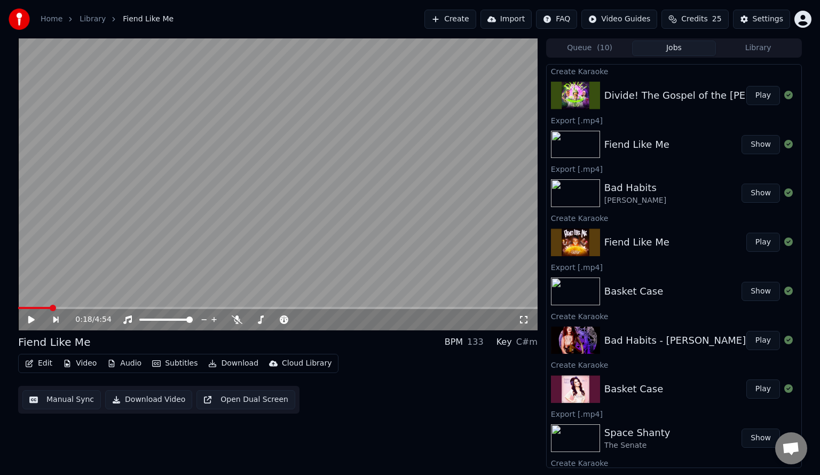
click at [756, 97] on button "Play" at bounding box center [764, 95] width 34 height 19
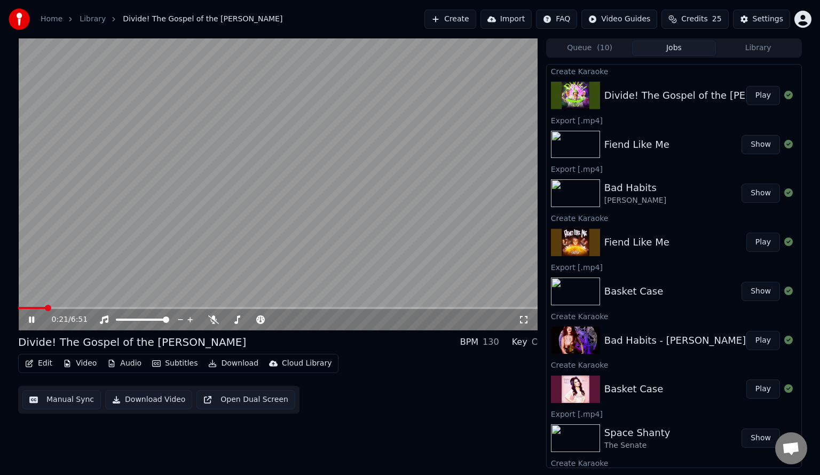
click at [164, 364] on button "Subtitles" at bounding box center [175, 363] width 54 height 15
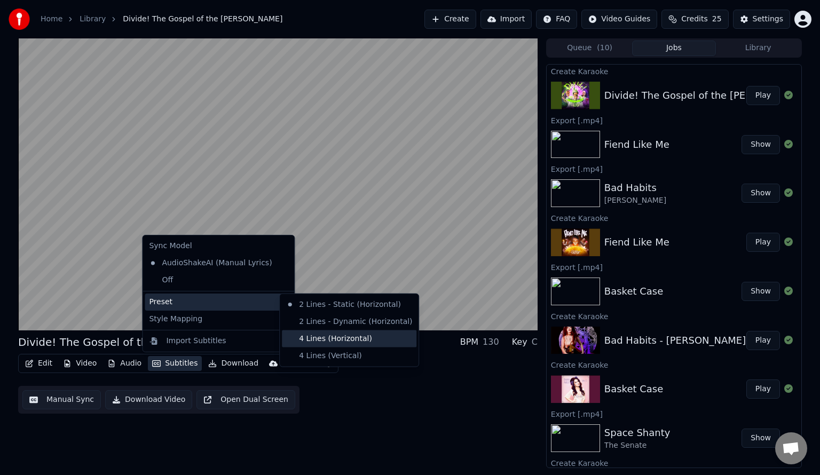
click at [315, 339] on div "4 Lines (Horizontal)" at bounding box center [349, 339] width 135 height 17
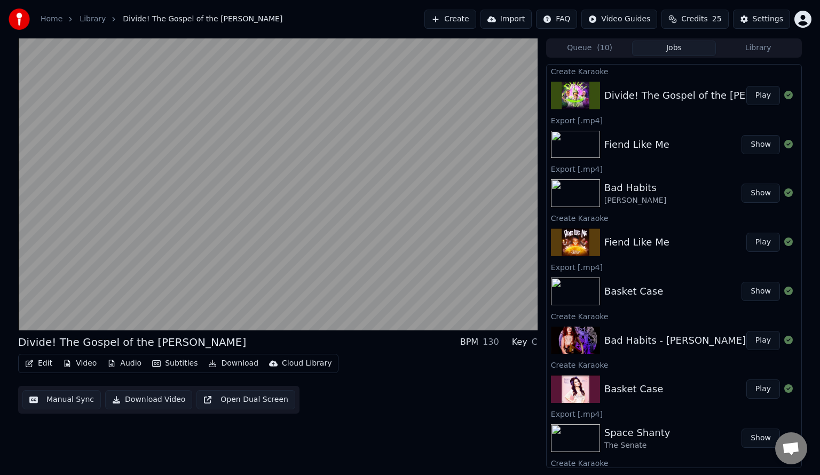
drag, startPoint x: 64, startPoint y: 402, endPoint x: 393, endPoint y: 223, distance: 374.7
click at [64, 402] on button "Manual Sync" at bounding box center [61, 399] width 79 height 19
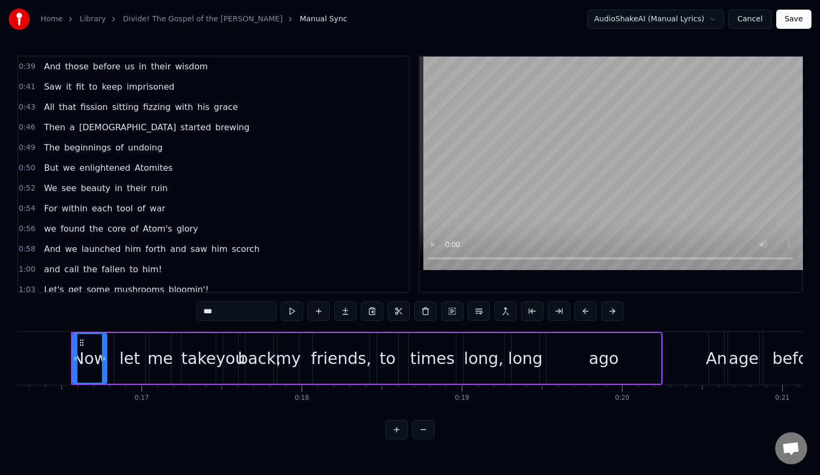
scroll to position [214, 0]
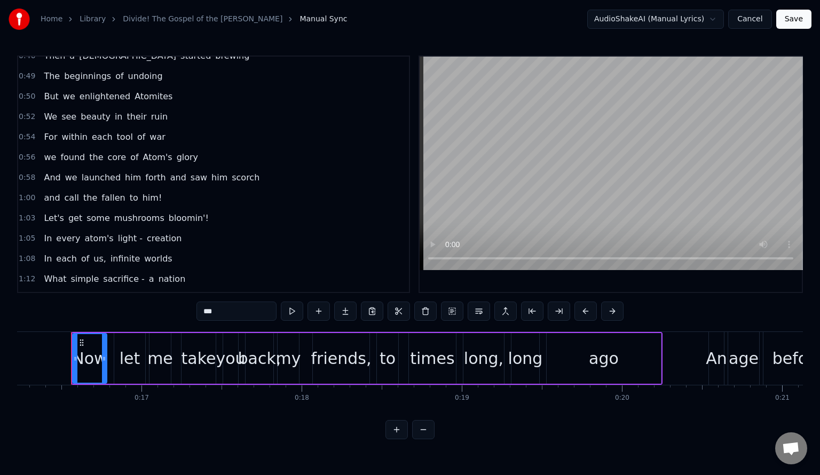
click at [126, 232] on span "light -" at bounding box center [130, 238] width 27 height 12
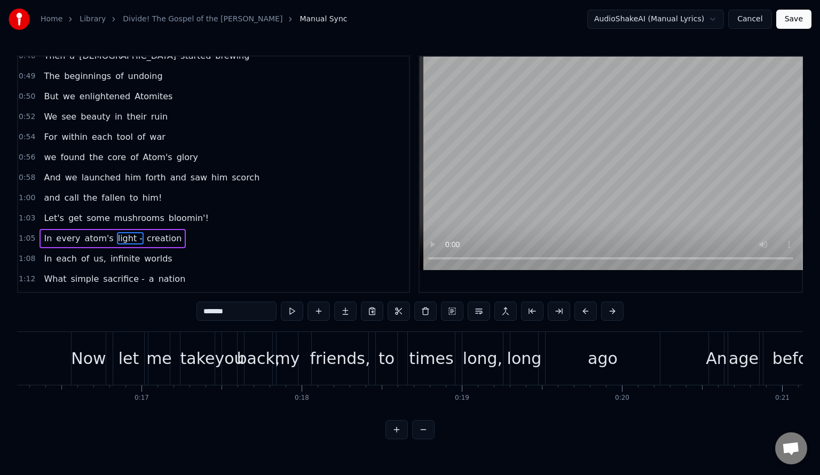
scroll to position [265, 0]
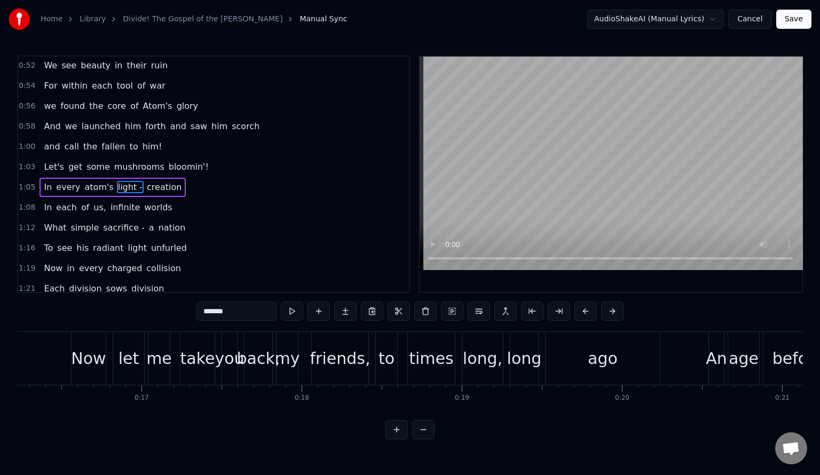
click at [247, 312] on input "*******" at bounding box center [237, 311] width 80 height 19
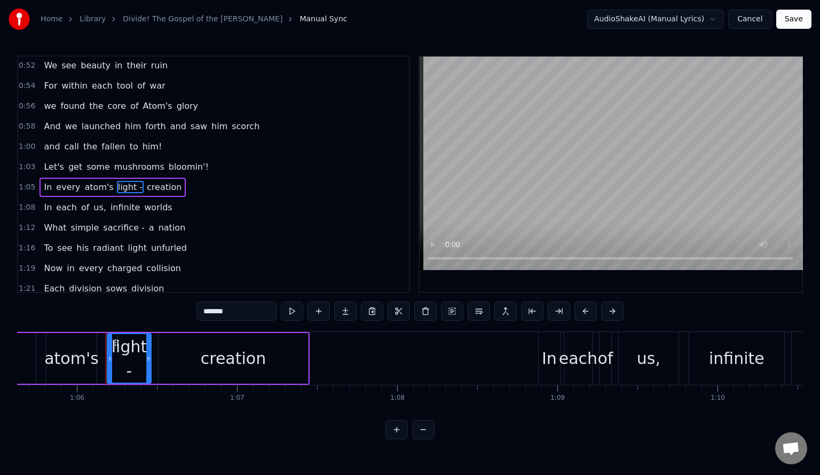
scroll to position [0, 10549]
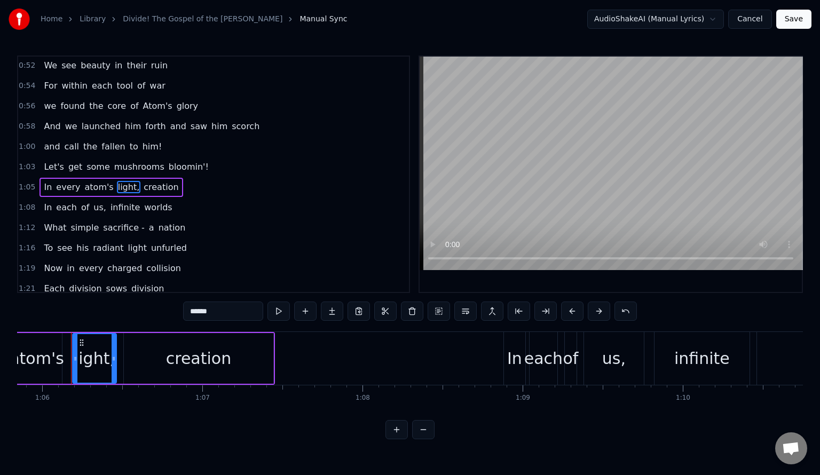
click at [127, 222] on span "sacrifice -" at bounding box center [124, 228] width 44 height 12
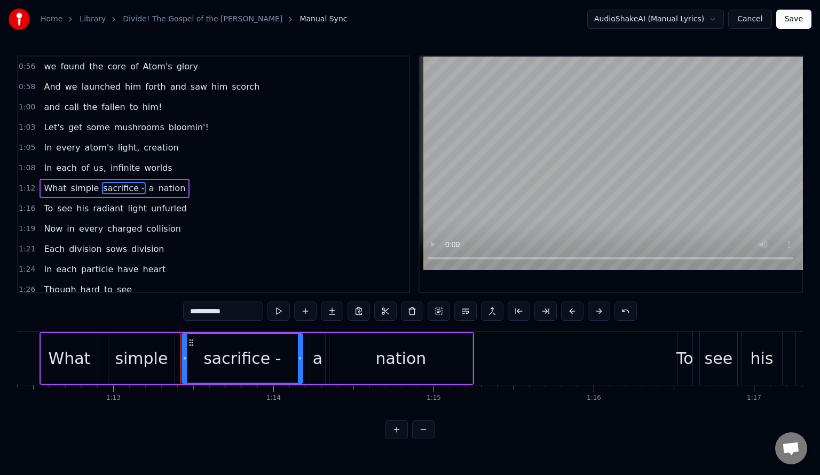
scroll to position [0, 11709]
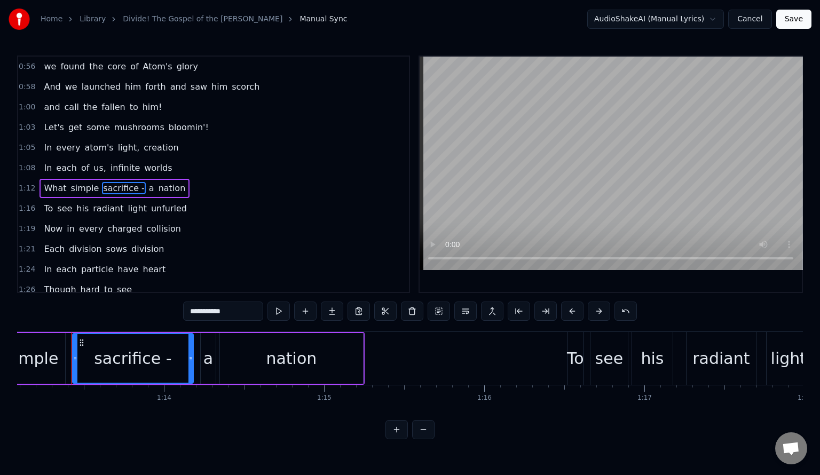
click at [231, 312] on input "**********" at bounding box center [223, 311] width 80 height 19
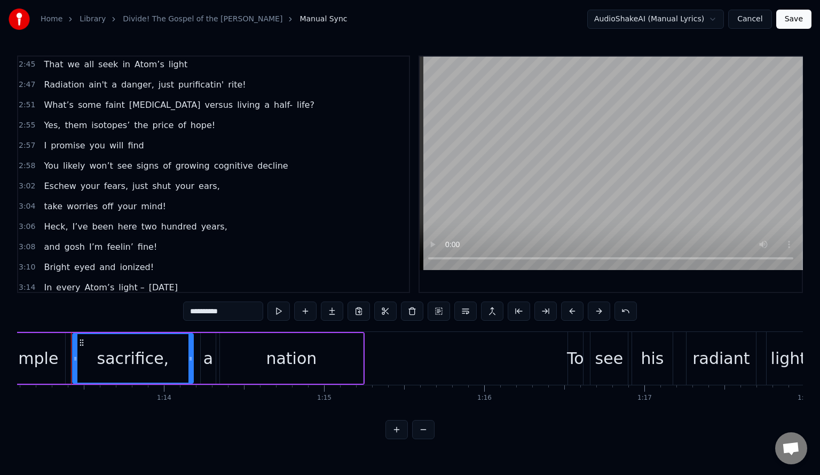
scroll to position [1230, 0]
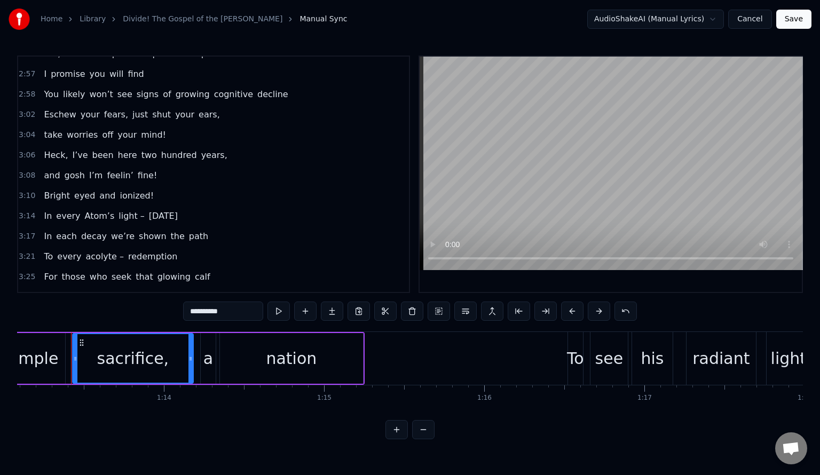
click at [128, 210] on span "light –" at bounding box center [131, 216] width 28 height 12
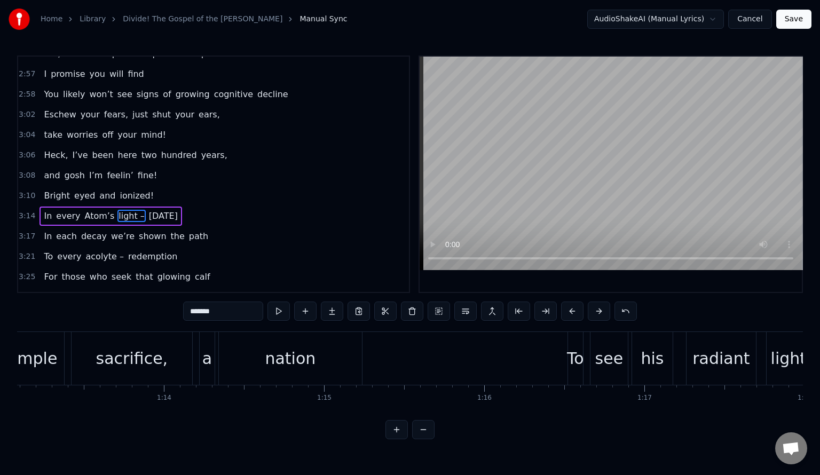
scroll to position [1228, 0]
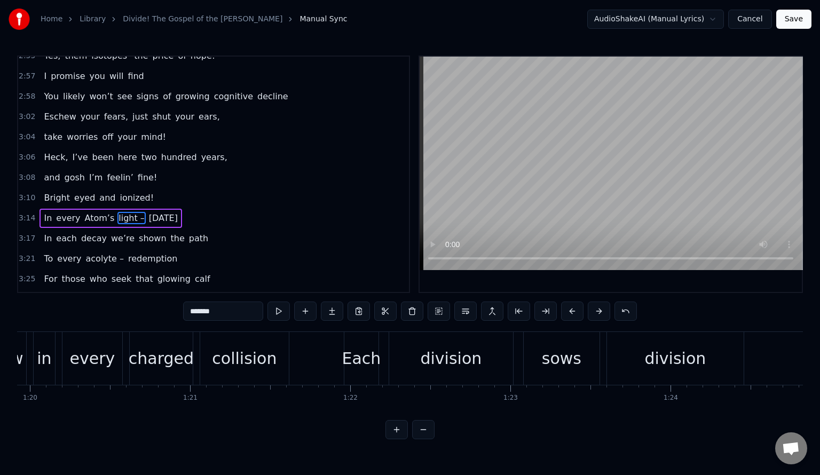
click at [220, 313] on input "*******" at bounding box center [223, 311] width 80 height 19
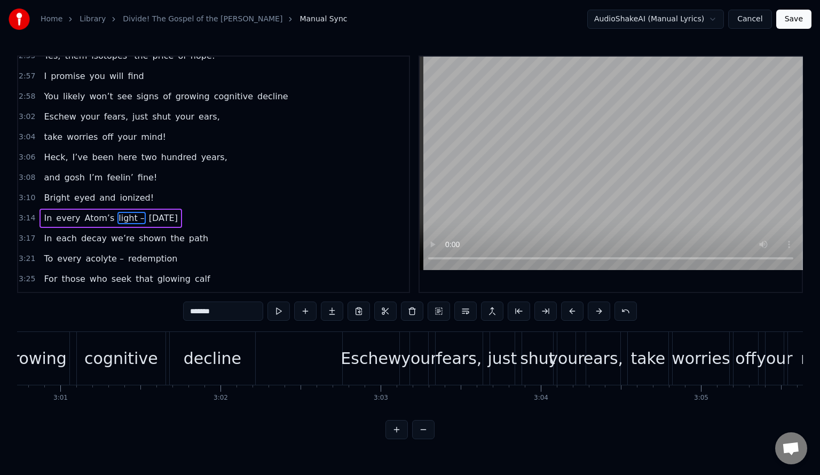
scroll to position [0, 31238]
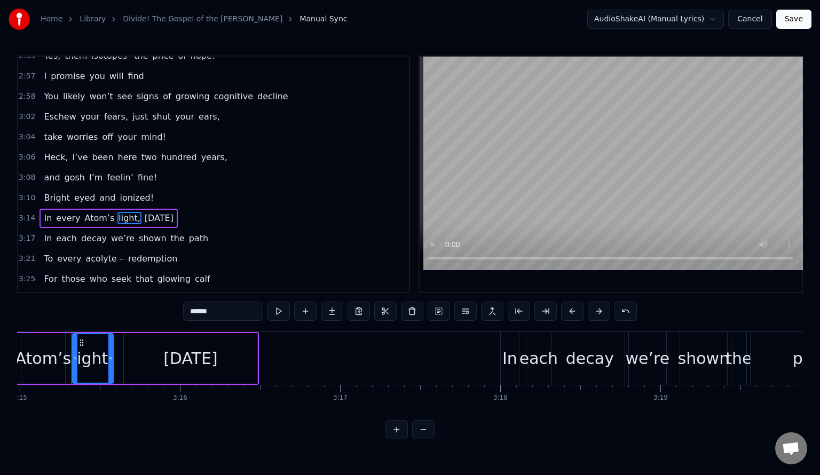
click at [103, 253] on span "acolyte –" at bounding box center [105, 259] width 41 height 12
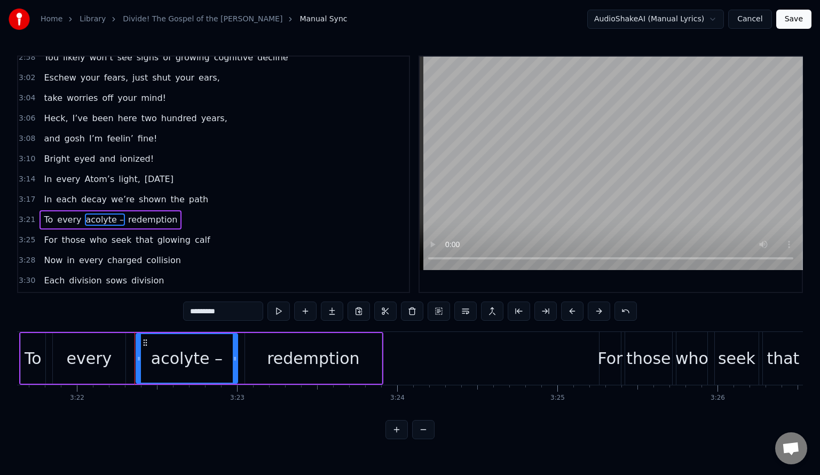
scroll to position [0, 32366]
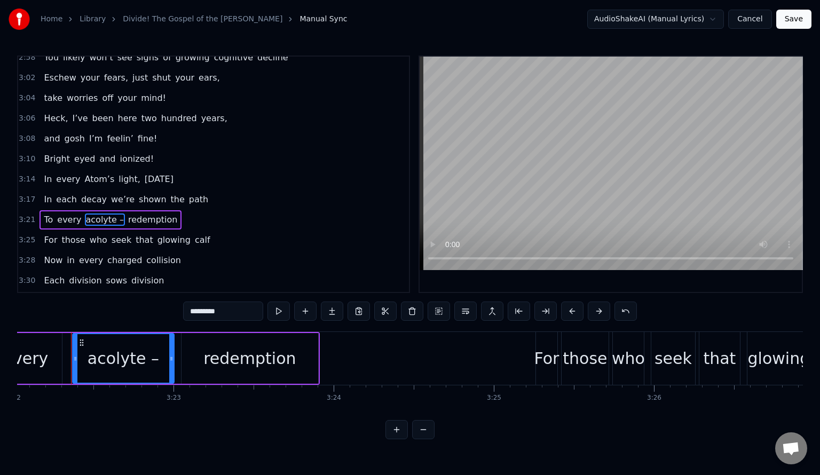
click at [232, 314] on input "*********" at bounding box center [223, 311] width 80 height 19
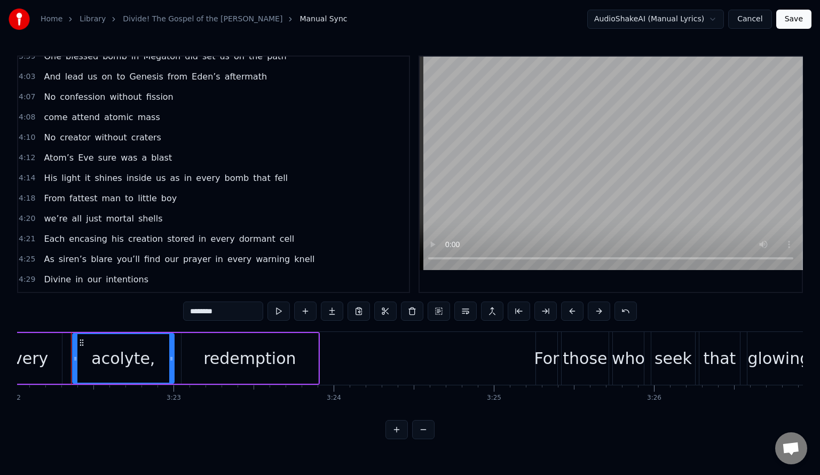
scroll to position [1766, 0]
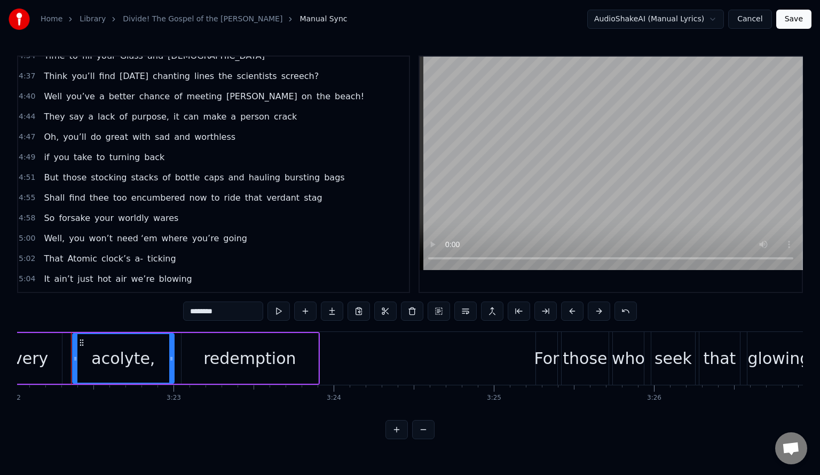
click at [134, 253] on span "a-" at bounding box center [139, 259] width 11 height 12
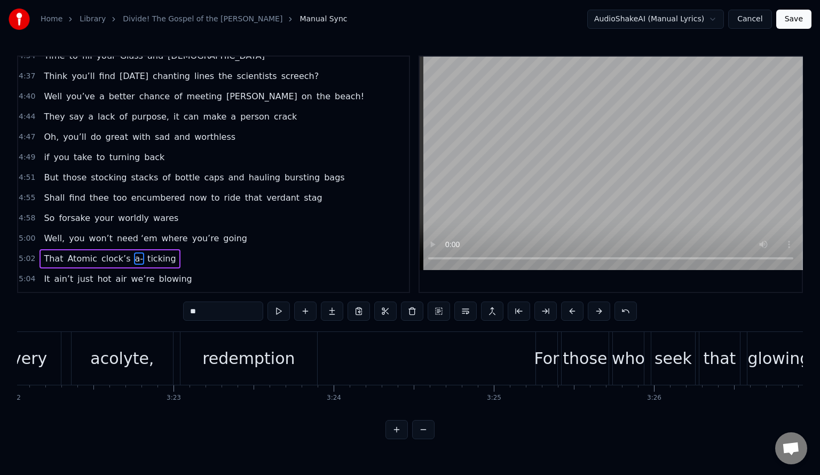
scroll to position [1995, 0]
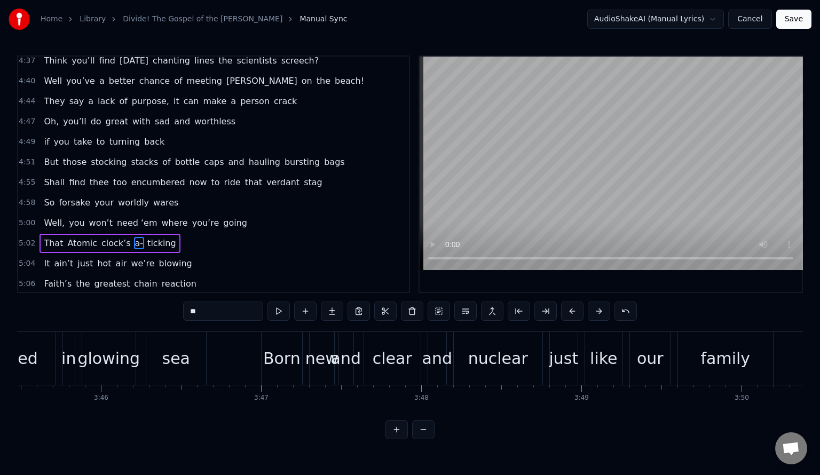
click at [207, 308] on input "**" at bounding box center [223, 311] width 80 height 19
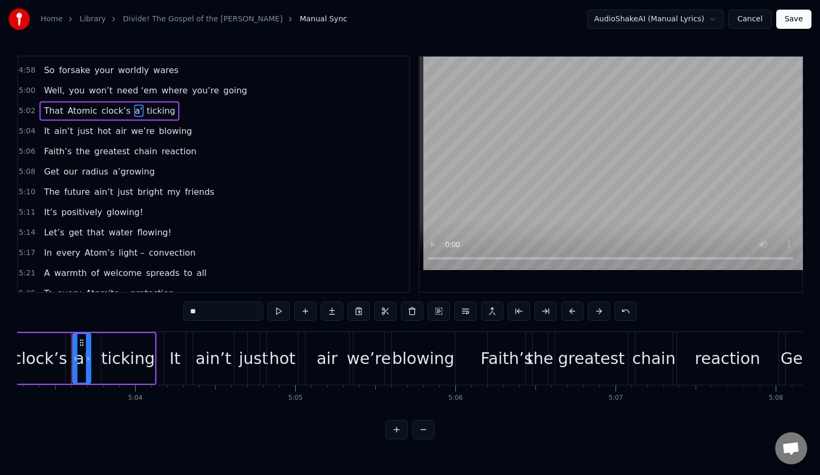
scroll to position [2137, 0]
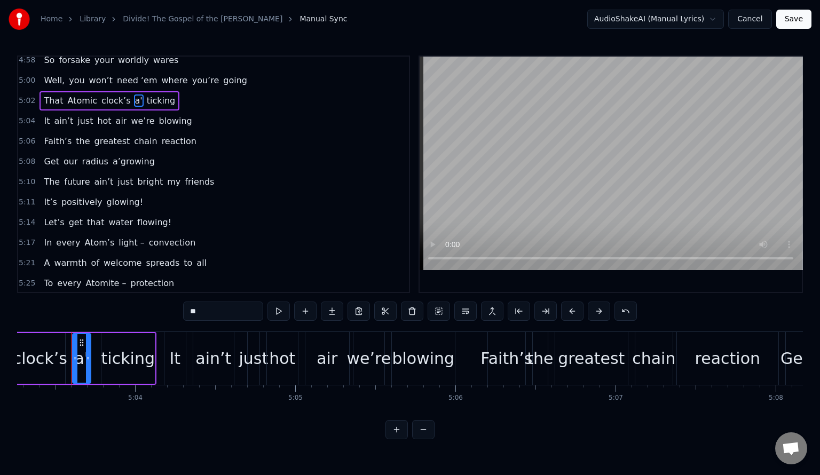
click at [117, 237] on span "light –" at bounding box center [131, 243] width 28 height 12
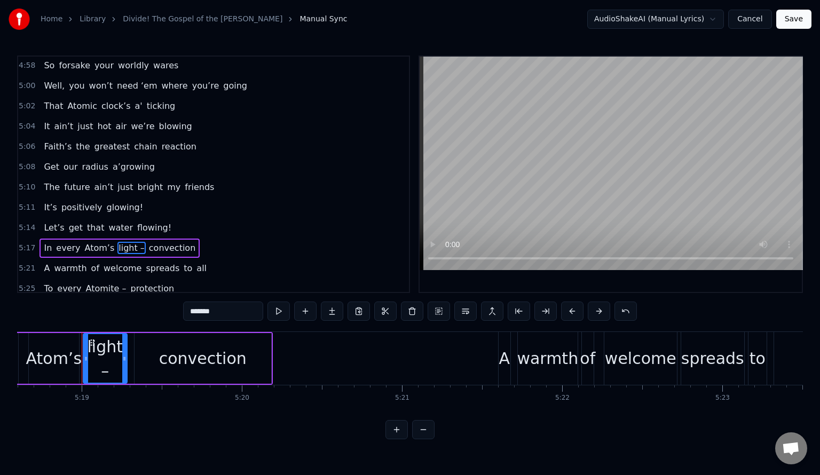
scroll to position [0, 51053]
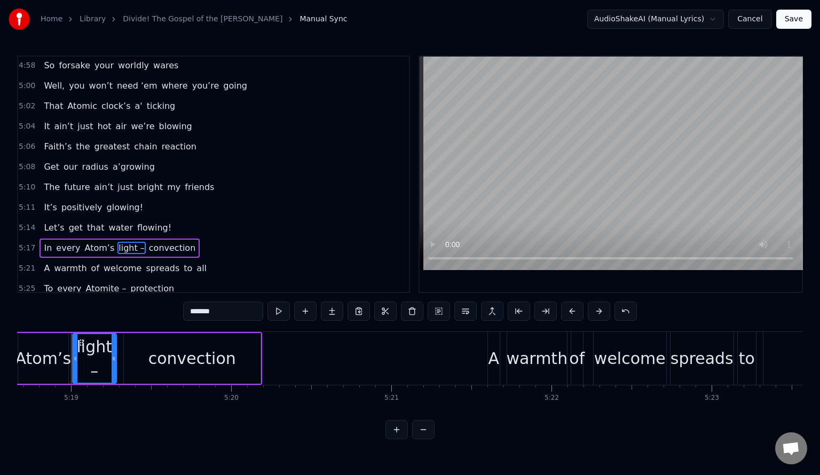
click at [221, 313] on input "*******" at bounding box center [223, 311] width 80 height 19
click at [107, 283] on span "Atomite –" at bounding box center [106, 289] width 43 height 12
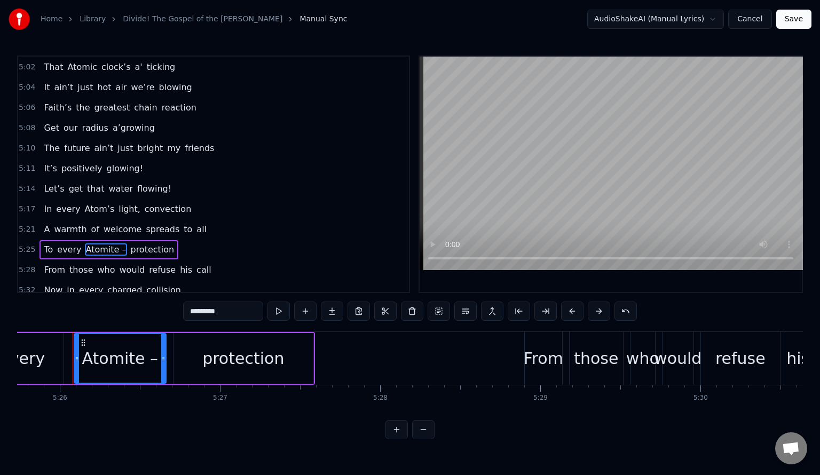
scroll to position [0, 52187]
click at [229, 313] on input "*********" at bounding box center [223, 311] width 80 height 19
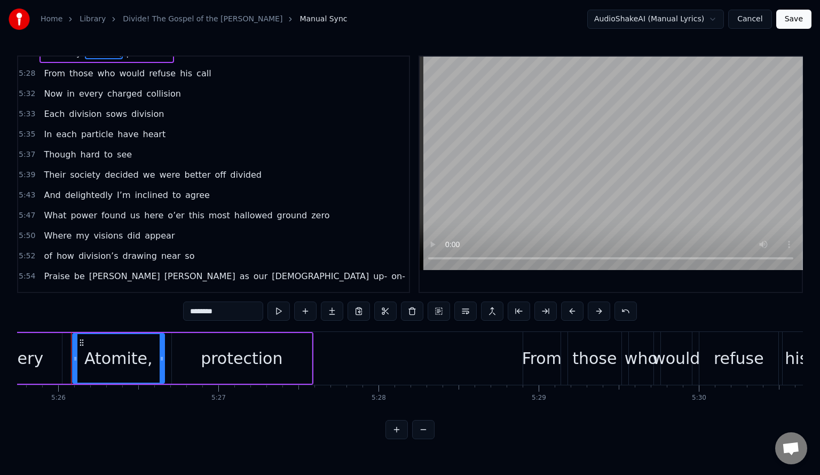
scroll to position [2384, 0]
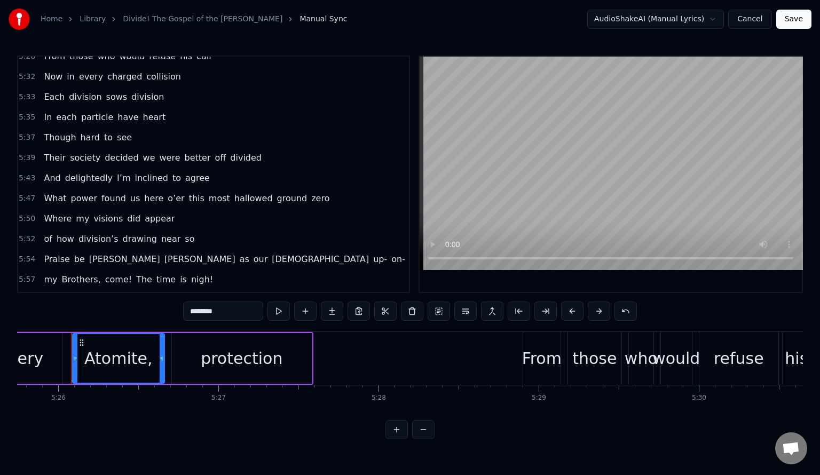
type input "********"
click at [30, 254] on span "5:54" at bounding box center [27, 259] width 17 height 11
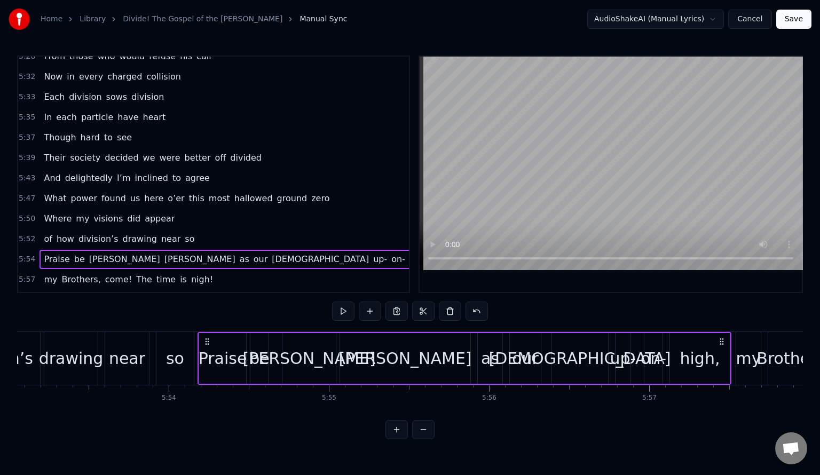
scroll to position [0, 56689]
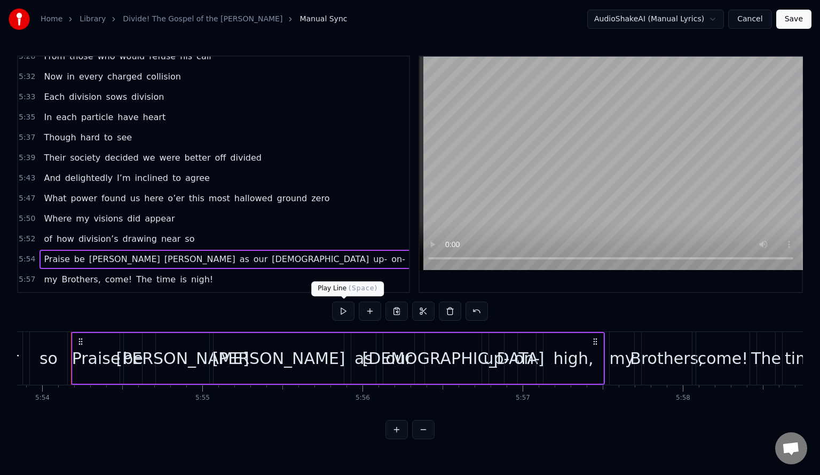
click at [340, 313] on button at bounding box center [343, 311] width 22 height 19
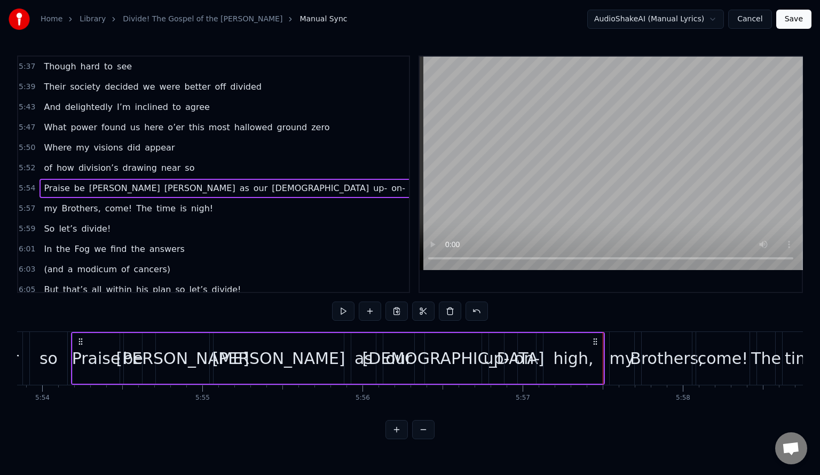
scroll to position [2527, 0]
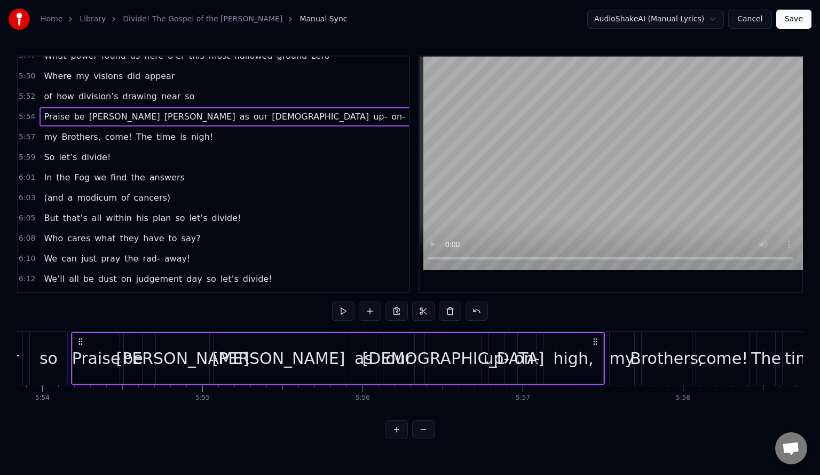
click at [142, 253] on span "rad-" at bounding box center [151, 259] width 19 height 12
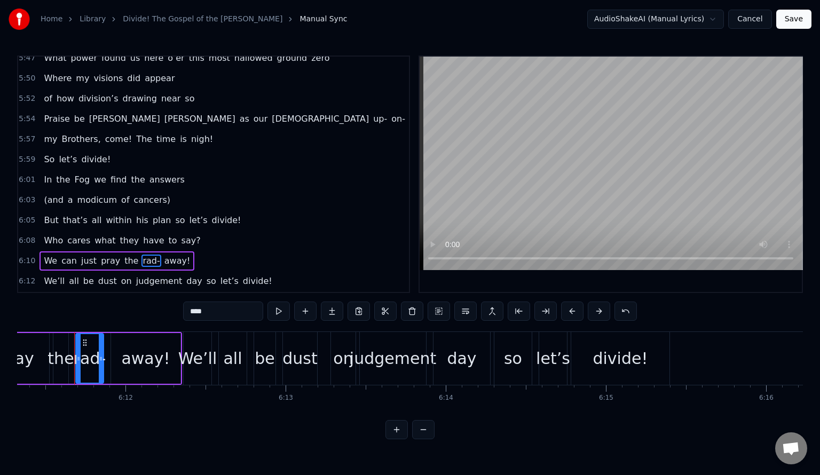
scroll to position [0, 59493]
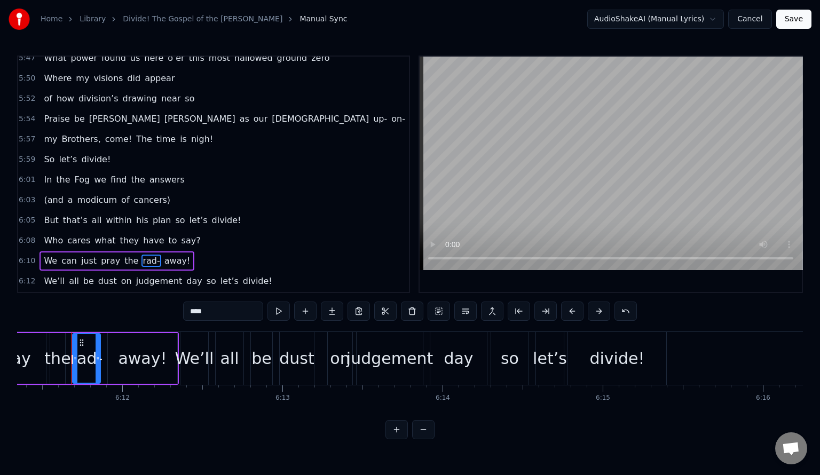
click at [242, 312] on input "****" at bounding box center [223, 311] width 80 height 19
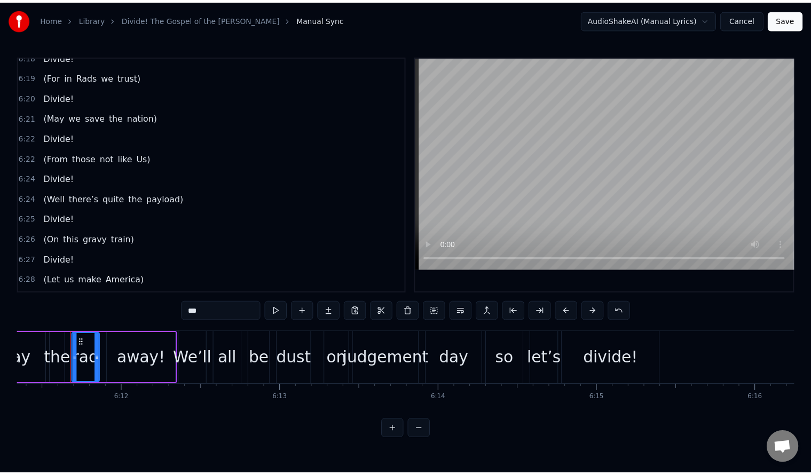
scroll to position [2881, 0]
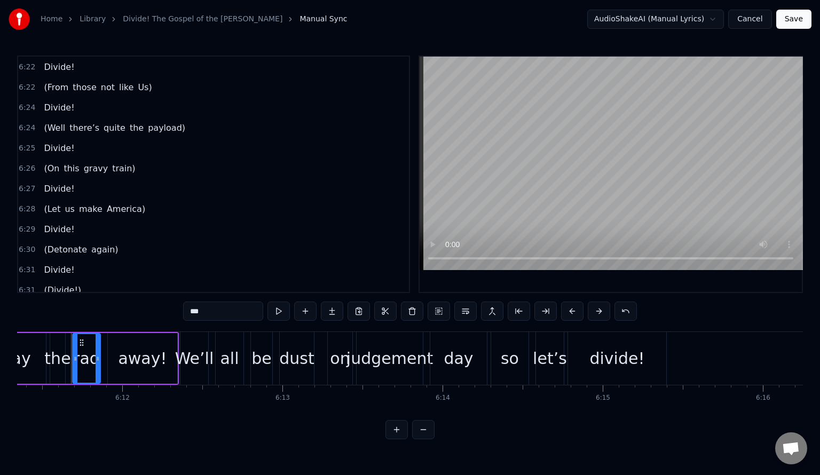
type input "***"
click at [796, 22] on button "Save" at bounding box center [793, 19] width 35 height 19
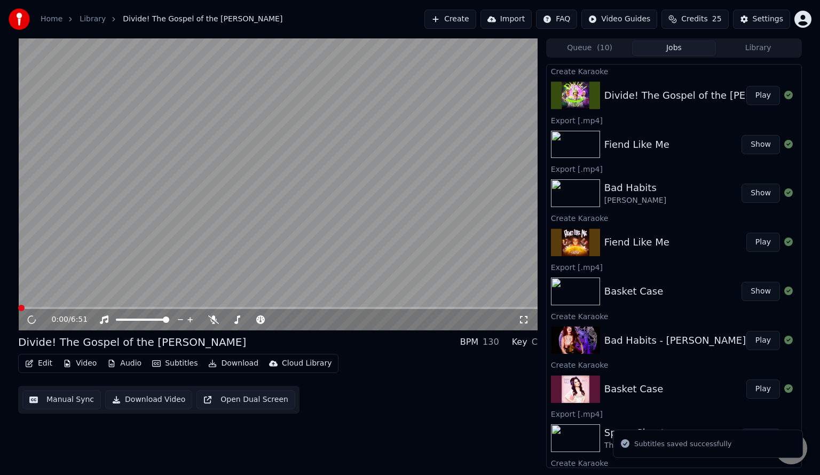
click at [106, 230] on video at bounding box center [278, 184] width 520 height 292
click at [41, 362] on button "Edit" at bounding box center [39, 363] width 36 height 15
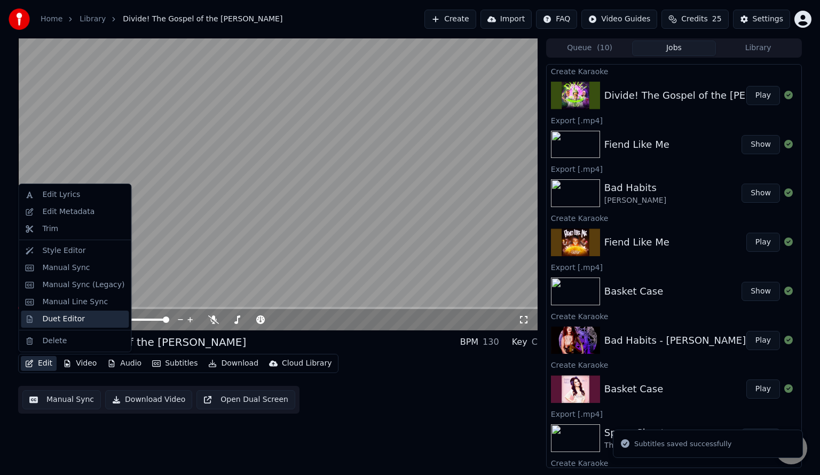
click at [60, 322] on div "Duet Editor" at bounding box center [63, 319] width 43 height 11
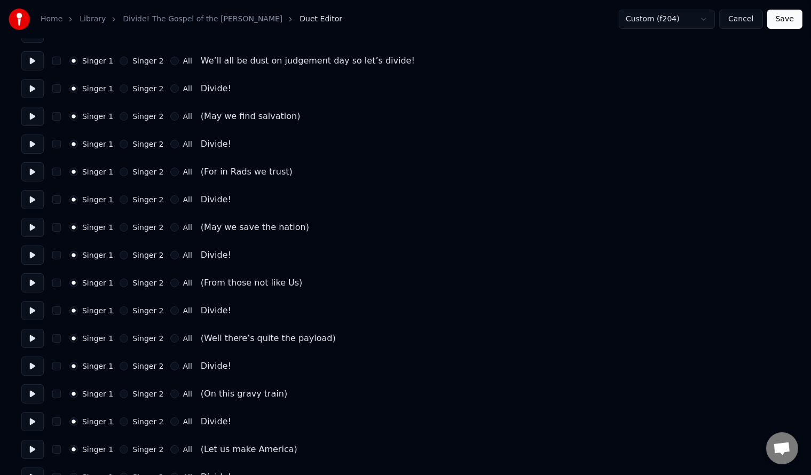
scroll to position [3759, 0]
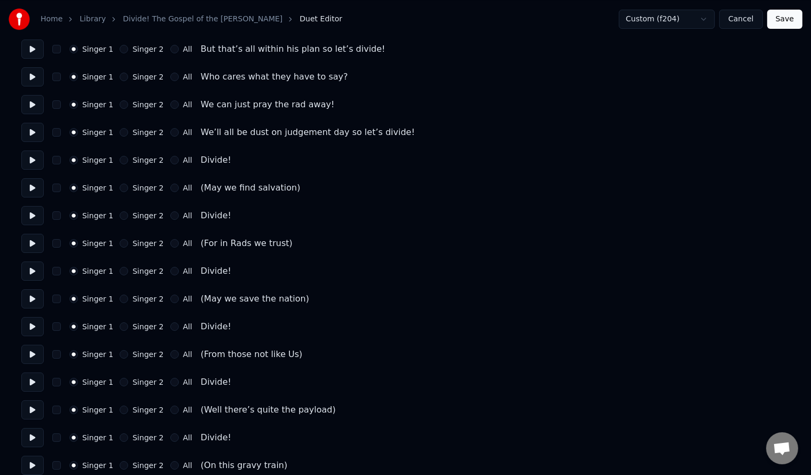
click at [120, 187] on button "Singer 2" at bounding box center [124, 188] width 9 height 9
click at [120, 242] on button "Singer 2" at bounding box center [124, 243] width 9 height 9
click at [121, 300] on button "Singer 2" at bounding box center [124, 299] width 9 height 9
click at [122, 353] on button "Singer 2" at bounding box center [124, 354] width 9 height 9
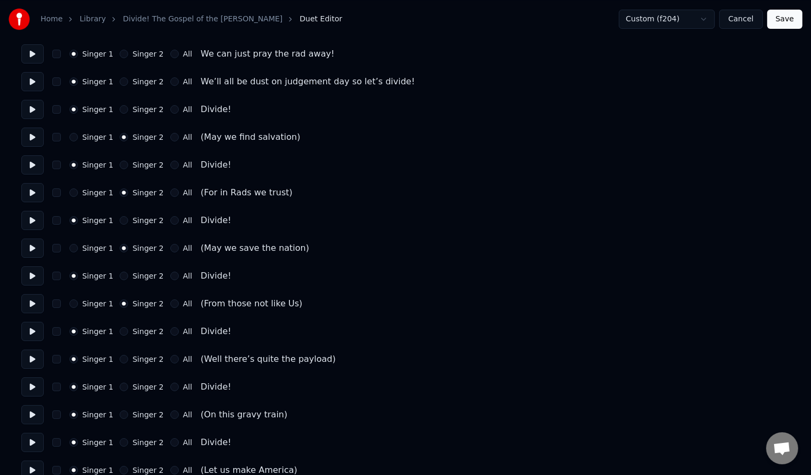
scroll to position [3830, 0]
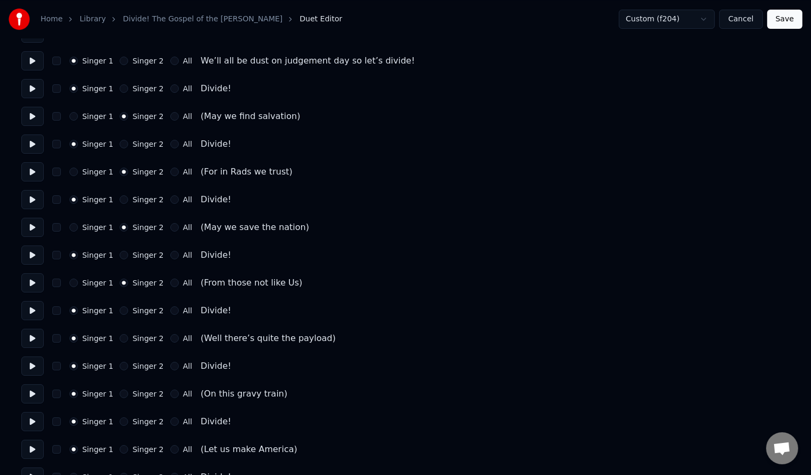
click at [122, 334] on div "Singer 2" at bounding box center [142, 338] width 44 height 9
click at [121, 335] on button "Singer 2" at bounding box center [124, 338] width 9 height 9
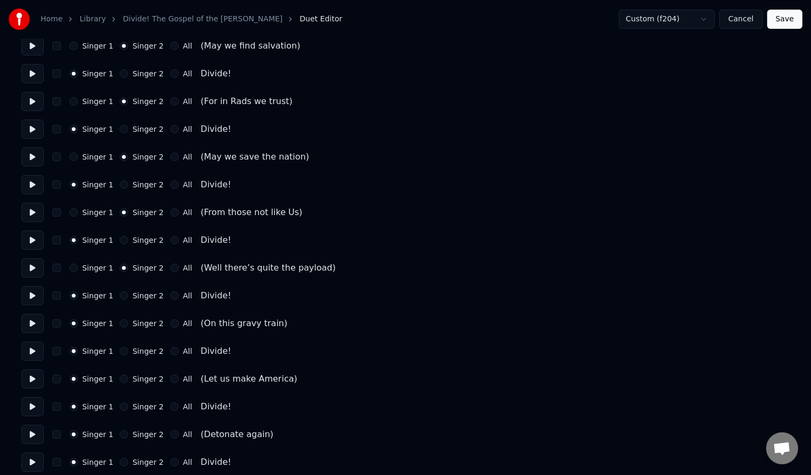
click at [121, 324] on button "Singer 2" at bounding box center [124, 323] width 9 height 9
click at [120, 376] on button "Singer 2" at bounding box center [124, 379] width 9 height 9
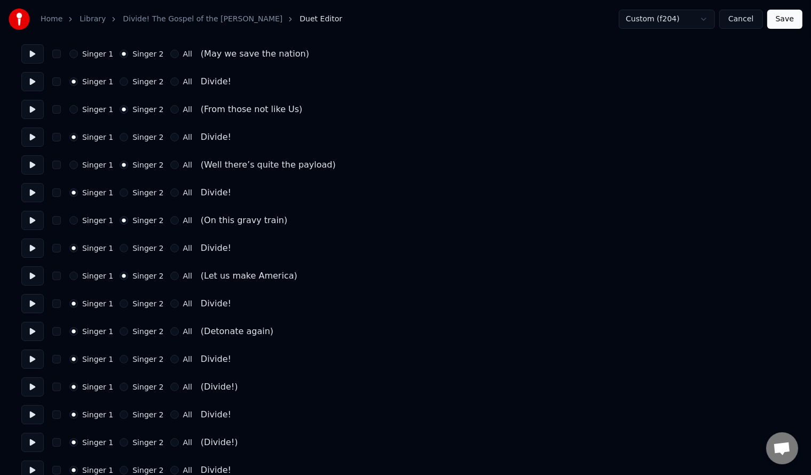
scroll to position [4044, 0]
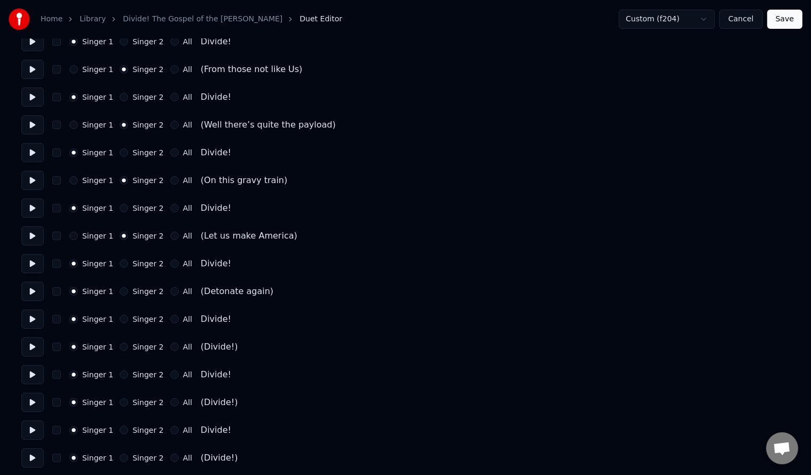
click at [120, 291] on button "Singer 2" at bounding box center [124, 291] width 9 height 9
click at [120, 346] on button "Singer 2" at bounding box center [124, 347] width 9 height 9
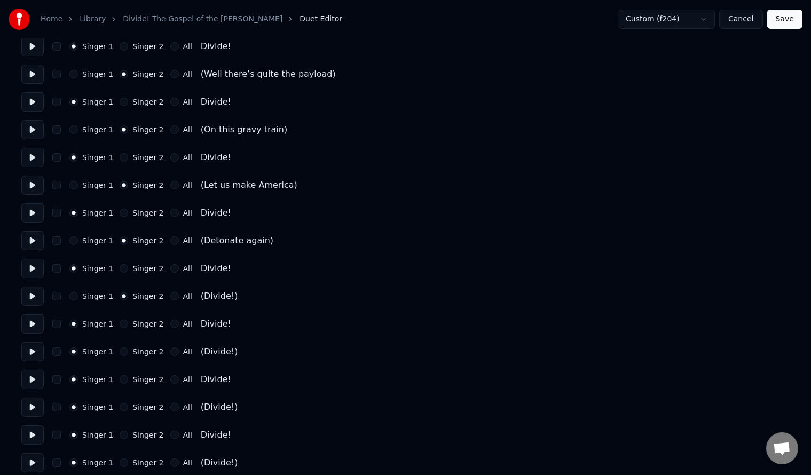
scroll to position [4114, 0]
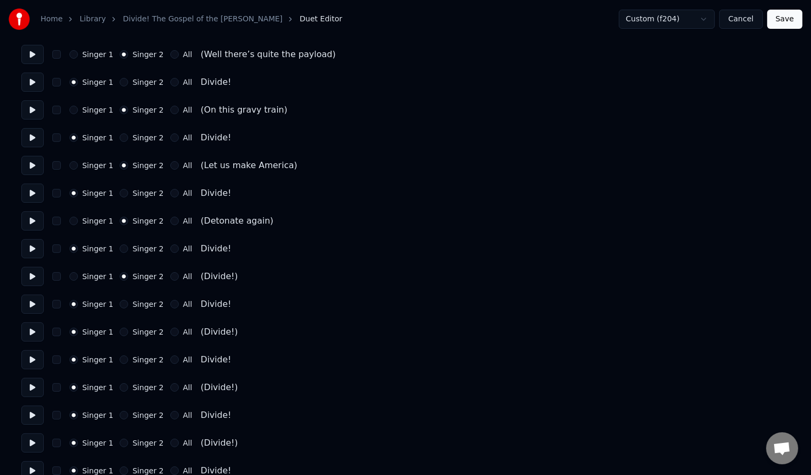
click at [120, 333] on button "Singer 2" at bounding box center [124, 332] width 9 height 9
click at [121, 385] on button "Singer 2" at bounding box center [124, 387] width 9 height 9
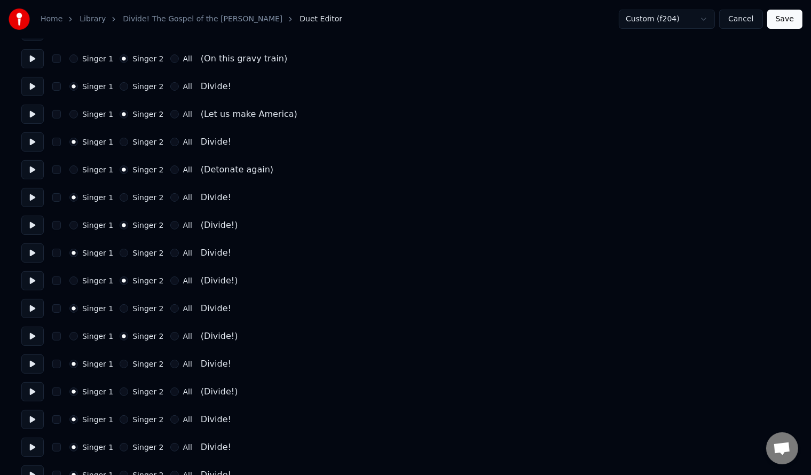
scroll to position [4186, 0]
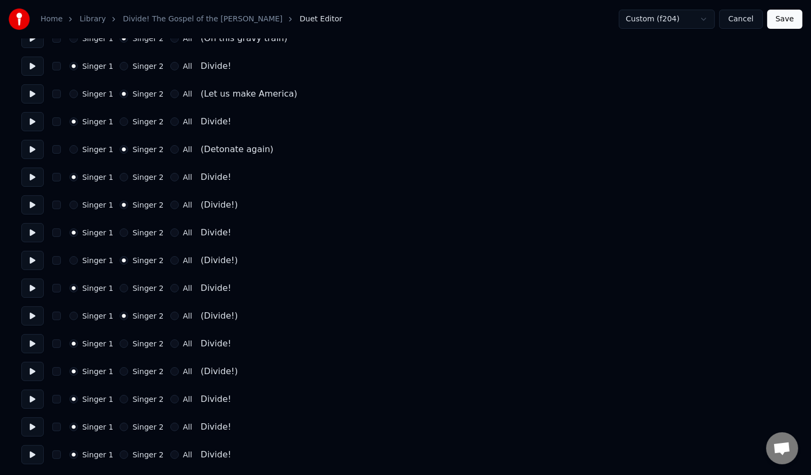
click at [120, 371] on button "Singer 2" at bounding box center [124, 371] width 9 height 9
click at [170, 455] on button "All" at bounding box center [174, 455] width 9 height 9
click at [170, 427] on button "All" at bounding box center [174, 427] width 9 height 9
click at [782, 21] on button "Save" at bounding box center [784, 19] width 35 height 19
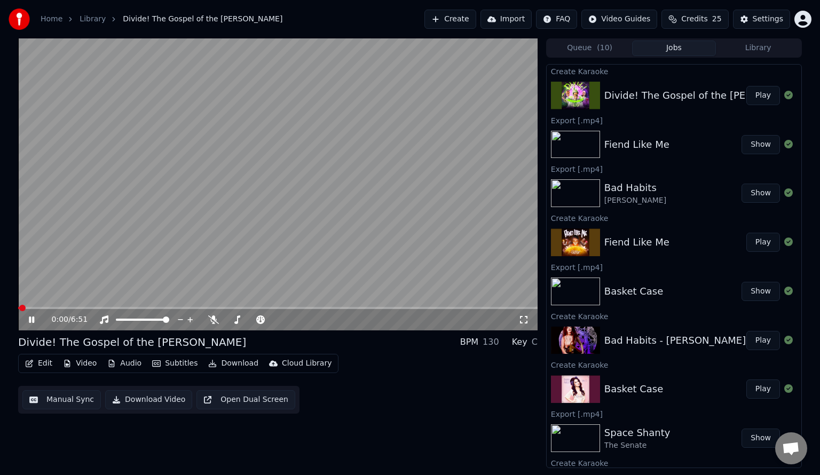
click at [409, 307] on span at bounding box center [278, 308] width 520 height 2
click at [406, 224] on video at bounding box center [278, 184] width 520 height 292
click at [419, 201] on video at bounding box center [278, 184] width 520 height 292
click at [152, 167] on video at bounding box center [278, 184] width 520 height 292
click at [42, 360] on button "Edit" at bounding box center [39, 363] width 36 height 15
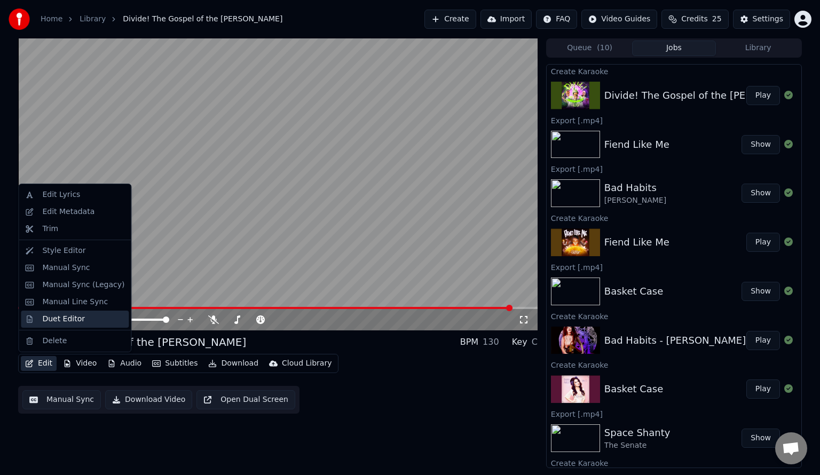
click at [66, 318] on div "Duet Editor" at bounding box center [63, 319] width 43 height 11
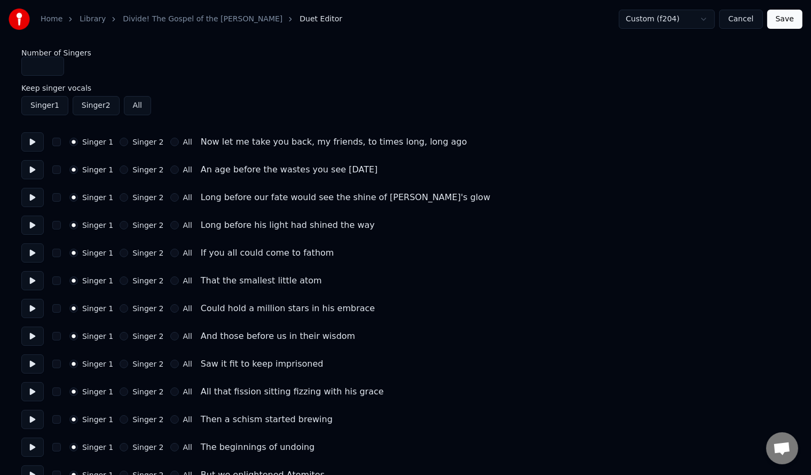
click at [54, 68] on input "*" at bounding box center [42, 66] width 43 height 19
click at [54, 67] on input "*" at bounding box center [42, 66] width 43 height 19
click at [794, 18] on button "Save" at bounding box center [784, 19] width 35 height 19
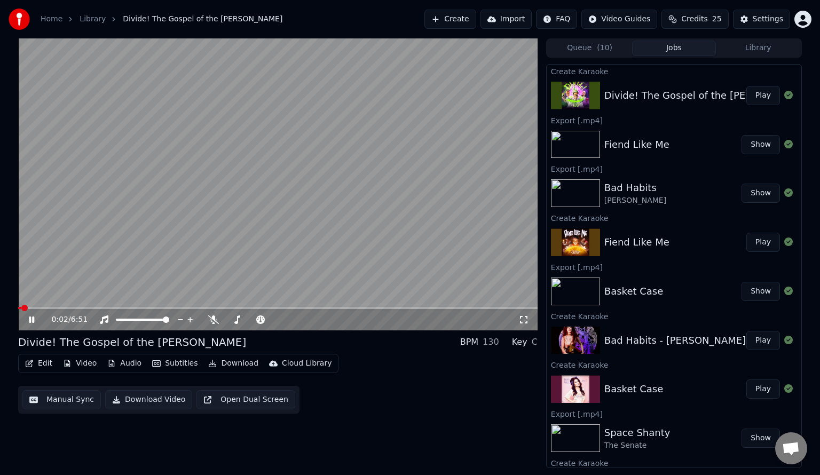
click at [469, 309] on span at bounding box center [278, 308] width 520 height 2
click at [311, 260] on video at bounding box center [278, 184] width 520 height 292
click at [136, 402] on button "Download Video" at bounding box center [148, 399] width 87 height 19
